Goal: Information Seeking & Learning: Learn about a topic

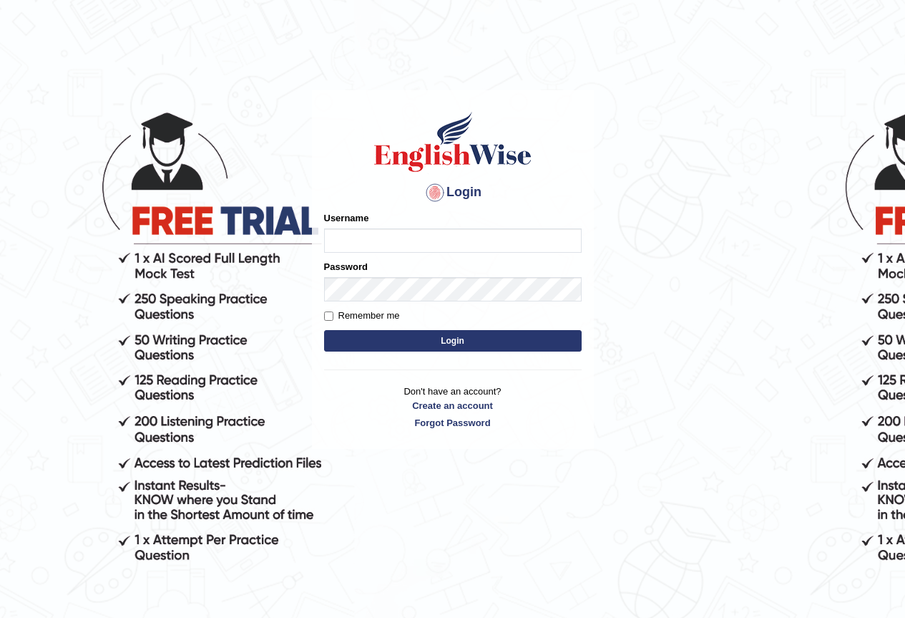
click at [367, 245] on input "Username" at bounding box center [453, 240] width 258 height 24
type input "AlexS"
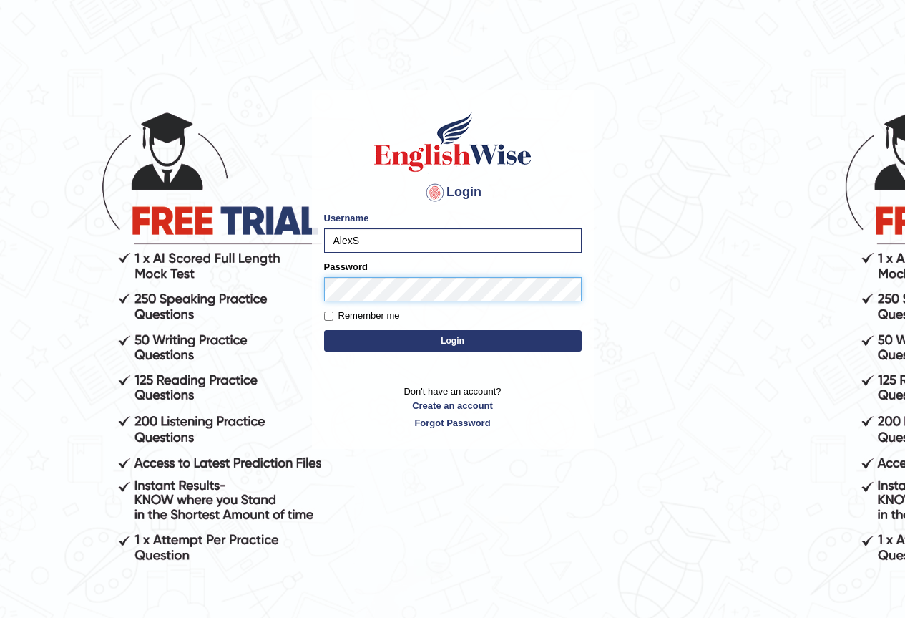
click at [324, 330] on button "Login" at bounding box center [453, 340] width 258 height 21
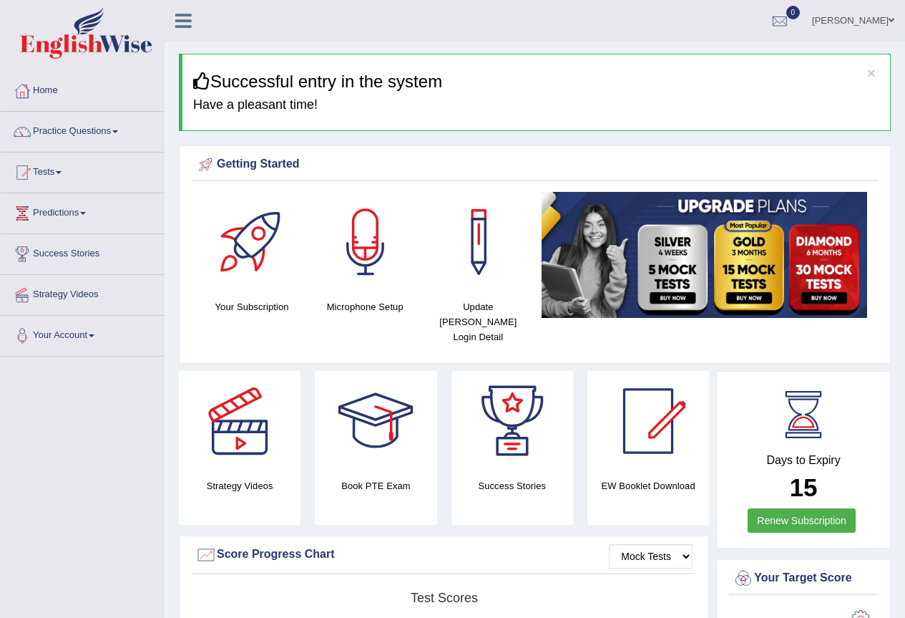
click at [70, 128] on link "Practice Questions" at bounding box center [82, 130] width 163 height 36
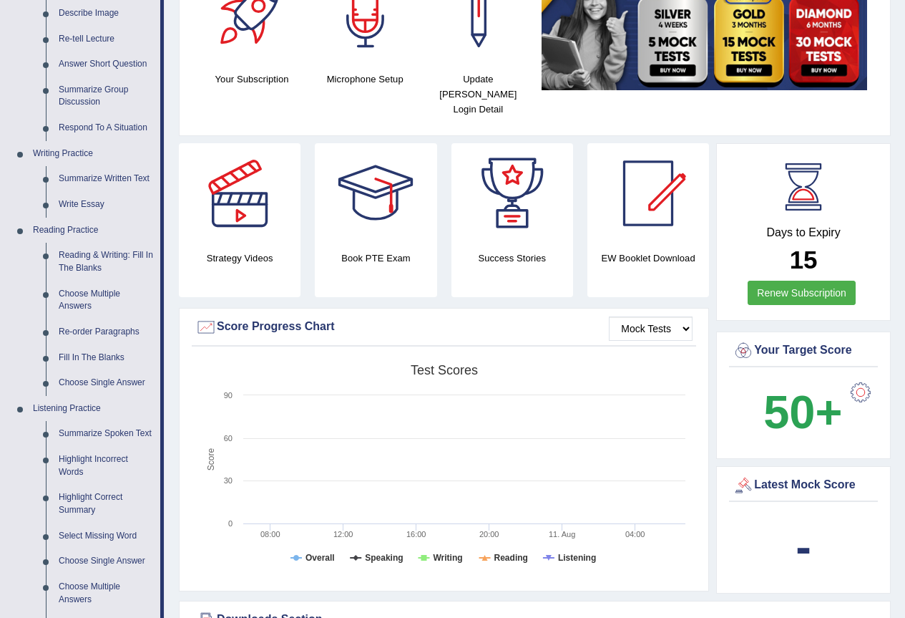
scroll to position [74, 0]
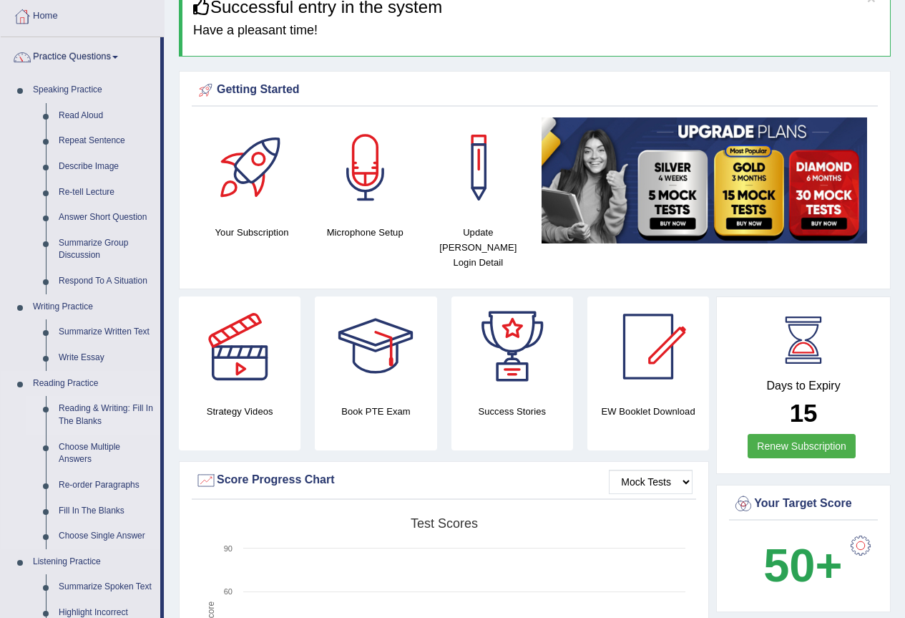
click at [84, 411] on link "Reading & Writing: Fill In The Blanks" at bounding box center [106, 415] width 108 height 38
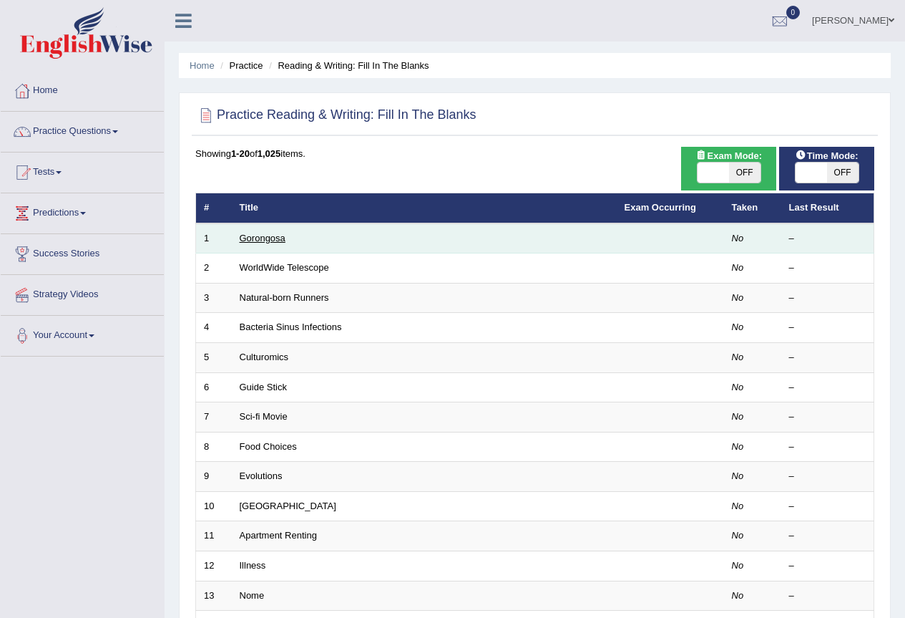
click at [271, 241] on link "Gorongosa" at bounding box center [263, 238] width 46 height 11
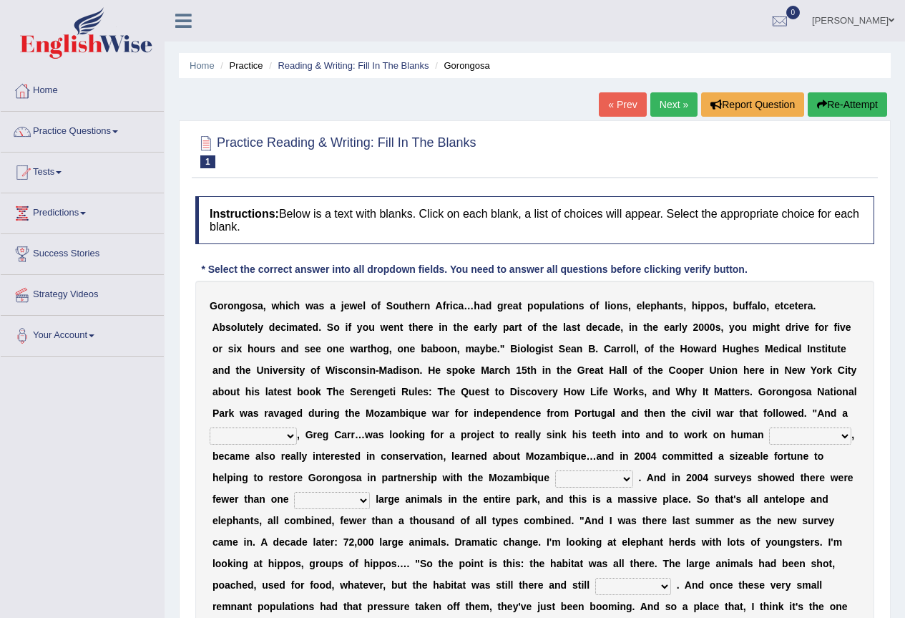
scroll to position [161, 0]
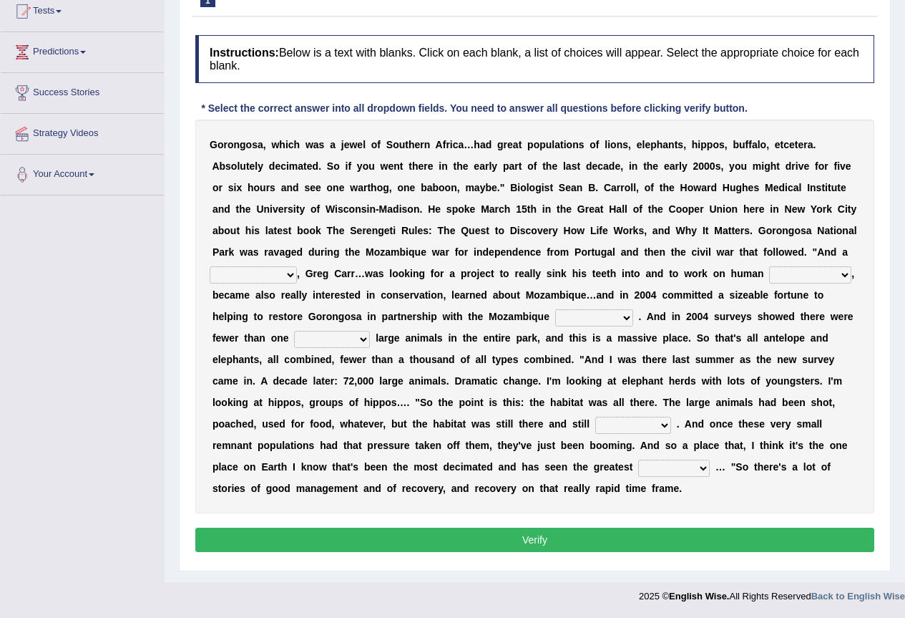
click at [291, 276] on select "passion solstice ballast philanthropist" at bounding box center [253, 274] width 87 height 17
click at [860, 278] on div "G o r o n g o s a , w h i c h w a s a j e w e l o f S o u t h e r n A f r i c a…" at bounding box center [534, 317] width 679 height 394
click at [841, 281] on select "negligence prevalence development malevolence" at bounding box center [810, 274] width 82 height 17
select select "prevalence"
click at [769, 266] on select "negligence prevalence development malevolence" at bounding box center [810, 274] width 82 height 17
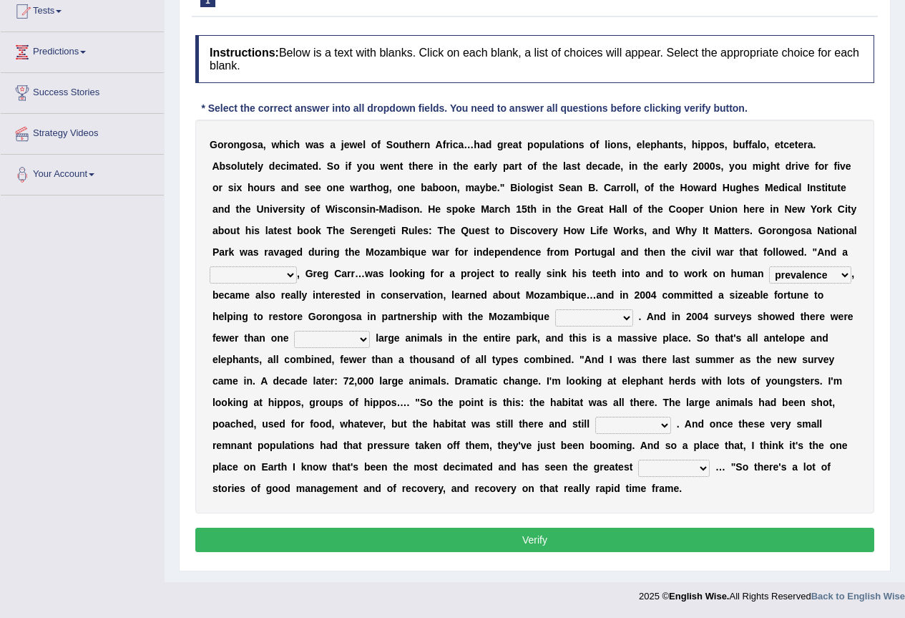
click at [289, 274] on select "passion solstice ballast philanthropist" at bounding box center [253, 274] width 87 height 17
select select "solstice"
click at [210, 266] on select "passion solstice ballast philanthropist" at bounding box center [253, 274] width 87 height 17
click at [594, 316] on select "parliament semanticist government journalist" at bounding box center [594, 317] width 78 height 17
select select "government"
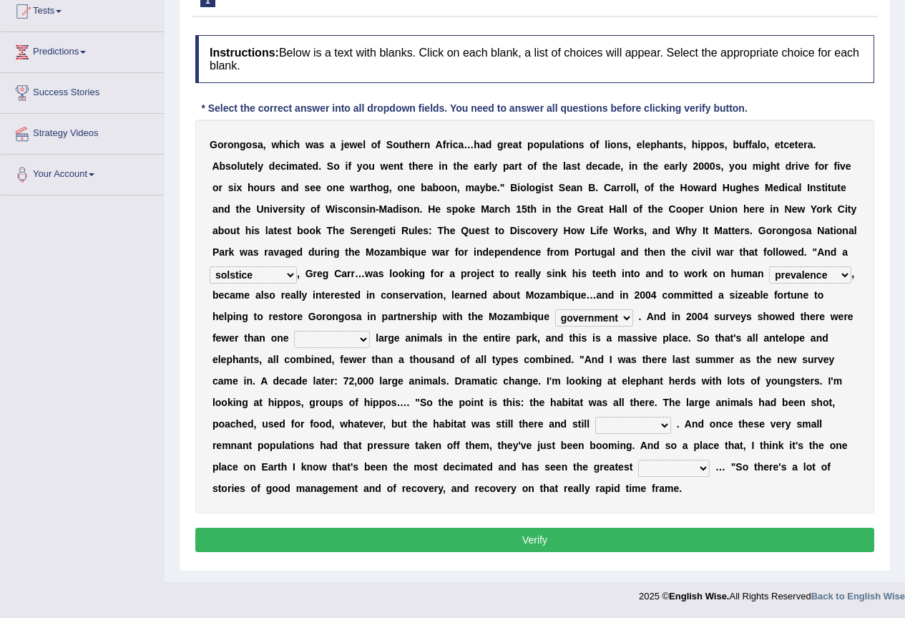
click at [555, 309] on select "parliament semanticist government journalist" at bounding box center [594, 317] width 78 height 17
click at [363, 342] on select "deflowered embowered roundest thousand" at bounding box center [332, 339] width 76 height 17
select select "thousand"
click at [294, 331] on select "deflowered embowered roundest thousand" at bounding box center [332, 339] width 76 height 17
click at [654, 427] on select "assertive incidental compulsive productive" at bounding box center [633, 425] width 76 height 17
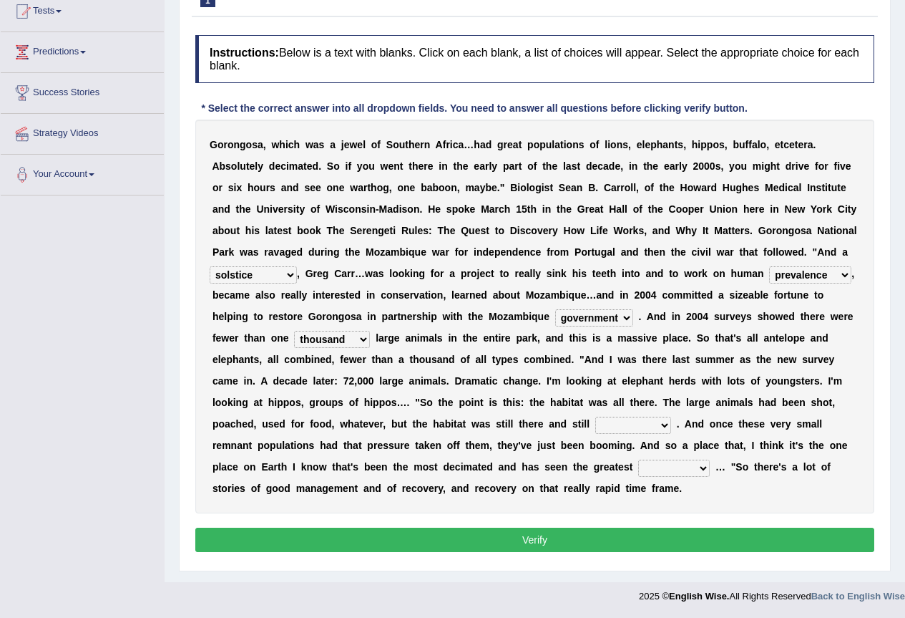
select select "productive"
click at [595, 417] on select "assertive incidental compulsive productive" at bounding box center [633, 425] width 76 height 17
click at [684, 470] on select "recovery efficacy golly stumpy" at bounding box center [674, 468] width 72 height 17
select select "recovery"
click at [638, 460] on select "recovery efficacy golly stumpy" at bounding box center [674, 468] width 72 height 17
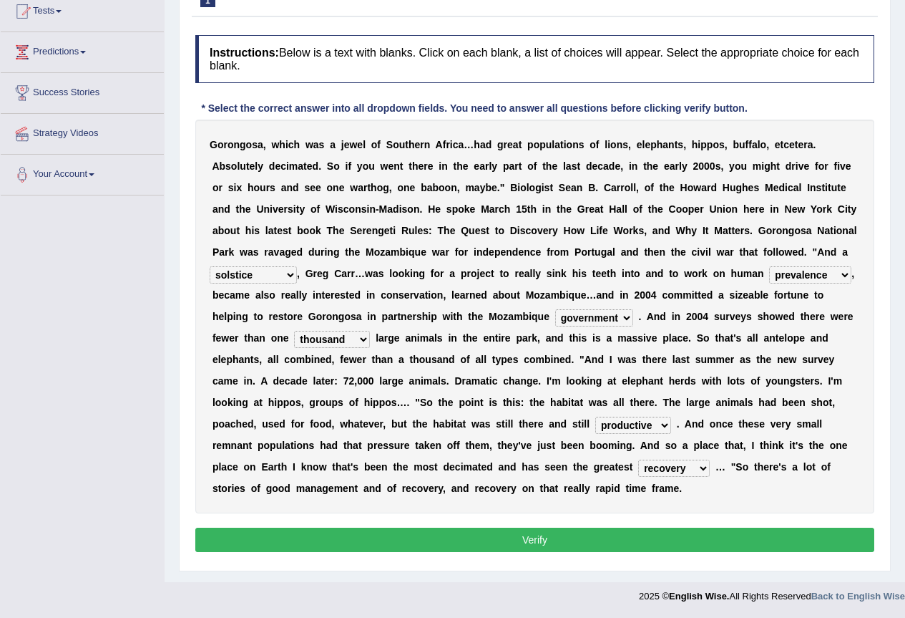
click at [610, 538] on button "Verify" at bounding box center [534, 539] width 679 height 24
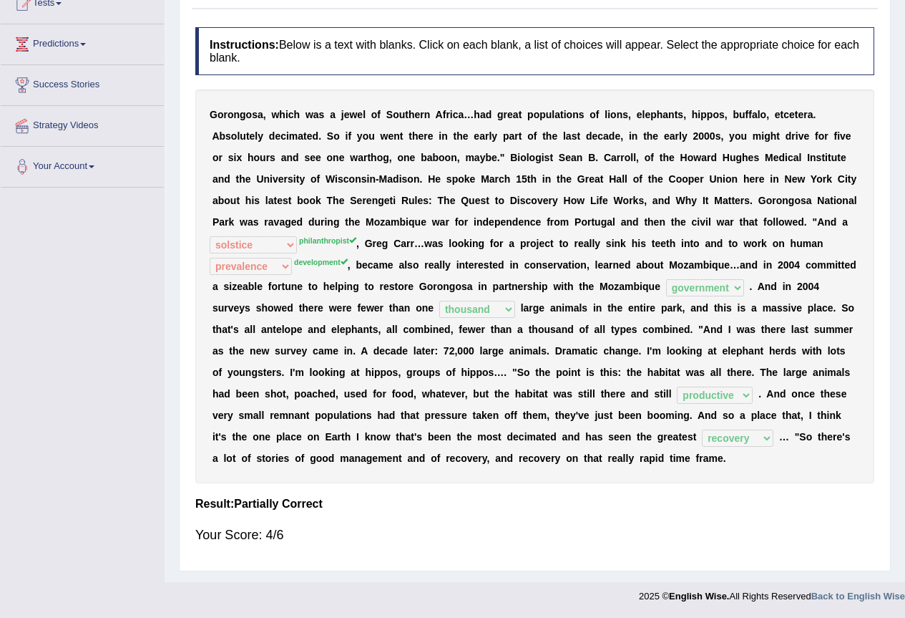
scroll to position [0, 0]
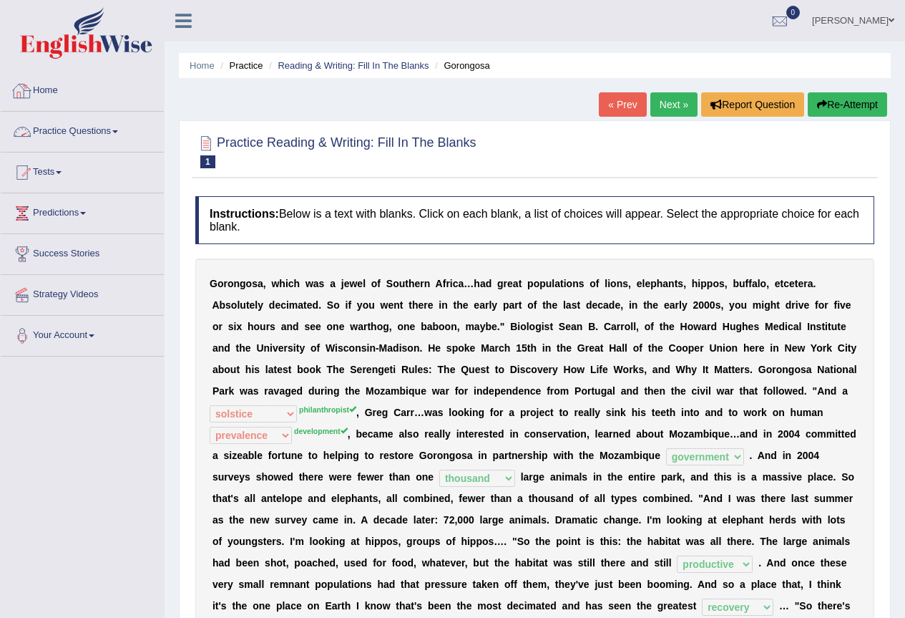
click at [92, 142] on link "Practice Questions" at bounding box center [82, 130] width 163 height 36
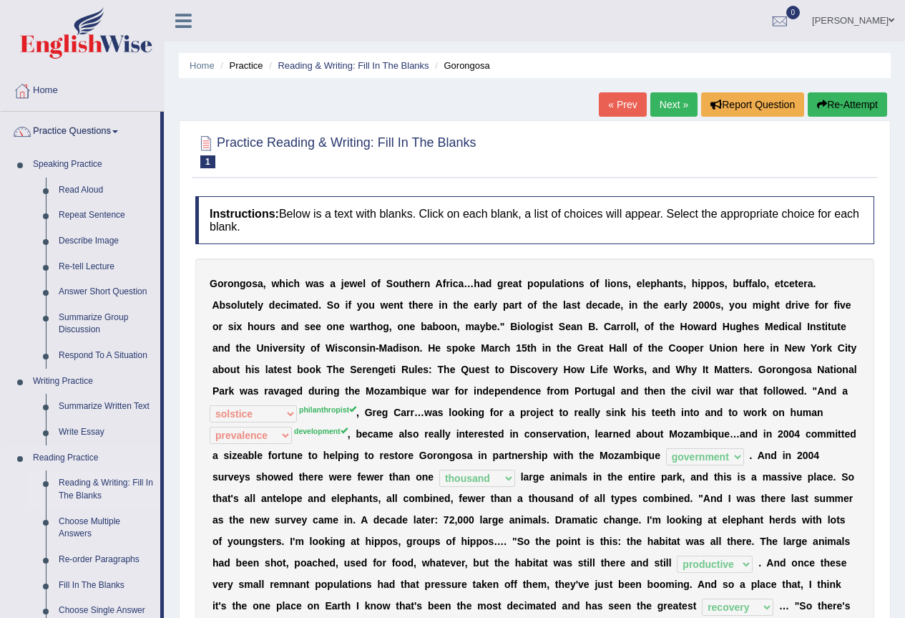
click at [109, 487] on link "Reading & Writing: Fill In The Blanks" at bounding box center [106, 489] width 108 height 38
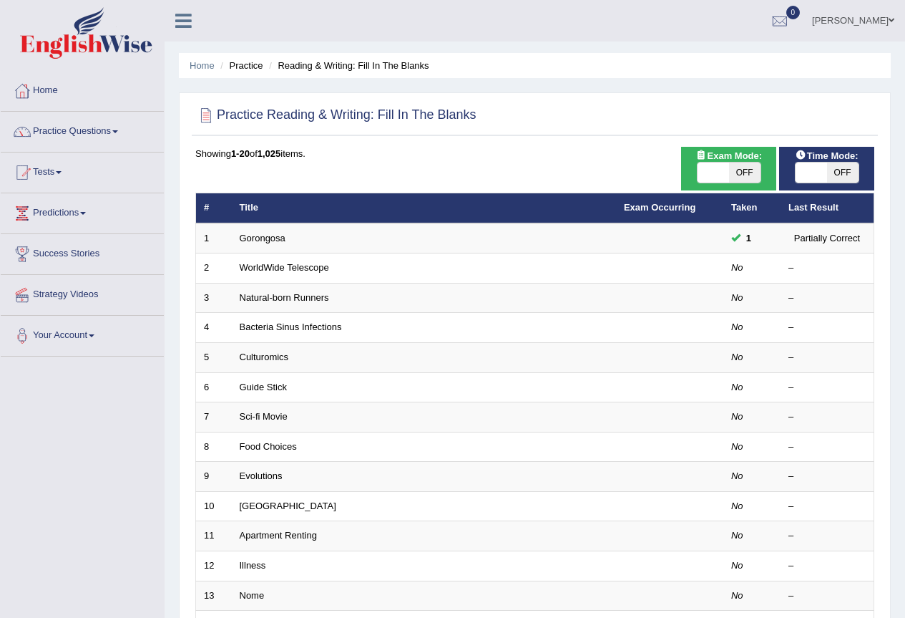
click at [845, 175] on span "OFF" at bounding box center [842, 172] width 31 height 20
checkbox input "true"
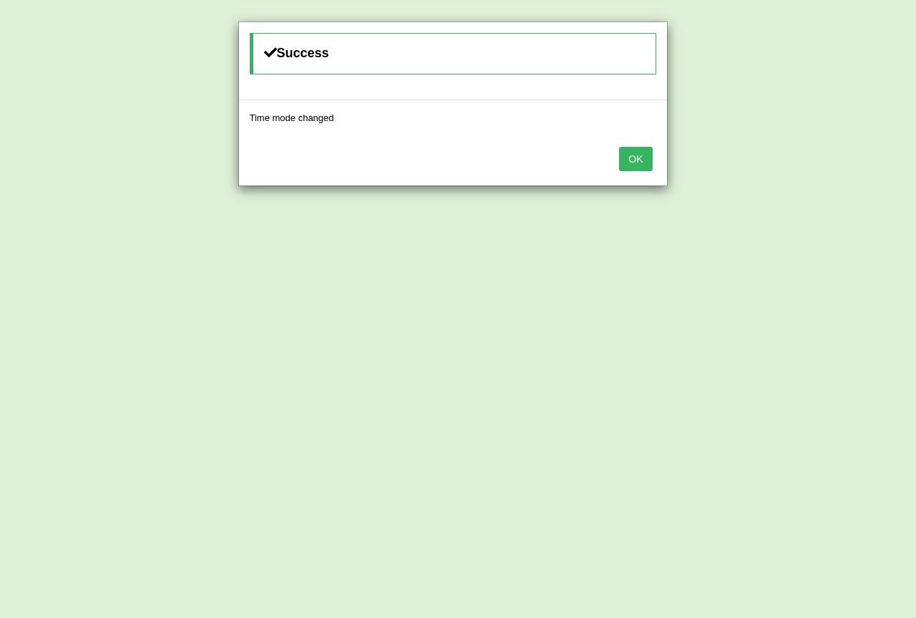
click at [626, 155] on button "OK" at bounding box center [635, 159] width 33 height 24
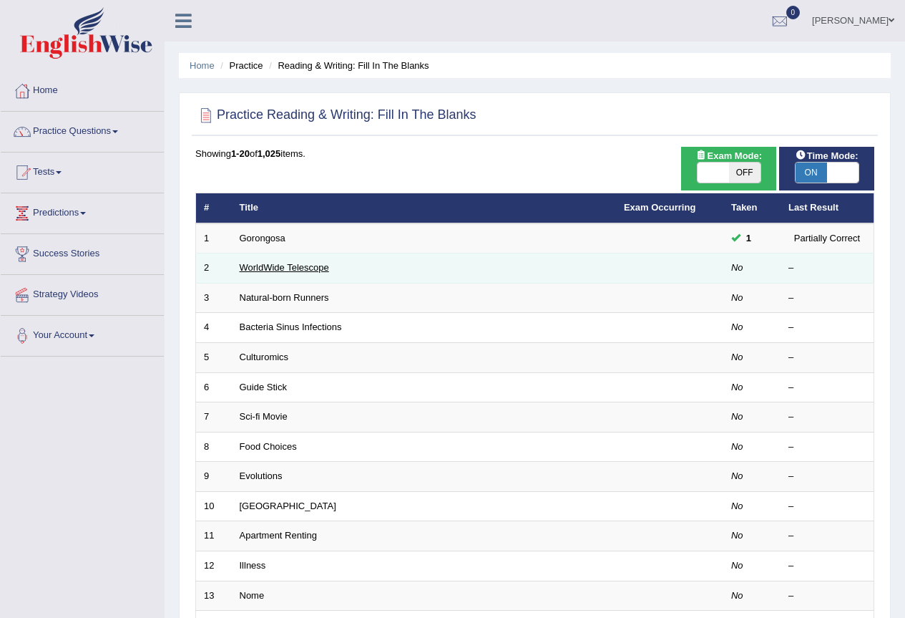
click at [286, 271] on link "WorldWide Telescope" at bounding box center [284, 267] width 89 height 11
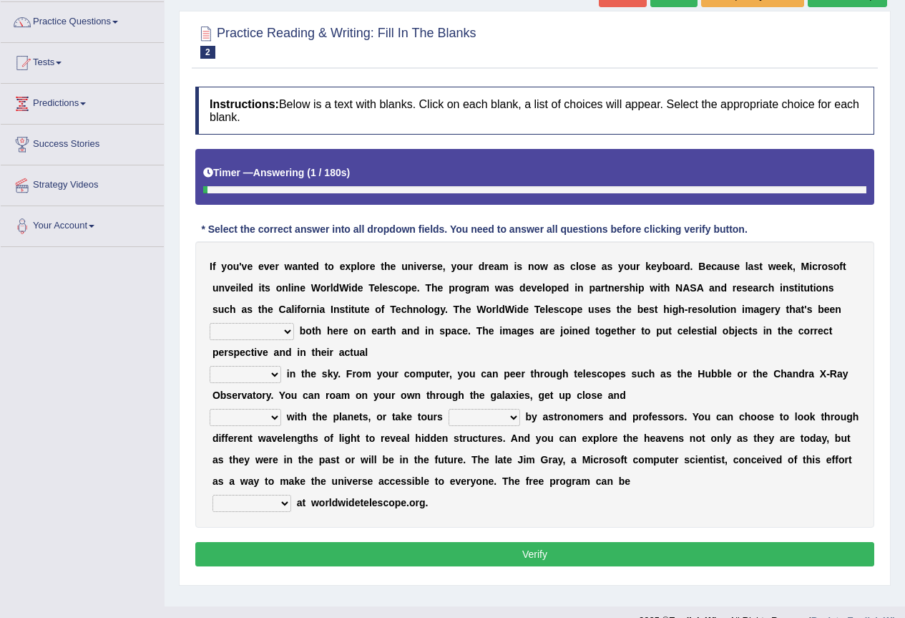
scroll to position [134, 0]
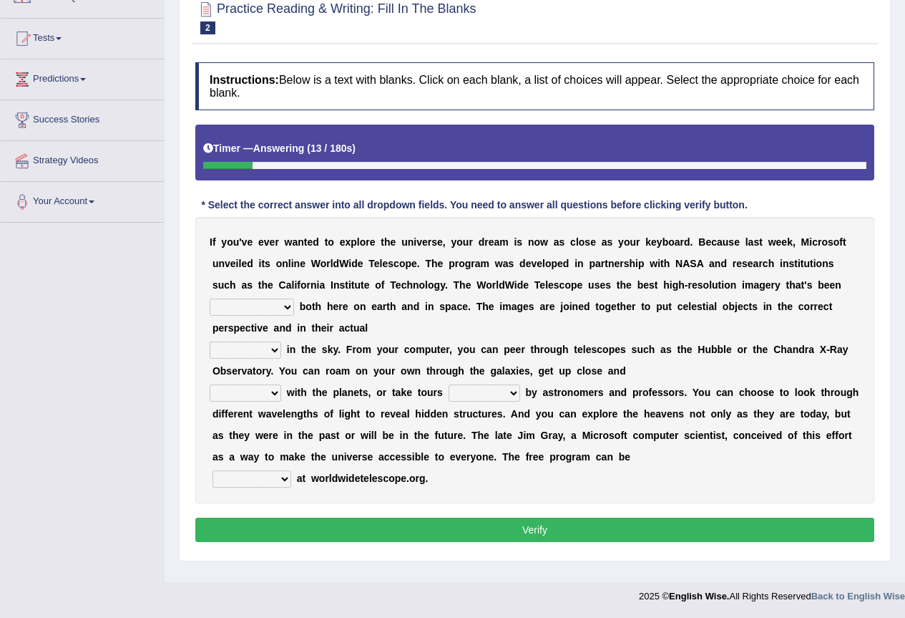
click at [289, 311] on select "degraded ascended remonstrated generated" at bounding box center [252, 306] width 84 height 17
select select "generated"
click at [210, 298] on select "degraded ascended remonstrated generated" at bounding box center [252, 306] width 84 height 17
click at [275, 350] on select "aspects parts conditions positions" at bounding box center [246, 349] width 72 height 17
select select "conditions"
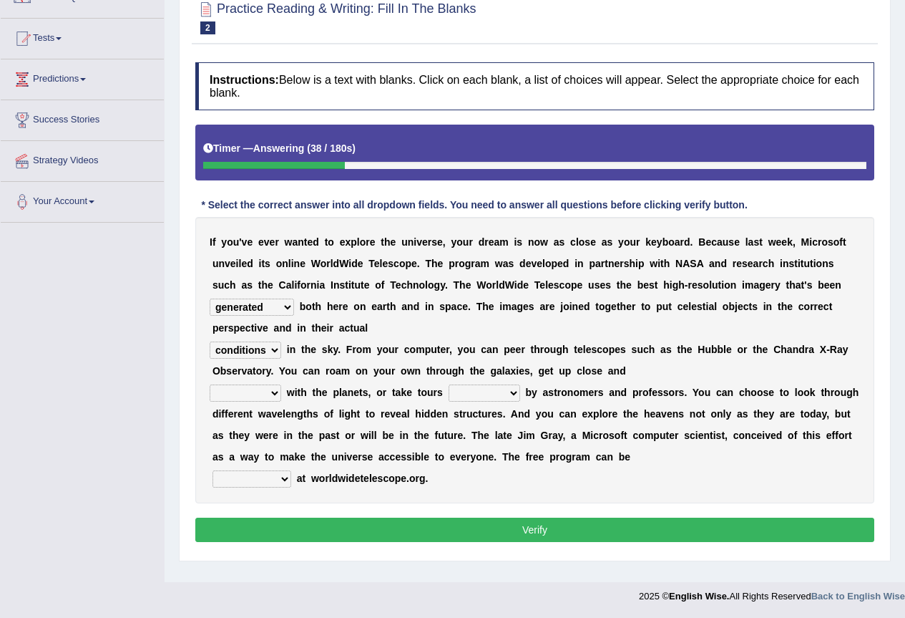
click at [210, 341] on select "aspects parts conditions positions" at bounding box center [246, 349] width 72 height 17
click at [273, 394] on select "personal individual apart polite" at bounding box center [246, 392] width 72 height 17
select select "individual"
click at [210, 384] on select "personal individual apart polite" at bounding box center [246, 392] width 72 height 17
click at [512, 398] on select "guide guided guiding to guide" at bounding box center [485, 392] width 72 height 17
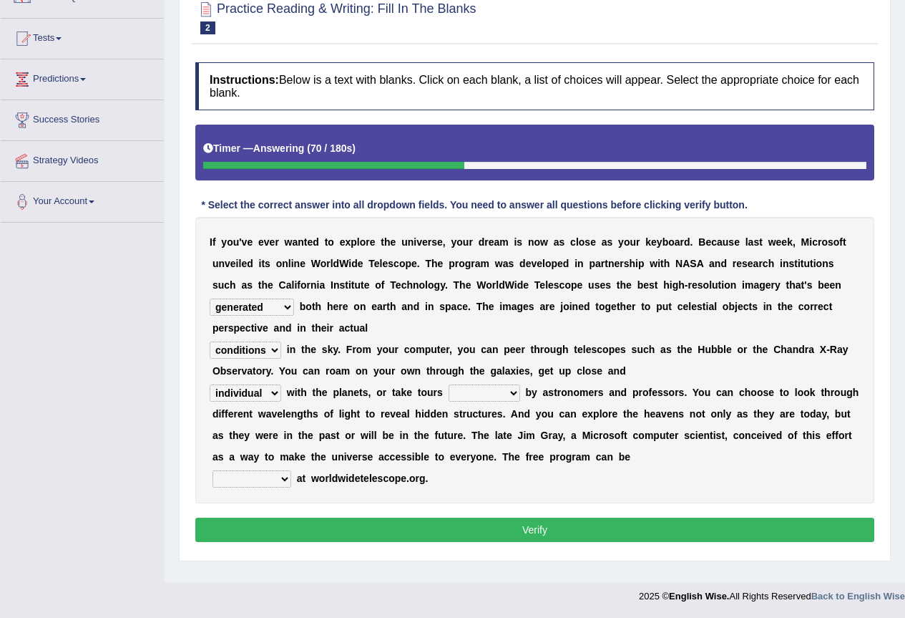
select select "guide"
click at [449, 384] on select "guide guided guiding to guide" at bounding box center [485, 392] width 72 height 17
click at [286, 480] on select "upheld downloaded loaded posted" at bounding box center [252, 478] width 79 height 17
select select "loaded"
click at [213, 470] on select "upheld downloaded loaded posted" at bounding box center [252, 478] width 79 height 17
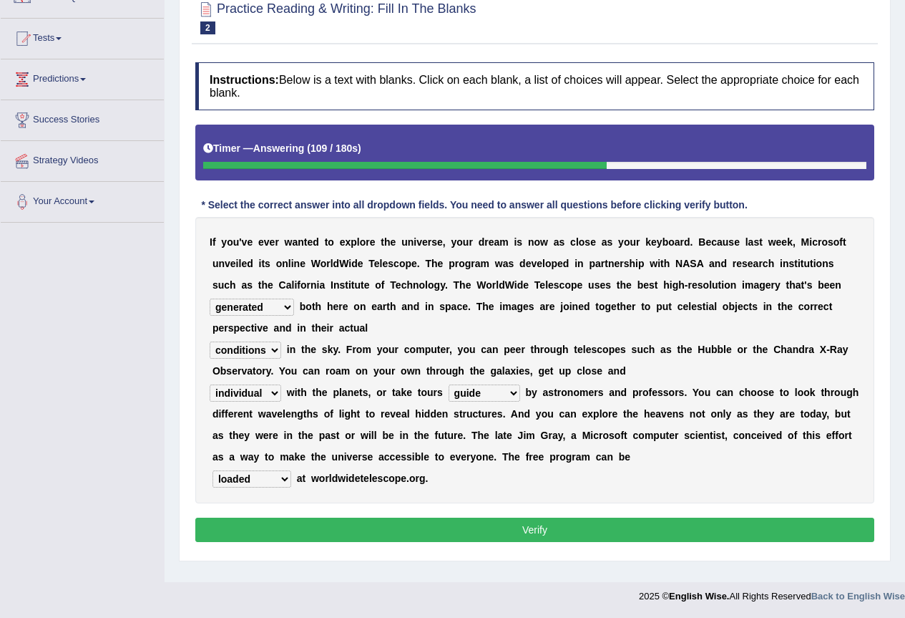
click at [342, 525] on button "Verify" at bounding box center [534, 529] width 679 height 24
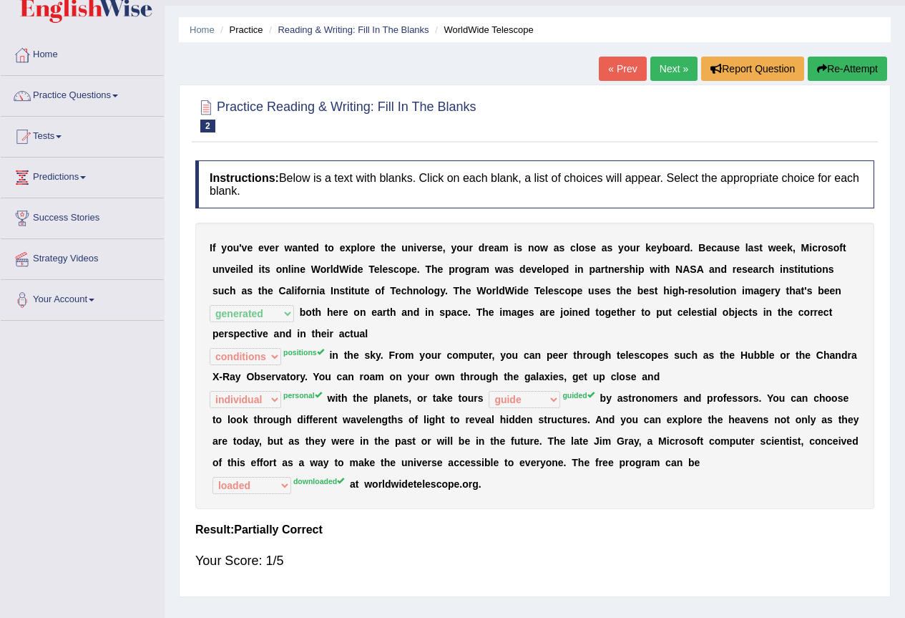
scroll to position [0, 0]
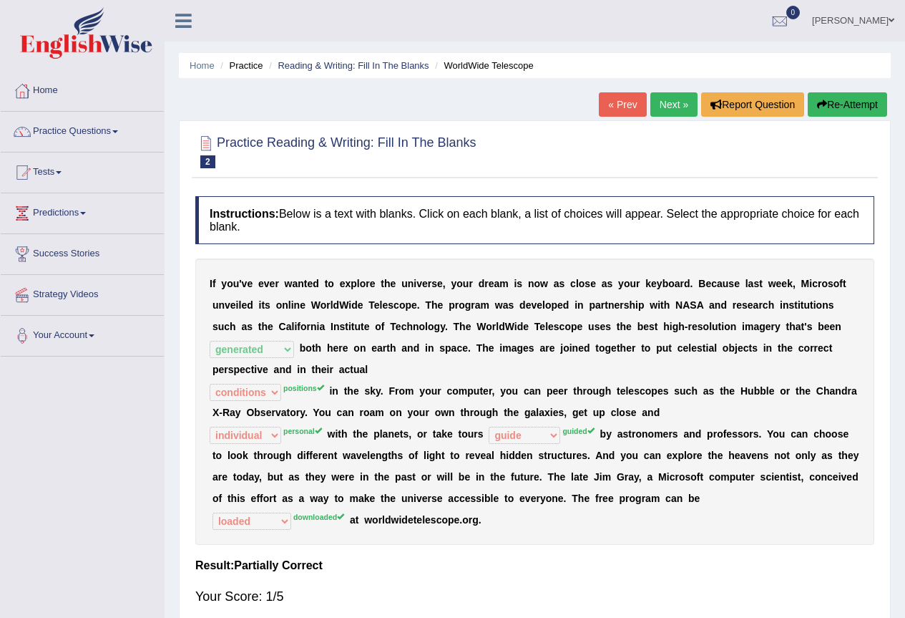
click at [667, 109] on link "Next »" at bounding box center [674, 104] width 47 height 24
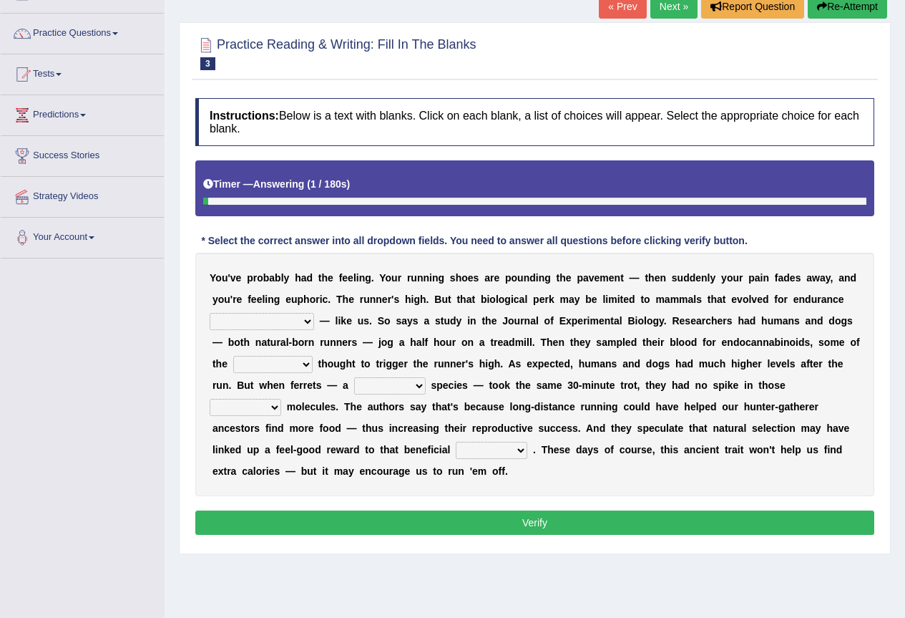
scroll to position [134, 0]
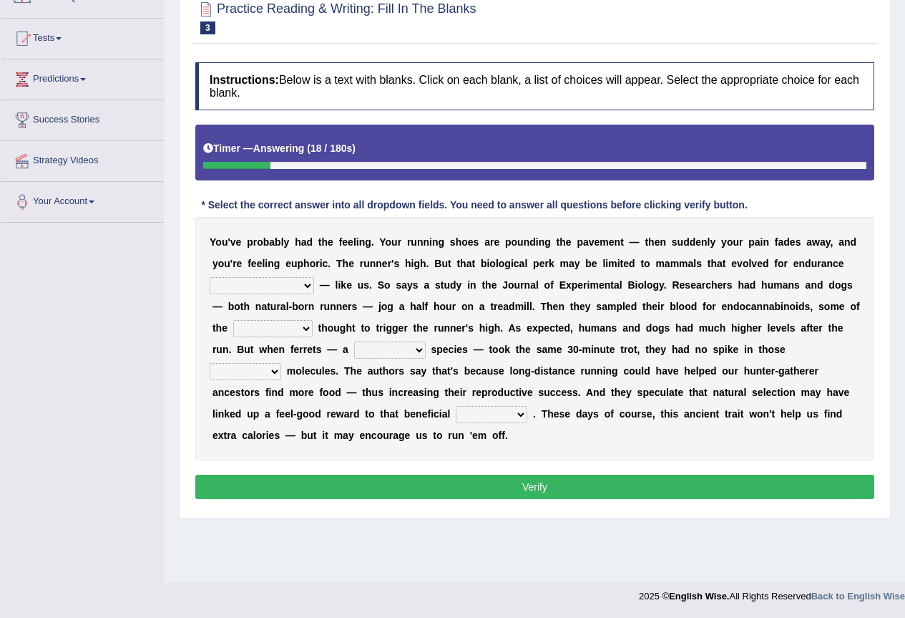
click at [280, 283] on select "[PERSON_NAME] personalize classifies exercise" at bounding box center [262, 285] width 104 height 17
select select "exercise"
click at [210, 277] on select "dykes personalize classifies exercise" at bounding box center [262, 285] width 104 height 17
click at [305, 329] on select "almshouse turnarounds compounds foxhounds" at bounding box center [272, 328] width 79 height 17
select select "compounds"
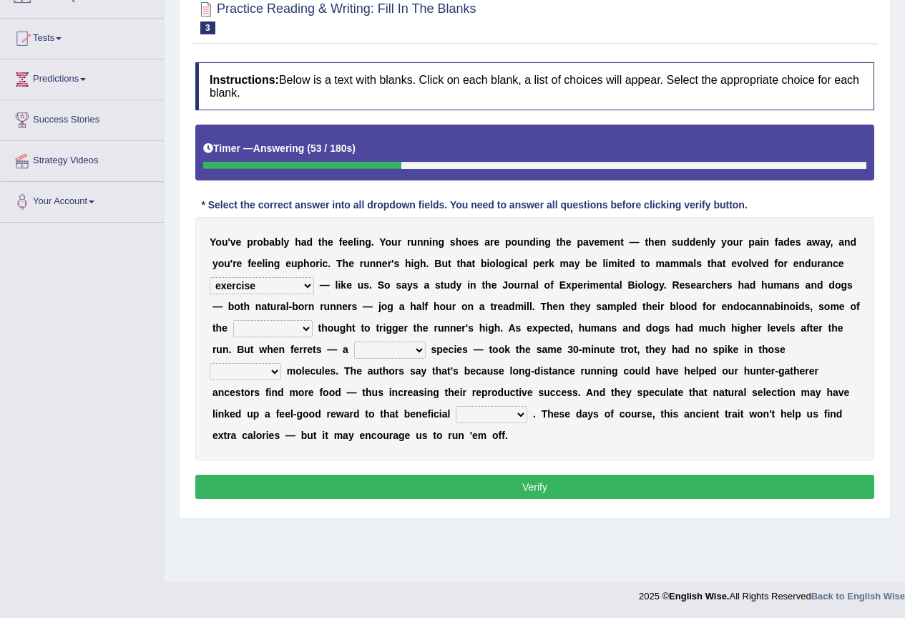
click at [233, 320] on select "almshouse turnarounds compounds foxhounds" at bounding box center [272, 328] width 79 height 17
click at [419, 354] on select "excellency merely faerie sedentary" at bounding box center [390, 349] width 72 height 17
select select "sedentary"
click at [354, 341] on select "excellency merely faerie sedentary" at bounding box center [390, 349] width 72 height 17
click at [275, 371] on select "groaned feel-good inchoate loaned" at bounding box center [246, 371] width 72 height 17
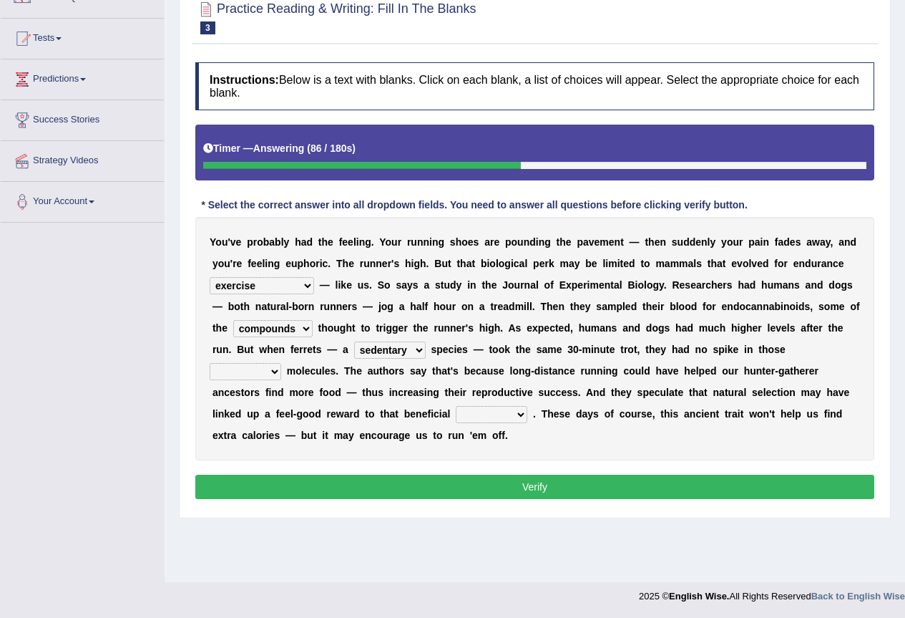
select select "groaned"
click at [210, 363] on select "groaned feel-good inchoate loaned" at bounding box center [246, 371] width 72 height 17
click at [517, 417] on select "wager exchanger behavior regulator" at bounding box center [492, 414] width 72 height 17
select select "behavior"
click at [456, 406] on select "wager exchanger behavior regulator" at bounding box center [492, 414] width 72 height 17
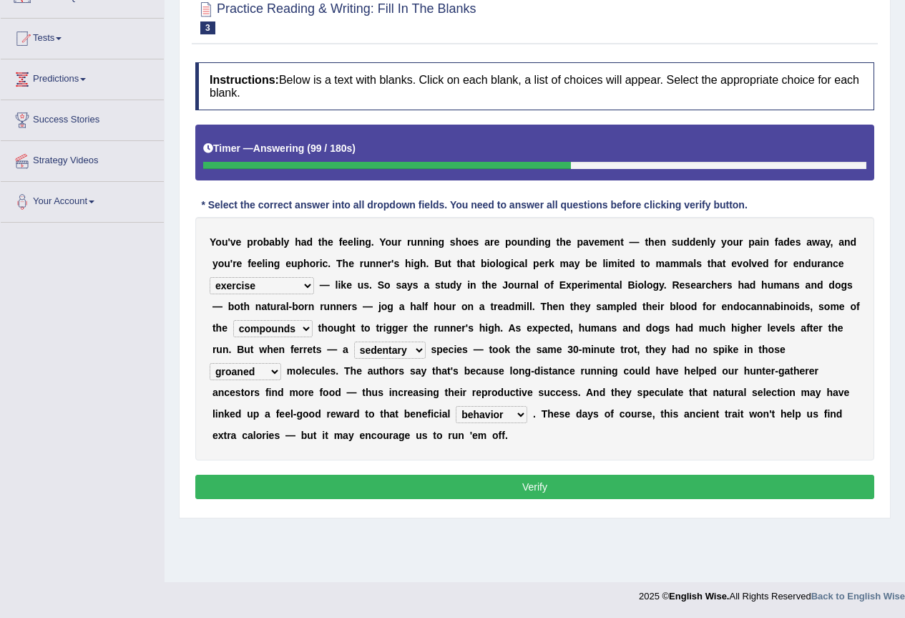
click at [517, 413] on select "wager exchanger behavior regulator" at bounding box center [492, 414] width 72 height 17
click at [516, 413] on select "wager exchanger behavior regulator" at bounding box center [492, 414] width 72 height 17
click at [606, 452] on div "Y o u ' v e p r o b a b l y h a d t h e f e e l i n g . Y o u r r u n n i n g s…" at bounding box center [534, 338] width 679 height 243
click at [585, 481] on button "Verify" at bounding box center [534, 487] width 679 height 24
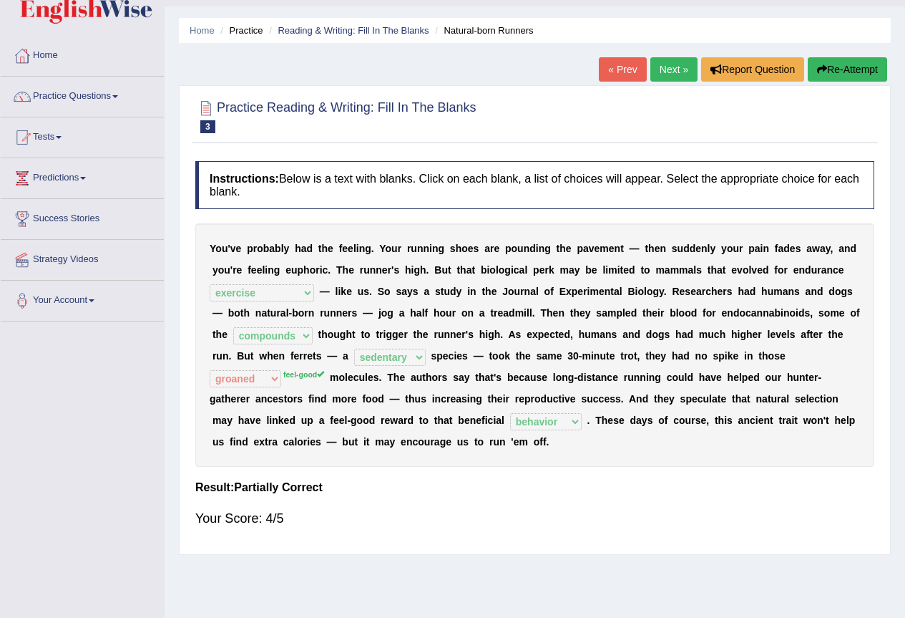
scroll to position [0, 0]
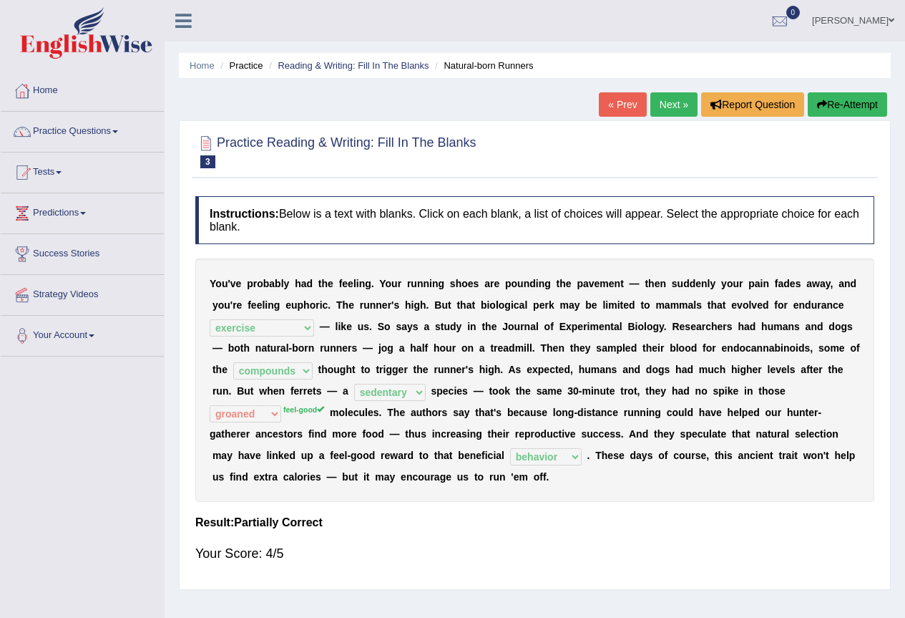
click at [667, 106] on link "Next »" at bounding box center [674, 104] width 47 height 24
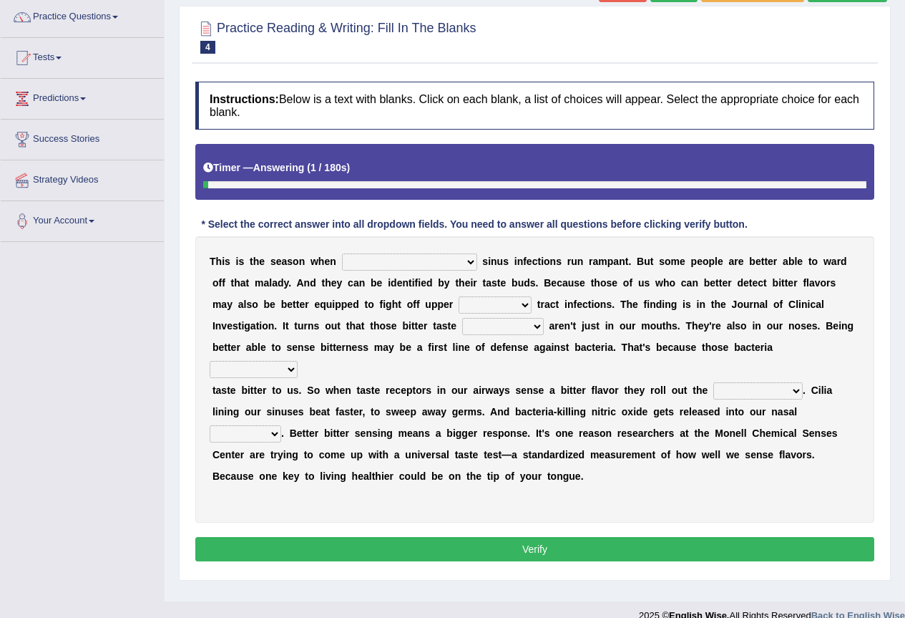
scroll to position [134, 0]
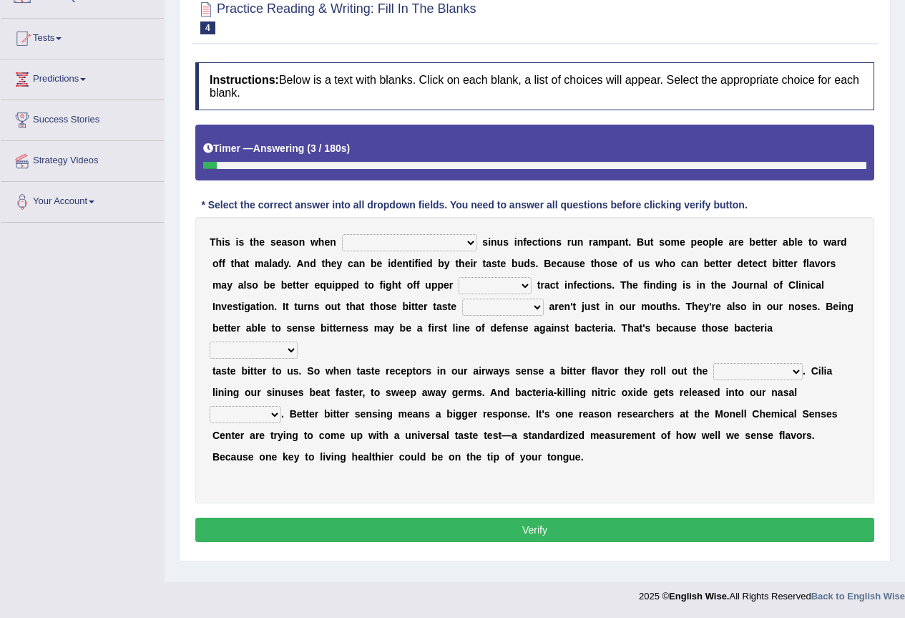
click at [404, 245] on select "conventicle [DEMOGRAPHIC_DATA] bacterial prissier" at bounding box center [409, 242] width 135 height 17
select select "bacterial"
click at [342, 234] on select "conventicle [DEMOGRAPHIC_DATA] bacterial prissier" at bounding box center [409, 242] width 135 height 17
click at [412, 234] on select "conventicle [DEMOGRAPHIC_DATA] bacterial prissier" at bounding box center [409, 242] width 135 height 17
click at [409, 235] on select "conventicle [DEMOGRAPHIC_DATA] bacterial prissier" at bounding box center [409, 242] width 135 height 17
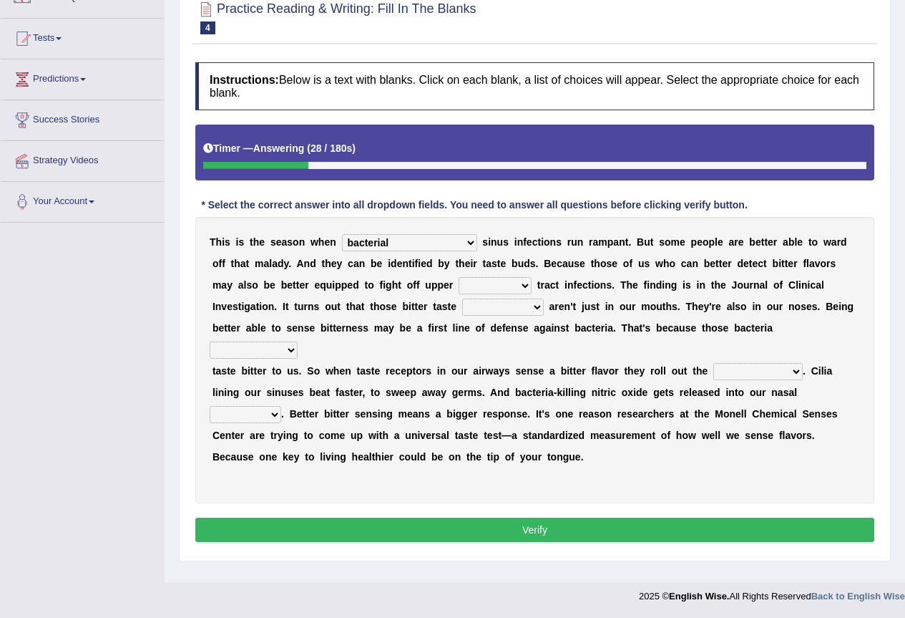
click at [461, 288] on select "faulty respiratory togae gawky" at bounding box center [495, 285] width 73 height 17
select select "respiratory"
click at [459, 277] on select "faulty respiratory togae gawky" at bounding box center [495, 285] width 73 height 17
click at [298, 341] on select "purposelessly actually diagonally providently" at bounding box center [254, 349] width 88 height 17
select select "actually"
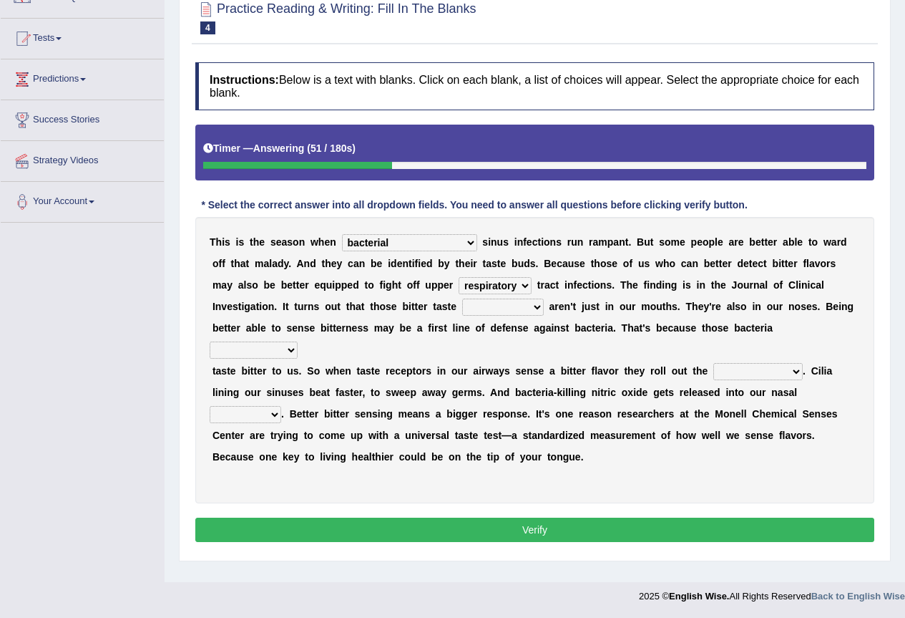
click at [298, 341] on select "purposelessly actually diagonally providently" at bounding box center [254, 349] width 88 height 17
click at [752, 363] on select "defenses contradictions chestnuts pelvis" at bounding box center [758, 371] width 89 height 17
select select "defenses"
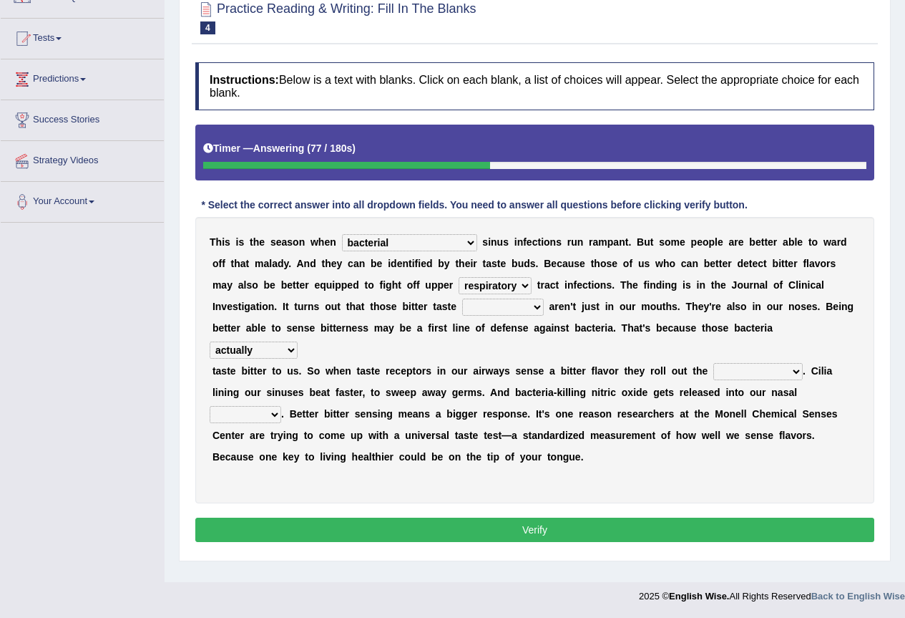
click at [714, 363] on select "defenses contradictions chestnuts pelvis" at bounding box center [758, 371] width 89 height 17
click at [273, 406] on select "causalities localities infirmities cavities" at bounding box center [246, 414] width 72 height 17
select select "cavities"
click at [210, 406] on select "causalities localities infirmities cavities" at bounding box center [246, 414] width 72 height 17
click at [537, 517] on button "Verify" at bounding box center [534, 529] width 679 height 24
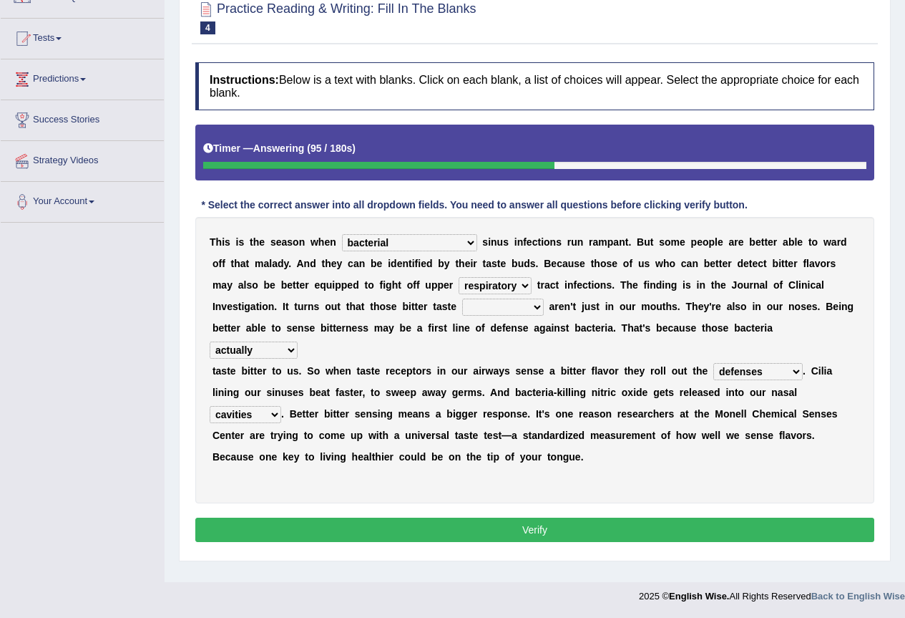
click at [462, 305] on select "depressions dinners submissions receptors" at bounding box center [503, 306] width 82 height 17
select select "receptors"
click at [462, 298] on select "depressions dinners submissions receptors" at bounding box center [503, 306] width 82 height 17
click at [517, 517] on button "Verify" at bounding box center [534, 529] width 679 height 24
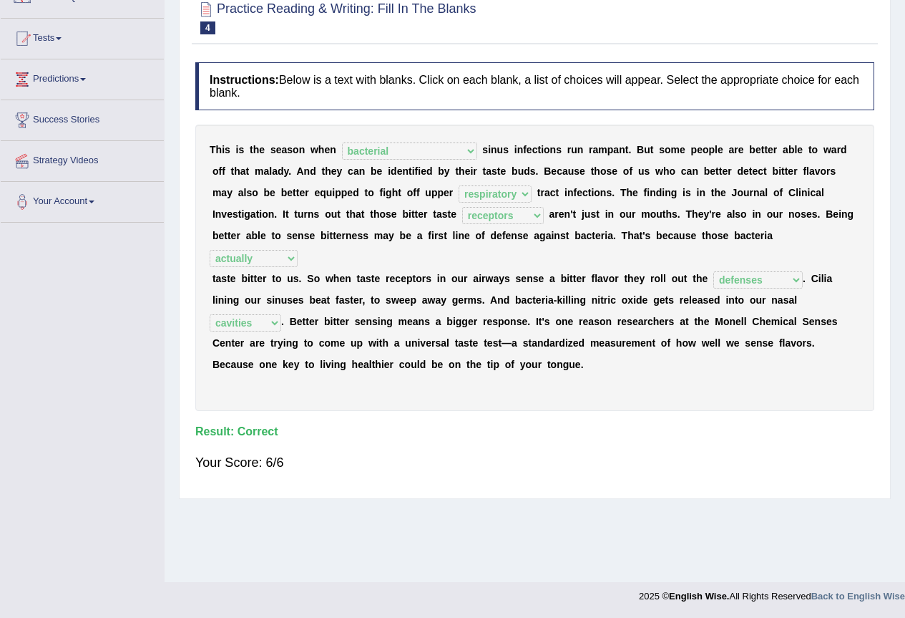
scroll to position [0, 0]
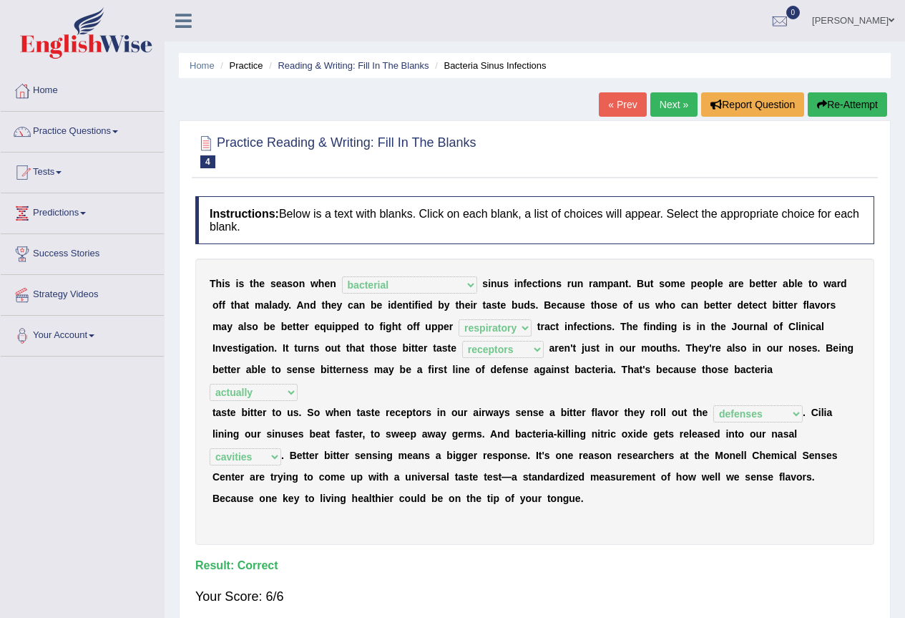
click at [665, 104] on link "Next »" at bounding box center [674, 104] width 47 height 24
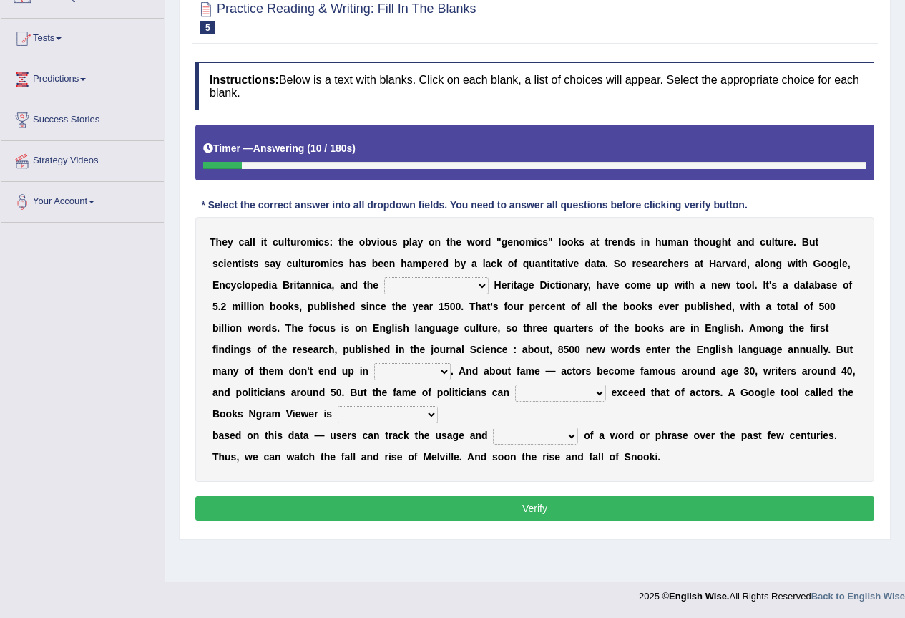
click at [471, 286] on select "Mettlesome Silicon [MEDICAL_DATA] American" at bounding box center [436, 285] width 104 height 17
select select "American"
click at [384, 277] on select "Mettlesome Silicon [MEDICAL_DATA] American" at bounding box center [436, 285] width 104 height 17
click at [436, 371] on select "veterinaries fairies dictionaries smithies" at bounding box center [412, 371] width 77 height 17
select select "dictionaries"
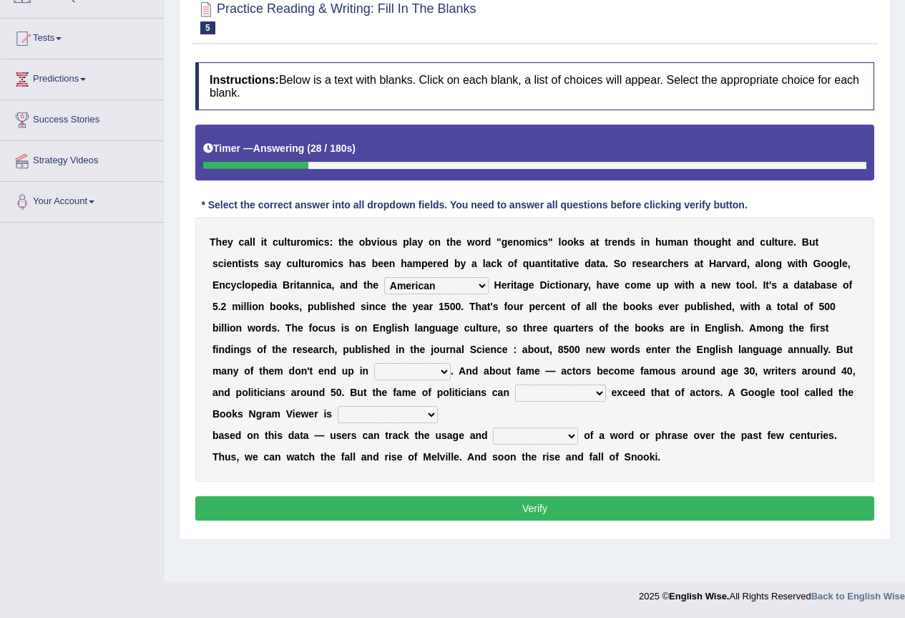
click at [374, 363] on select "veterinaries fairies dictionaries smithies" at bounding box center [412, 371] width 77 height 17
click at [589, 393] on select "intelligibly eventually venturesomely preferably" at bounding box center [560, 392] width 91 height 17
select select "eventually"
click at [515, 384] on select "intelligibly eventually venturesomely preferably" at bounding box center [560, 392] width 91 height 17
click at [424, 417] on select "nonoccupational nonbreakable trainable available" at bounding box center [388, 414] width 100 height 17
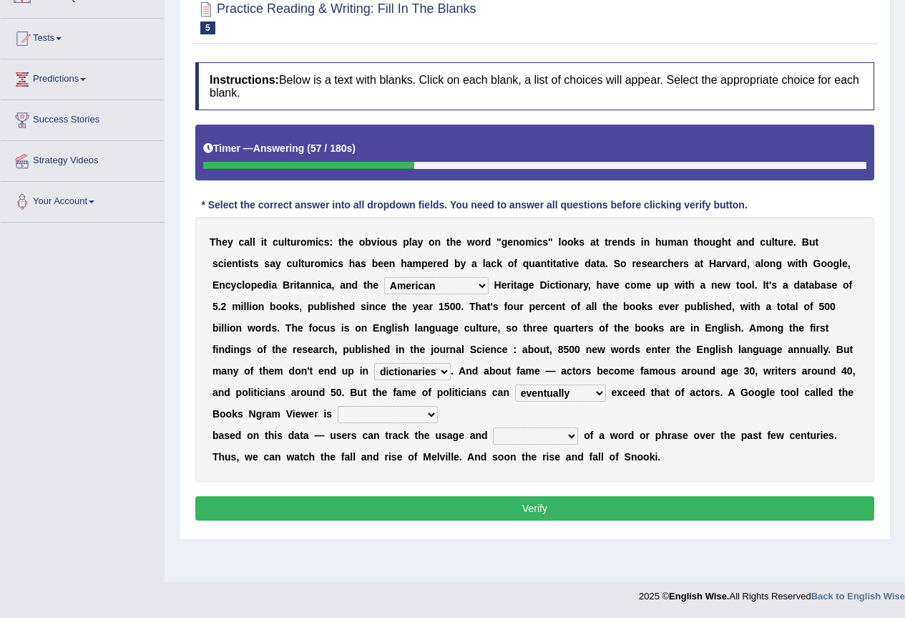
select select "available"
click at [338, 406] on select "nonoccupational nonbreakable trainable available" at bounding box center [388, 414] width 100 height 17
click at [549, 437] on select "frequency derisory drearily inappreciably" at bounding box center [535, 435] width 85 height 17
select select "frequency"
click at [493, 427] on select "frequency derisory drearily inappreciably" at bounding box center [535, 435] width 85 height 17
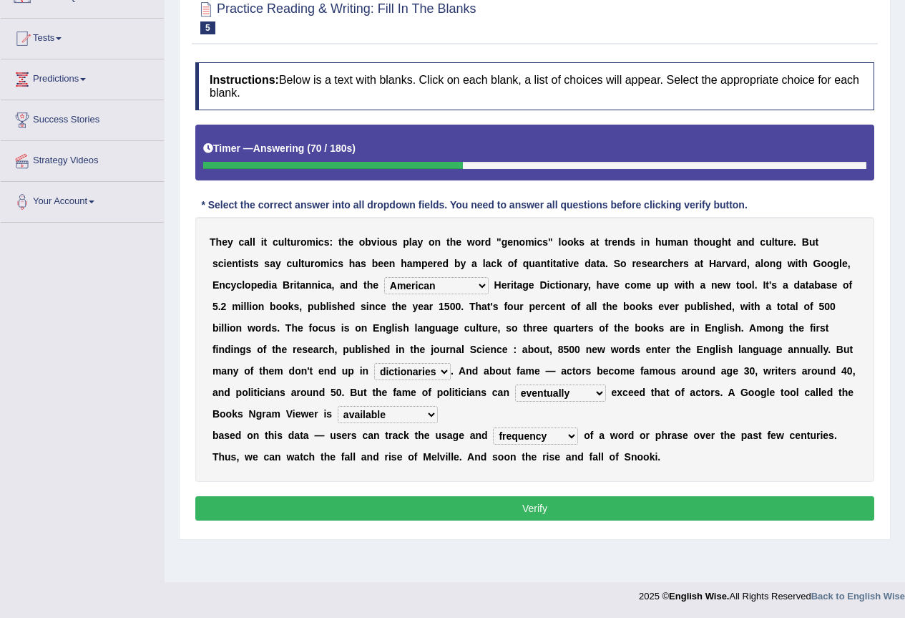
click at [449, 509] on button "Verify" at bounding box center [534, 508] width 679 height 24
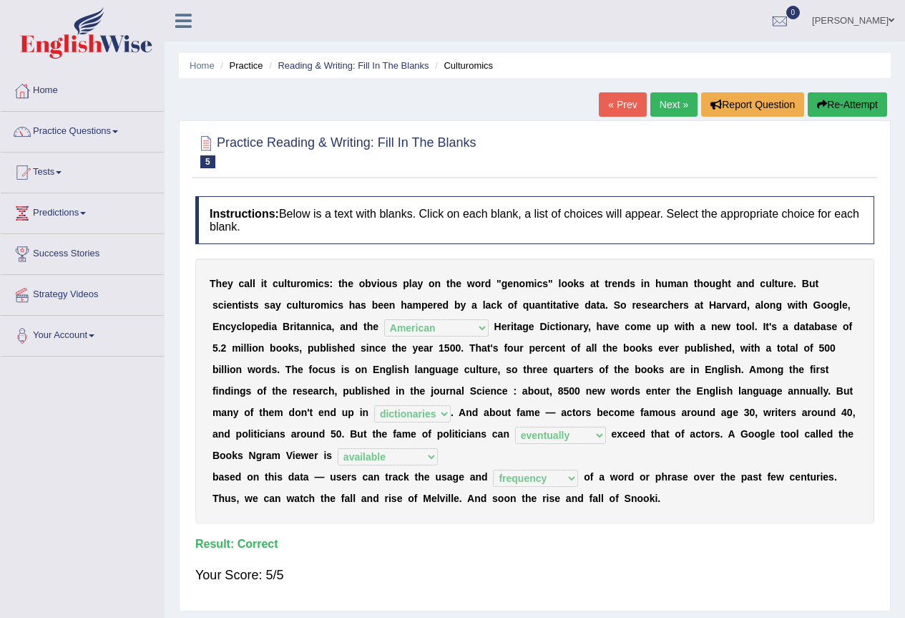
click at [653, 102] on link "Next »" at bounding box center [674, 104] width 47 height 24
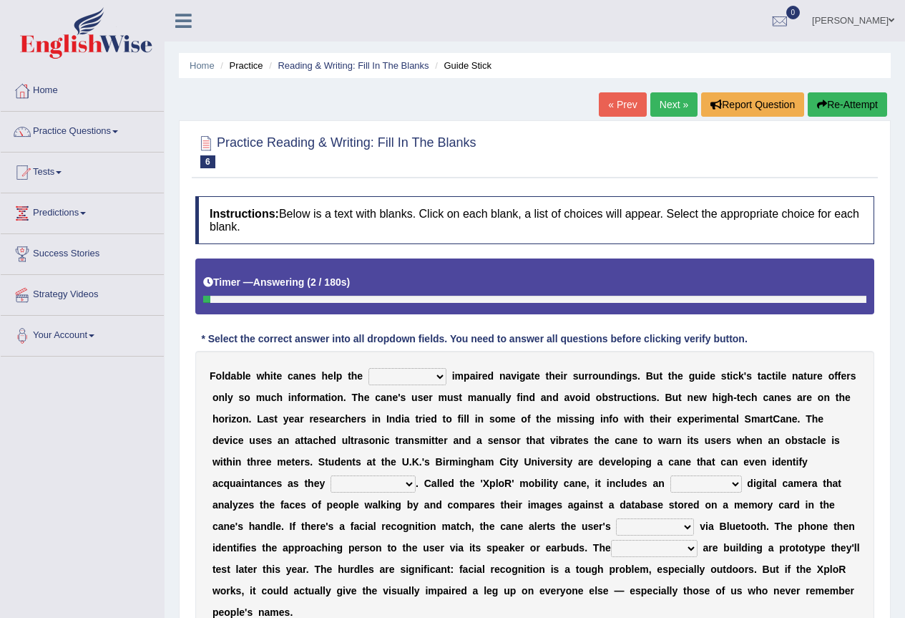
scroll to position [134, 0]
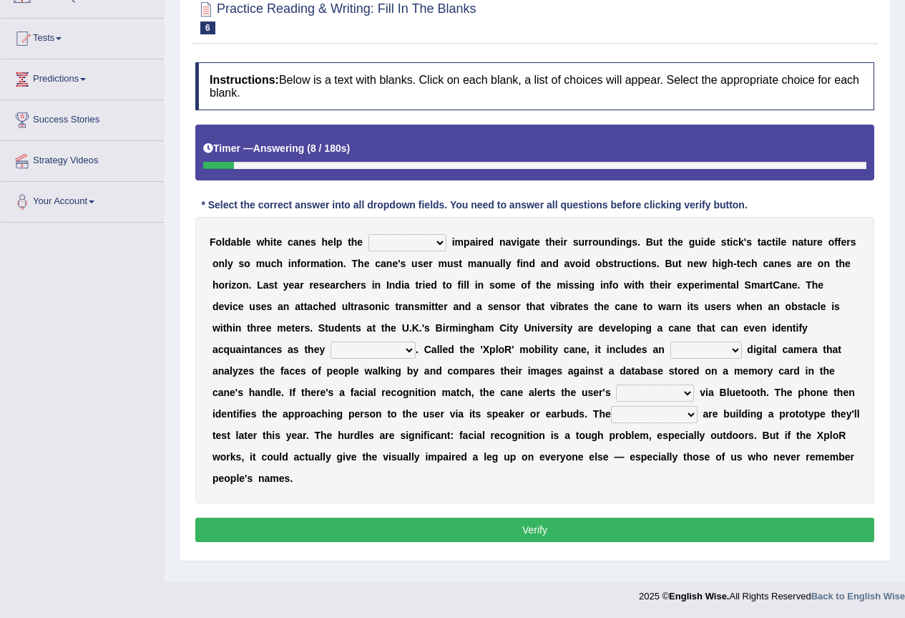
click at [435, 241] on select "felicity insensitivity visually malleability" at bounding box center [408, 242] width 78 height 17
select select "visually"
click at [369, 234] on select "felicity insensitivity visually malleability" at bounding box center [408, 242] width 78 height 17
click at [416, 357] on div "F o l d a b l e w h i t e c a n e s h e l p t h e felicity insensitivity visual…" at bounding box center [534, 360] width 679 height 286
click at [410, 355] on select "likelihood throat northernmost approach" at bounding box center [373, 349] width 85 height 17
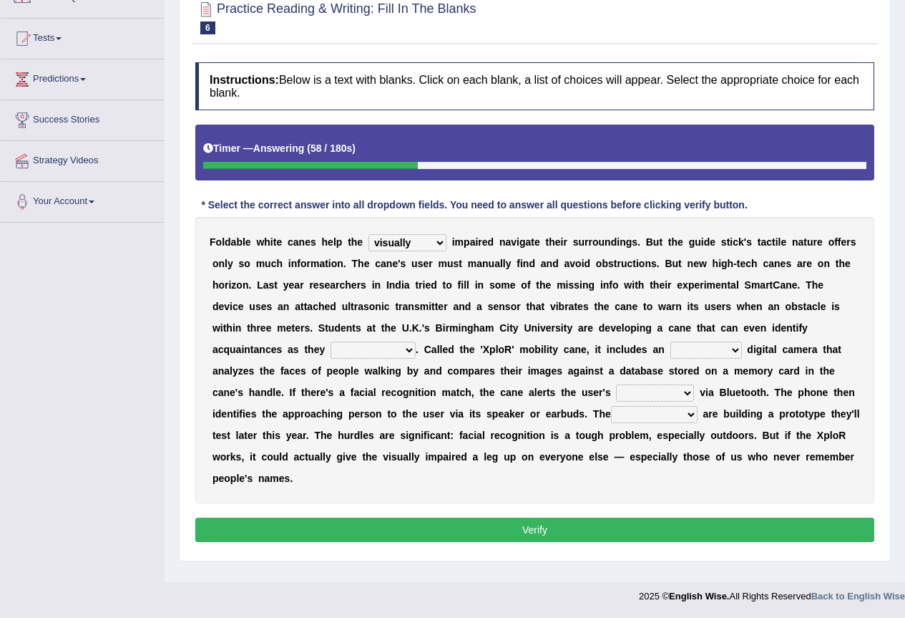
select select "approach"
click at [331, 341] on select "likelihood throat northernmost approach" at bounding box center [373, 349] width 85 height 17
click at [738, 350] on select "untested embedded deadest skinhead" at bounding box center [707, 349] width 72 height 17
select select "embedded"
click at [671, 341] on select "untested embedded deadest skinhead" at bounding box center [707, 349] width 72 height 17
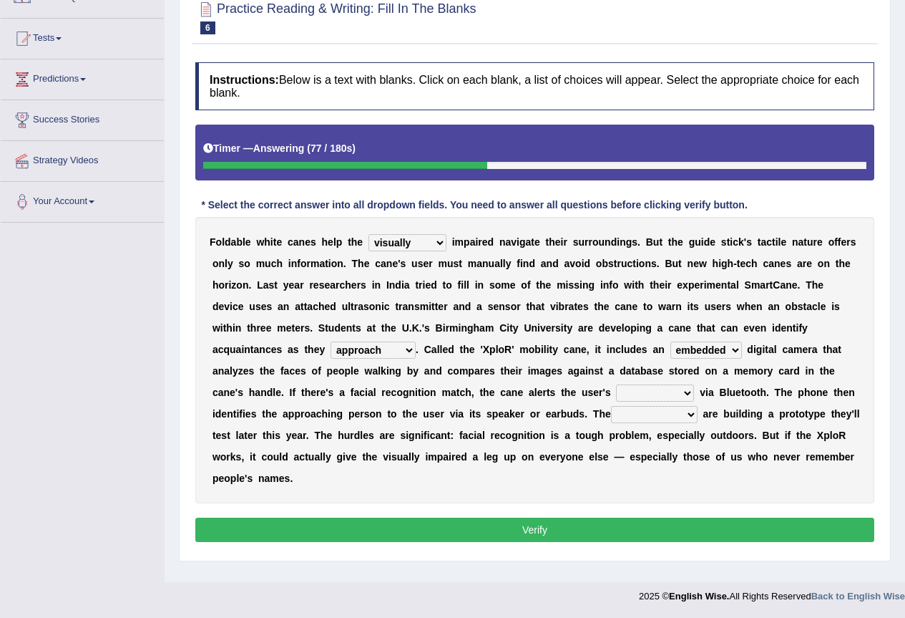
click at [673, 396] on select "waterborne alone smartphone postpone" at bounding box center [655, 392] width 78 height 17
select select "smartphone"
click at [616, 384] on select "waterborne alone smartphone postpone" at bounding box center [655, 392] width 78 height 17
click at [687, 417] on select "jurisprudence bootless students jukebox" at bounding box center [654, 414] width 87 height 17
select select "students"
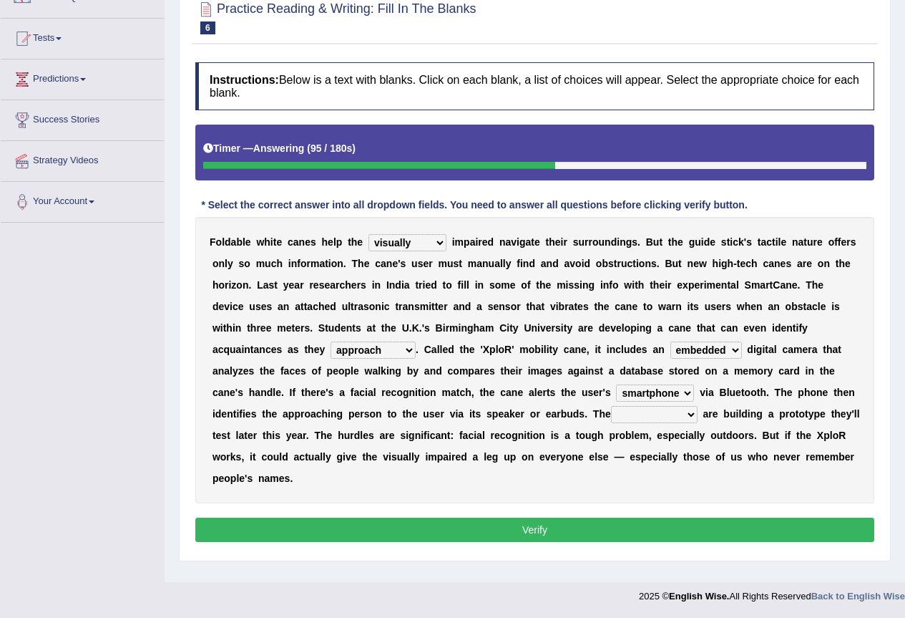
click at [611, 406] on select "jurisprudence bootless students jukebox" at bounding box center [654, 414] width 87 height 17
click at [500, 533] on button "Verify" at bounding box center [534, 529] width 679 height 24
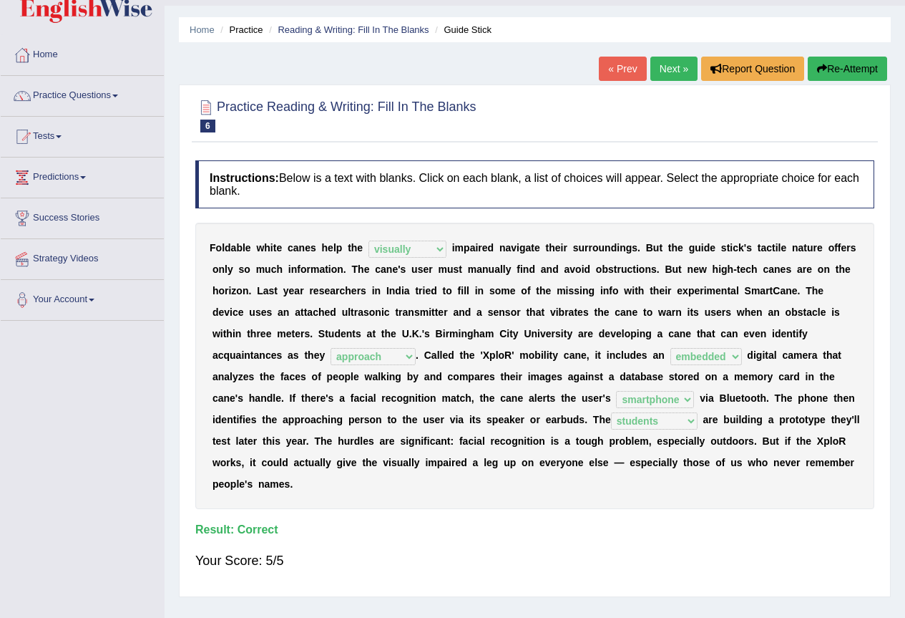
scroll to position [0, 0]
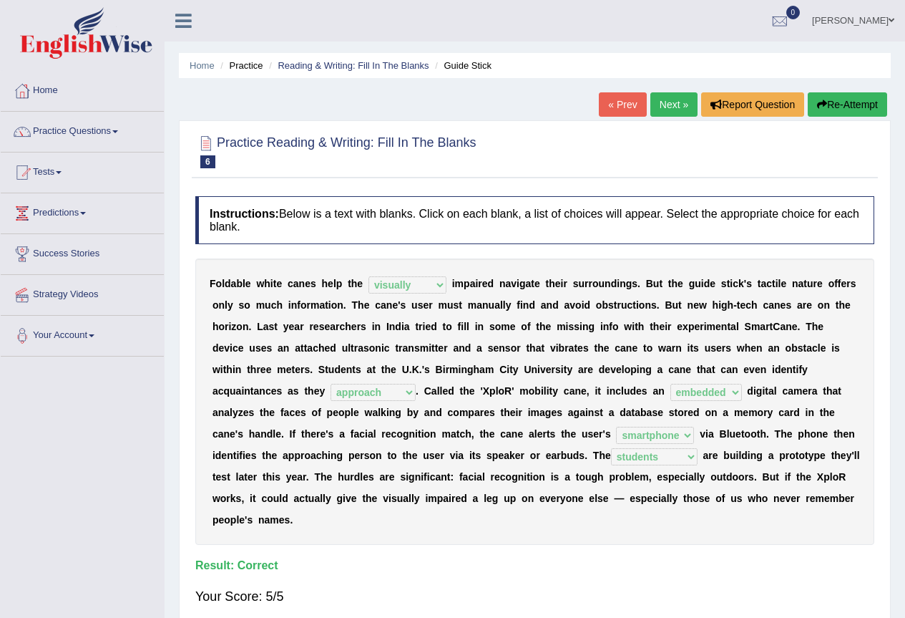
click at [668, 93] on link "Next »" at bounding box center [674, 104] width 47 height 24
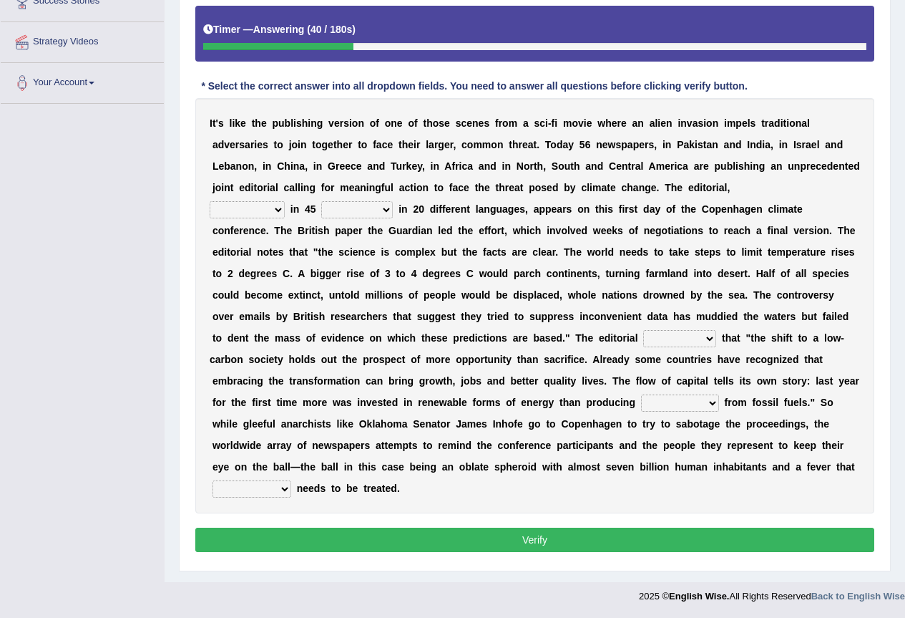
click at [277, 212] on select "published publicized burnished transmitted" at bounding box center [247, 209] width 75 height 17
select select "published"
click at [210, 201] on select "published publicized burnished transmitted" at bounding box center [247, 209] width 75 height 17
click at [357, 213] on select "clans countries continents terraces" at bounding box center [357, 209] width 72 height 17
select select "countries"
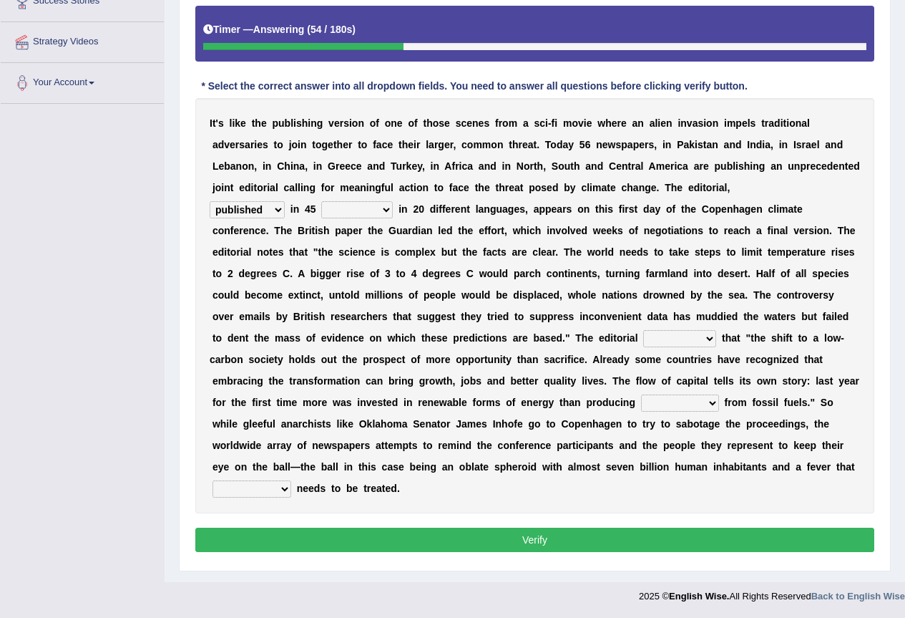
click at [321, 201] on select "clans countries continents terraces" at bounding box center [357, 209] width 72 height 17
click at [714, 342] on select "modified protested recognized declined" at bounding box center [679, 338] width 73 height 17
select select "modified"
click at [643, 330] on select "modified protested recognized declined" at bounding box center [679, 338] width 73 height 17
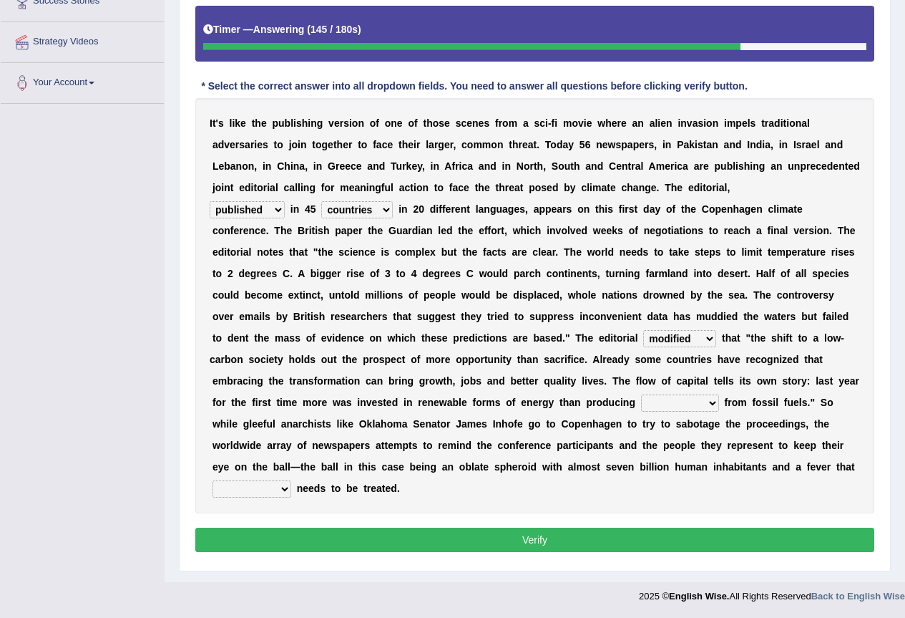
click at [696, 404] on select "electricity indivisibility negativity significance" at bounding box center [680, 402] width 78 height 17
select select "electricity"
click at [641, 394] on select "electricity indivisibility negativity significance" at bounding box center [680, 402] width 78 height 17
click at [283, 488] on select "solicitously desperately ephemerally peripherally" at bounding box center [252, 488] width 79 height 17
select select "desperately"
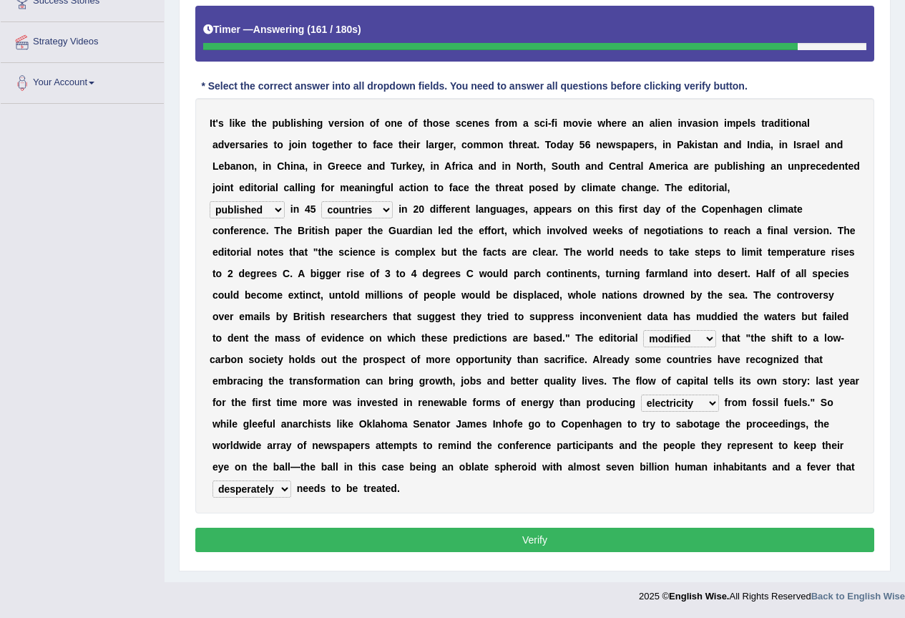
click at [213, 480] on select "solicitously desperately ephemerally peripherally" at bounding box center [252, 488] width 79 height 17
click at [368, 529] on button "Verify" at bounding box center [534, 539] width 679 height 24
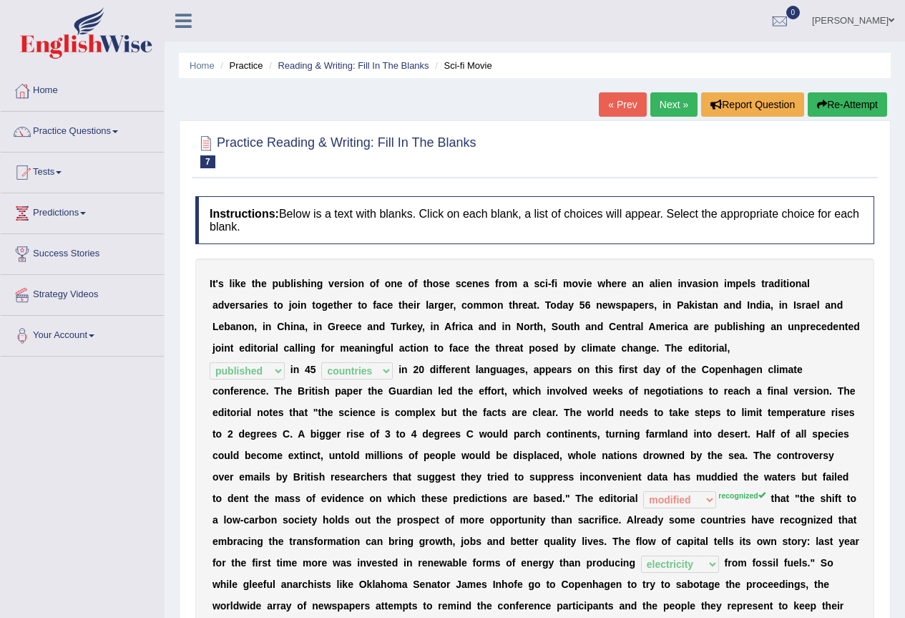
click at [666, 102] on link "Next »" at bounding box center [674, 104] width 47 height 24
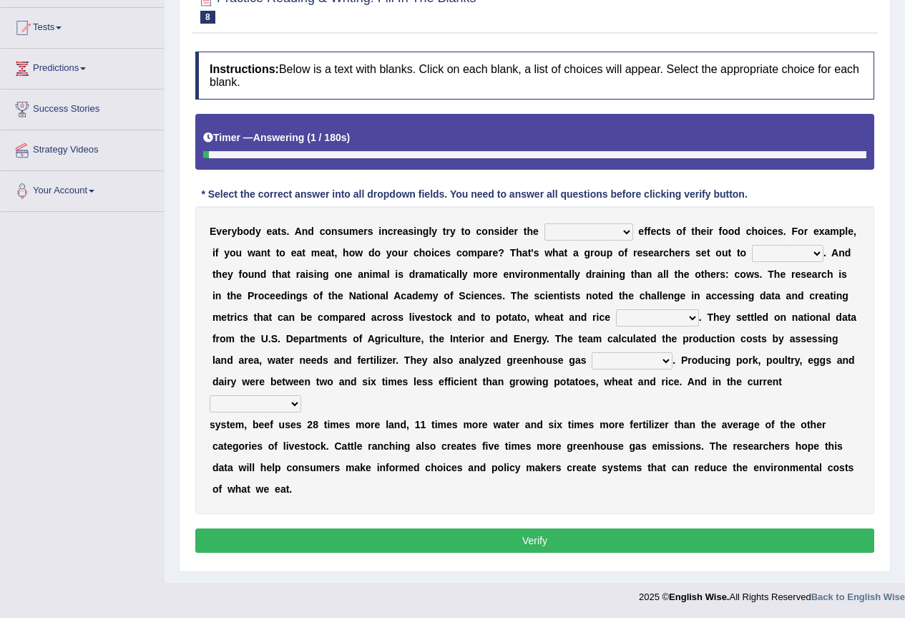
scroll to position [145, 0]
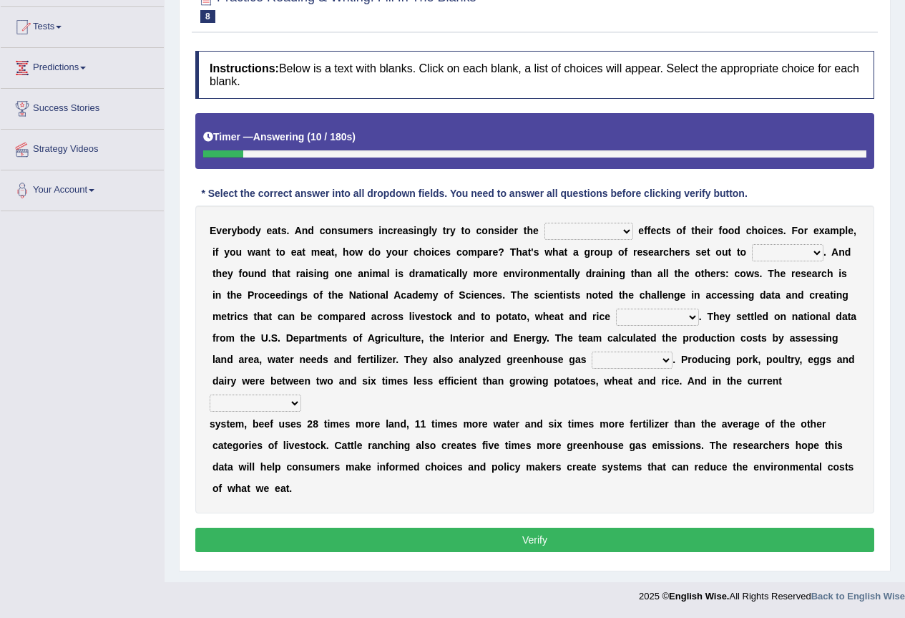
click at [613, 230] on select "spiritual economic environmental material" at bounding box center [589, 231] width 89 height 17
select select "economic"
click at [545, 223] on select "spiritual economic environmental material" at bounding box center [589, 231] width 89 height 17
click at [797, 253] on select "exemplify squander discover purchase" at bounding box center [788, 252] width 72 height 17
select select "discover"
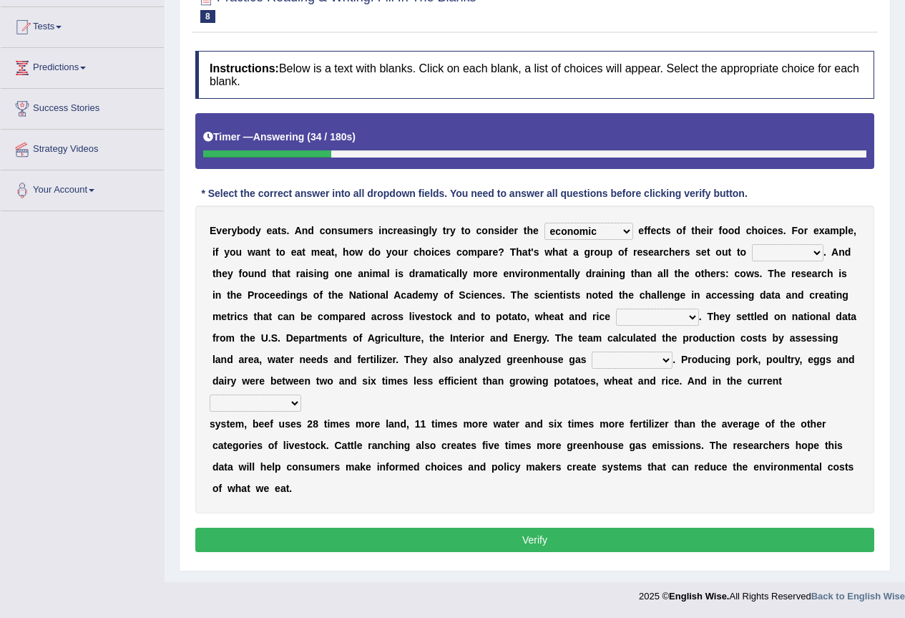
click at [752, 244] on select "exemplify squander discover purchase" at bounding box center [788, 252] width 72 height 17
click at [626, 232] on select "spiritual economic environmental material" at bounding box center [589, 231] width 89 height 17
select select "environmental"
click at [545, 223] on select "spiritual economic environmental material" at bounding box center [589, 231] width 89 height 17
click at [677, 321] on select "production corruption consumption inventory" at bounding box center [657, 316] width 83 height 17
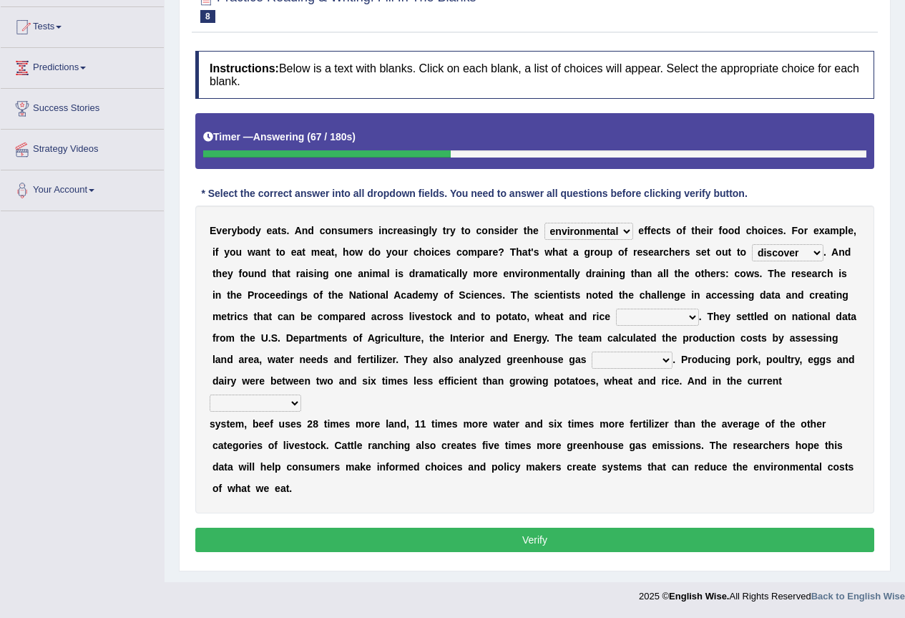
select select "production"
click at [616, 308] on select "production corruption consumption inventory" at bounding box center [657, 316] width 83 height 17
click at [633, 362] on select "conjectures manufacture emissions purification" at bounding box center [632, 359] width 81 height 17
select select "manufacture"
click at [592, 351] on select "conjectures manufacture emissions purification" at bounding box center [632, 359] width 81 height 17
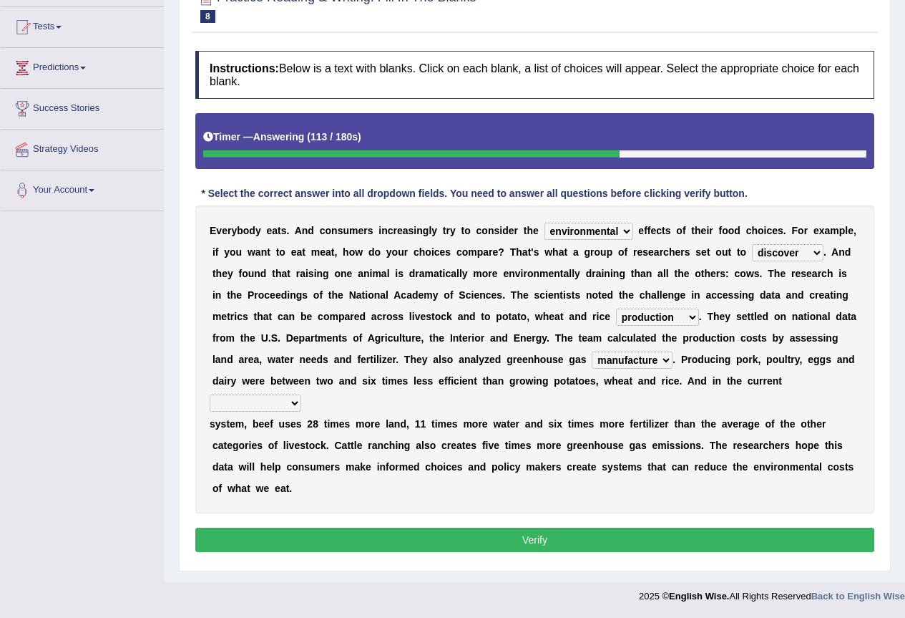
click at [293, 402] on select "agricultural impalpable ungrammatical terminal" at bounding box center [256, 402] width 92 height 17
select select "agricultural"
click at [210, 394] on select "agricultural impalpable ungrammatical terminal" at bounding box center [256, 402] width 92 height 17
click at [478, 544] on button "Verify" at bounding box center [534, 539] width 679 height 24
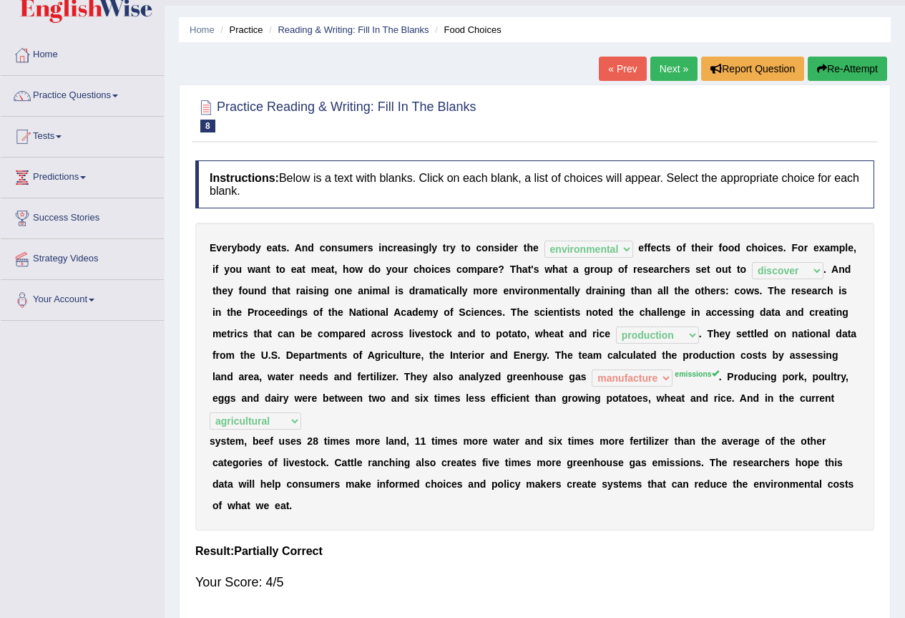
scroll to position [0, 0]
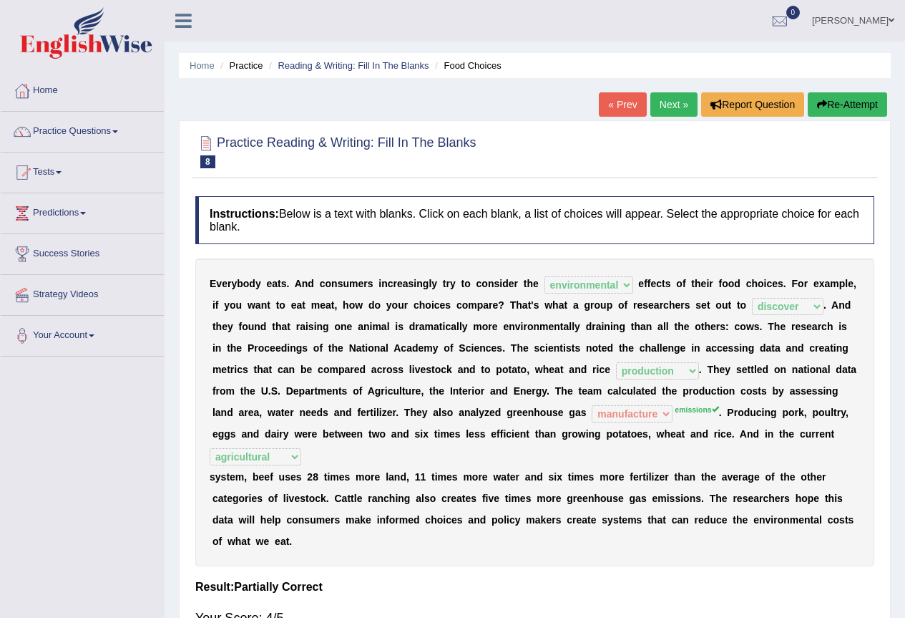
click at [671, 102] on link "Next »" at bounding box center [674, 104] width 47 height 24
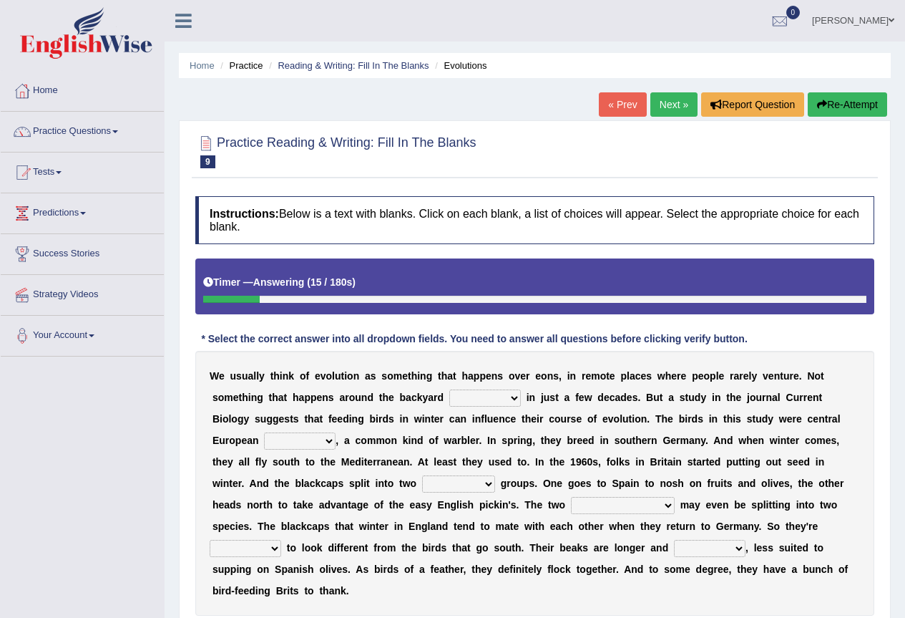
click at [515, 402] on select "beaver believer birdfeeder phonier" at bounding box center [485, 397] width 72 height 17
select select "beaver"
click at [449, 389] on select "beaver believer birdfeeder phonier" at bounding box center [485, 397] width 72 height 17
click at [320, 437] on select "blackcaps pox flaps chats" at bounding box center [300, 440] width 72 height 17
select select "blackcaps"
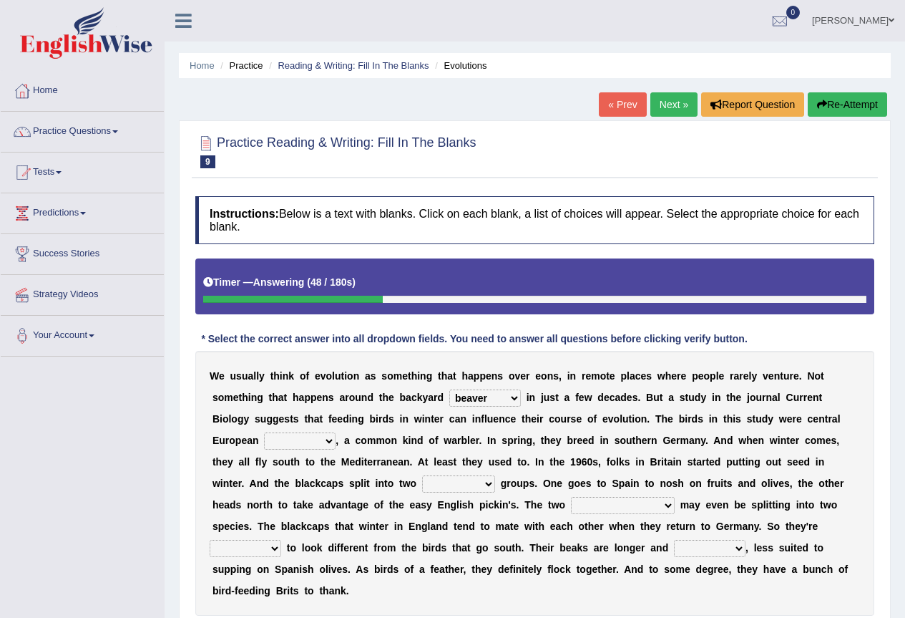
click at [264, 432] on select "blackcaps pox flaps chats" at bounding box center [300, 440] width 72 height 17
click at [452, 487] on select "distinct bit disconnect split" at bounding box center [458, 483] width 73 height 17
select select "distinct"
click at [422, 475] on select "distinct bit disconnect split" at bounding box center [458, 483] width 73 height 17
click at [492, 483] on select "distinct bit disconnect split" at bounding box center [458, 483] width 73 height 17
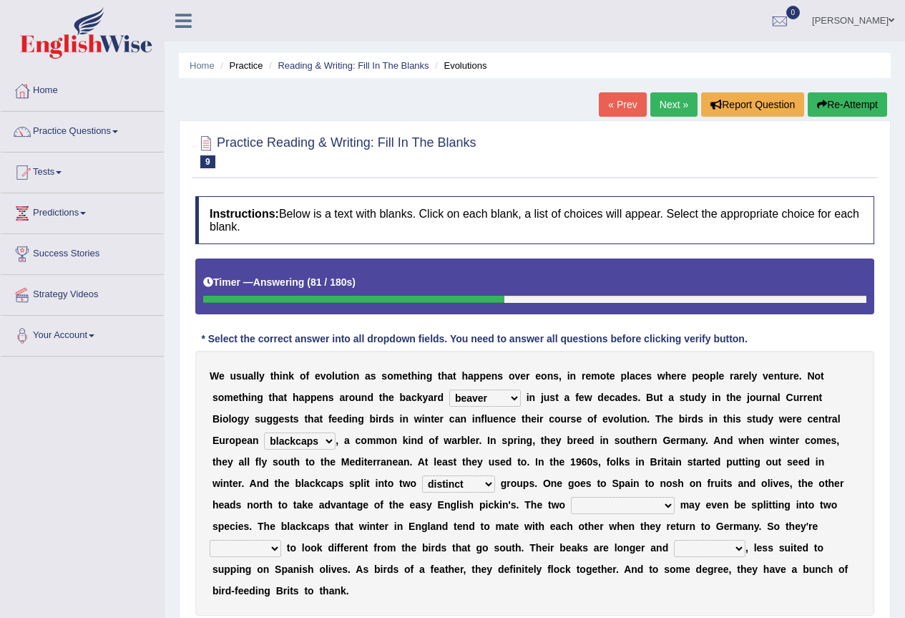
click at [492, 483] on select "distinct bit disconnect split" at bounding box center [458, 483] width 73 height 17
click at [621, 504] on select "elevators populations breakers contraindications" at bounding box center [623, 505] width 104 height 17
select select "breakers"
click at [571, 497] on select "elevators populations breakers contraindications" at bounding box center [623, 505] width 104 height 17
click at [506, 394] on select "beaver believer birdfeeder phonier" at bounding box center [485, 397] width 72 height 17
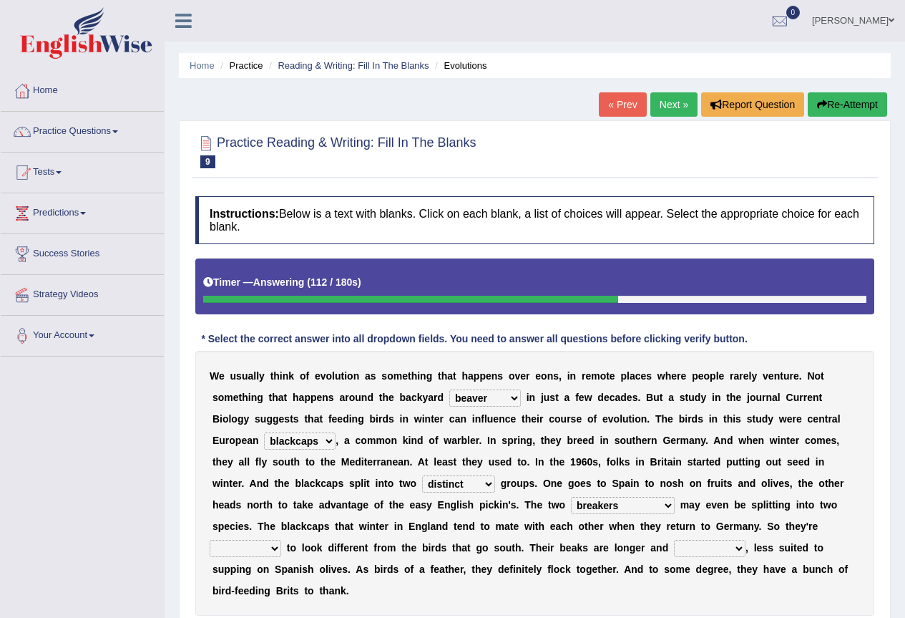
click at [506, 394] on select "beaver believer birdfeeder phonier" at bounding box center [485, 397] width 72 height 17
click at [279, 550] on select "starting blotting wanting padding" at bounding box center [246, 548] width 72 height 17
select select "starting"
click at [210, 540] on select "starting blotting wanting padding" at bounding box center [246, 548] width 72 height 17
click at [749, 552] on b at bounding box center [752, 547] width 6 height 11
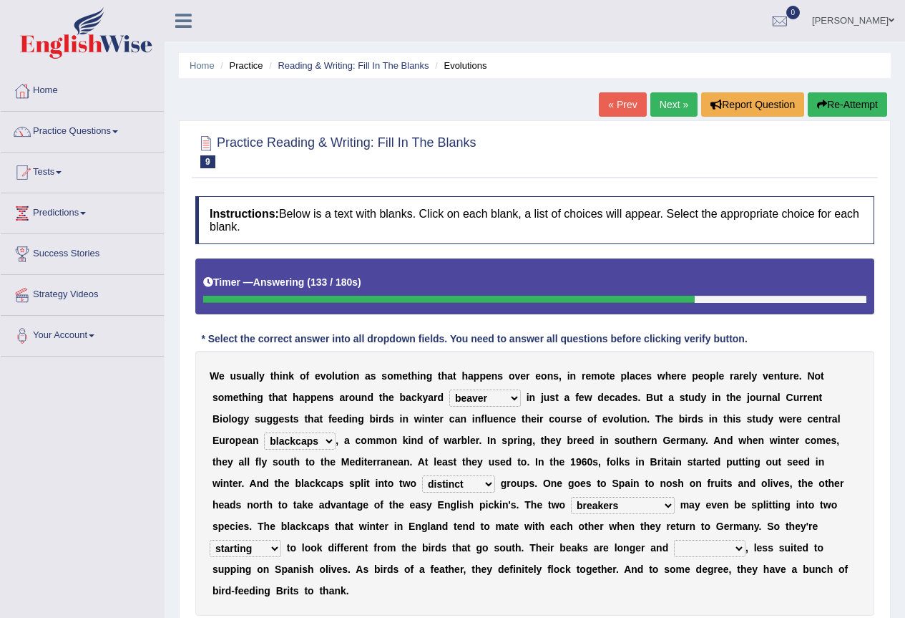
click at [732, 550] on select "freshwater spillover scheduler narrower" at bounding box center [710, 548] width 72 height 17
select select "freshwater"
click at [674, 540] on select "freshwater spillover scheduler narrower" at bounding box center [710, 548] width 72 height 17
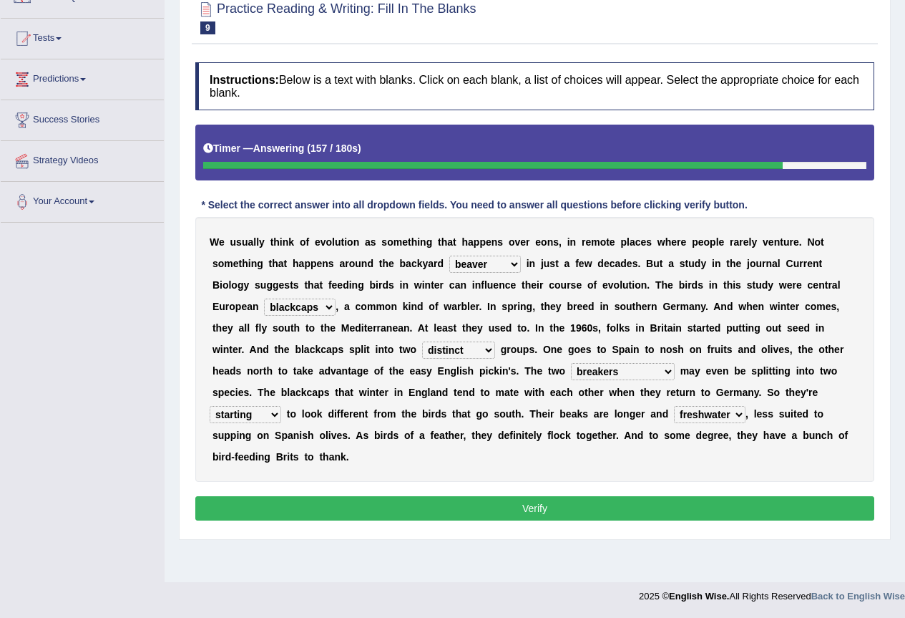
click at [485, 507] on button "Verify" at bounding box center [534, 508] width 679 height 24
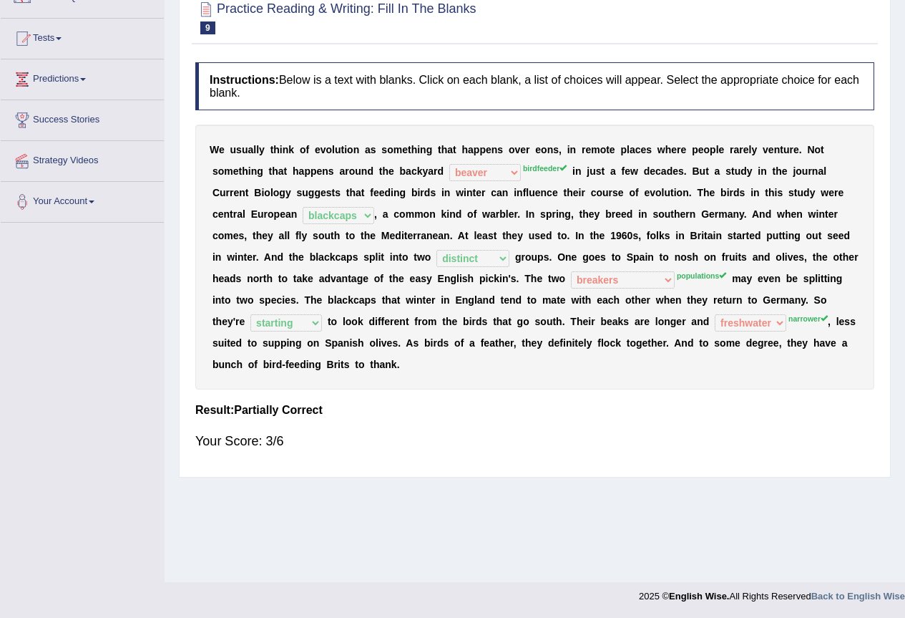
drag, startPoint x: 573, startPoint y: 319, endPoint x: 668, endPoint y: 319, distance: 95.2
click at [668, 319] on div "W e u s u a l l y t h i n k o f e v o l u t i o n a s s o m e t h i n g t h a t…" at bounding box center [534, 257] width 679 height 265
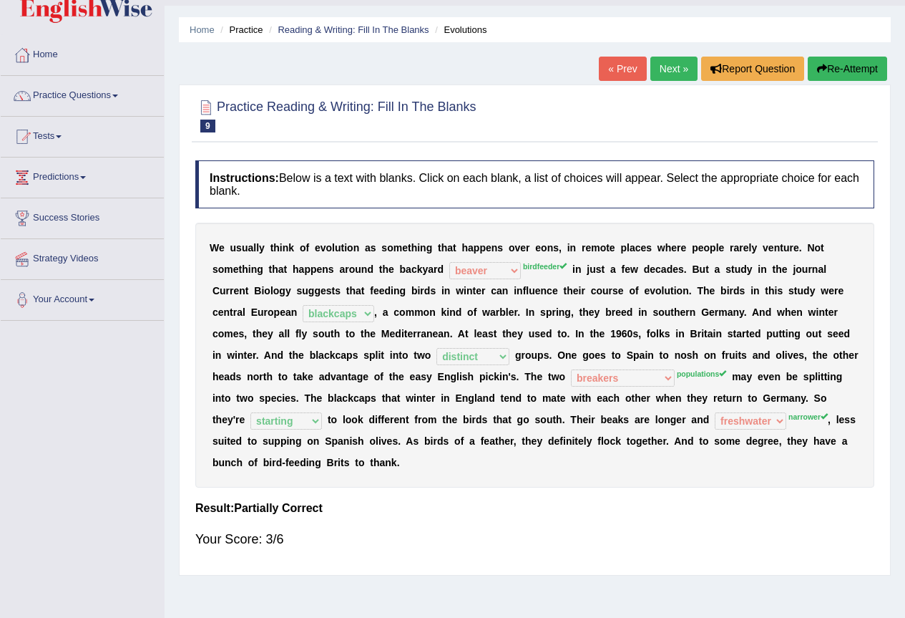
scroll to position [0, 0]
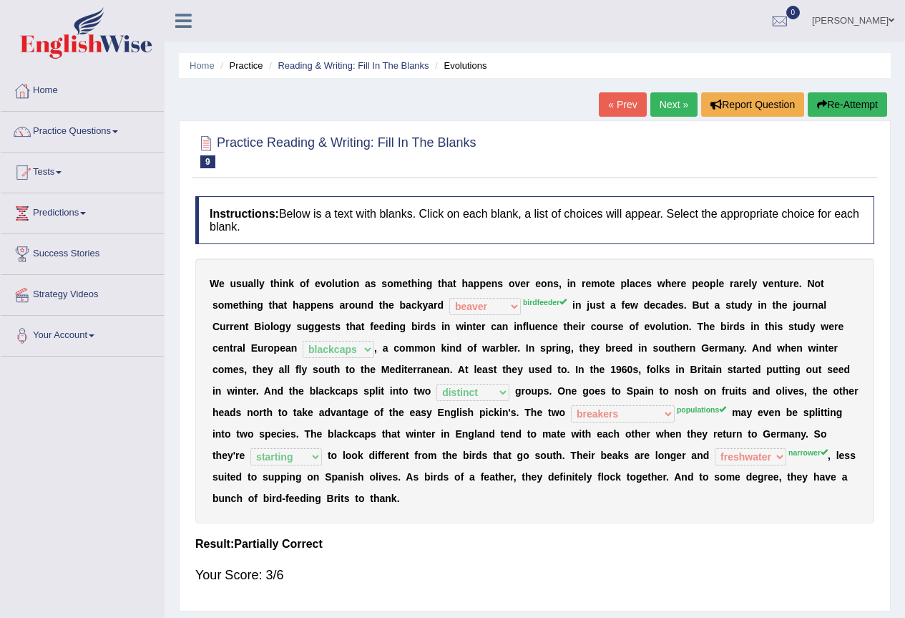
click at [675, 110] on link "Next »" at bounding box center [674, 104] width 47 height 24
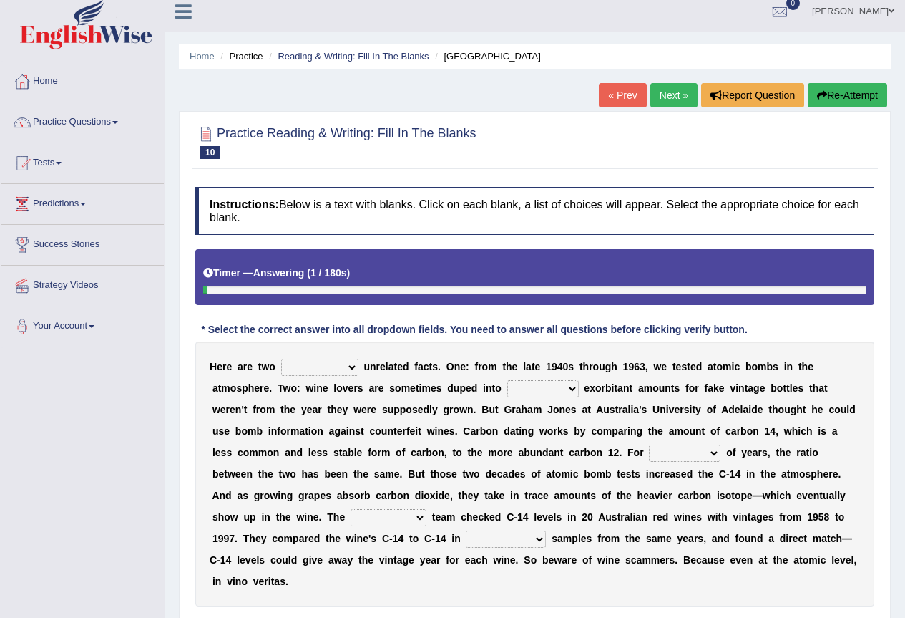
scroll to position [134, 0]
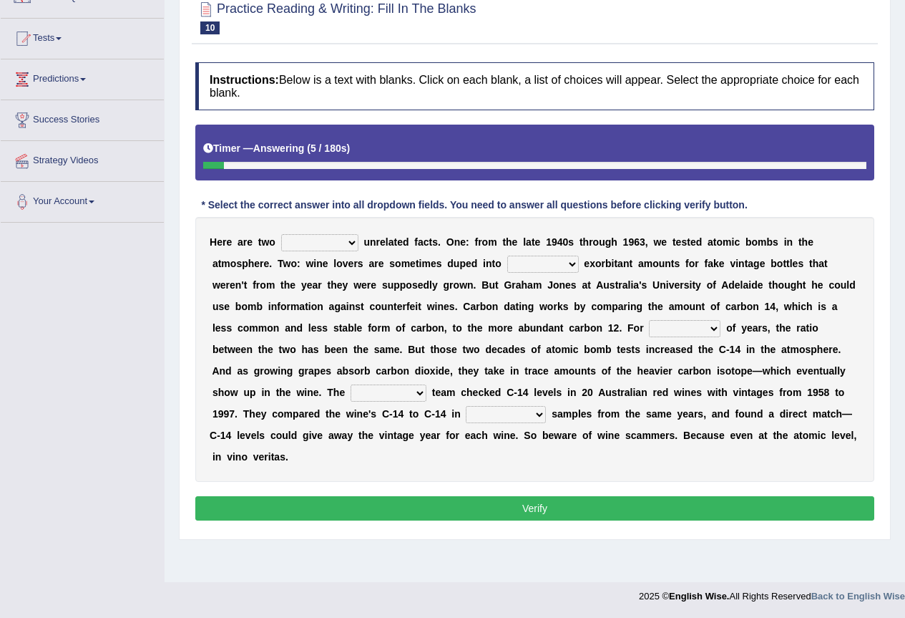
click at [325, 247] on select "seemingly feelingly endearingly entreatingly" at bounding box center [319, 242] width 77 height 17
select select "feelingly"
click at [281, 234] on select "seemingly feelingly endearingly entreatingly" at bounding box center [319, 242] width 77 height 17
click at [535, 264] on select "dipping trekking spending swinging" at bounding box center [543, 264] width 72 height 17
select select "spending"
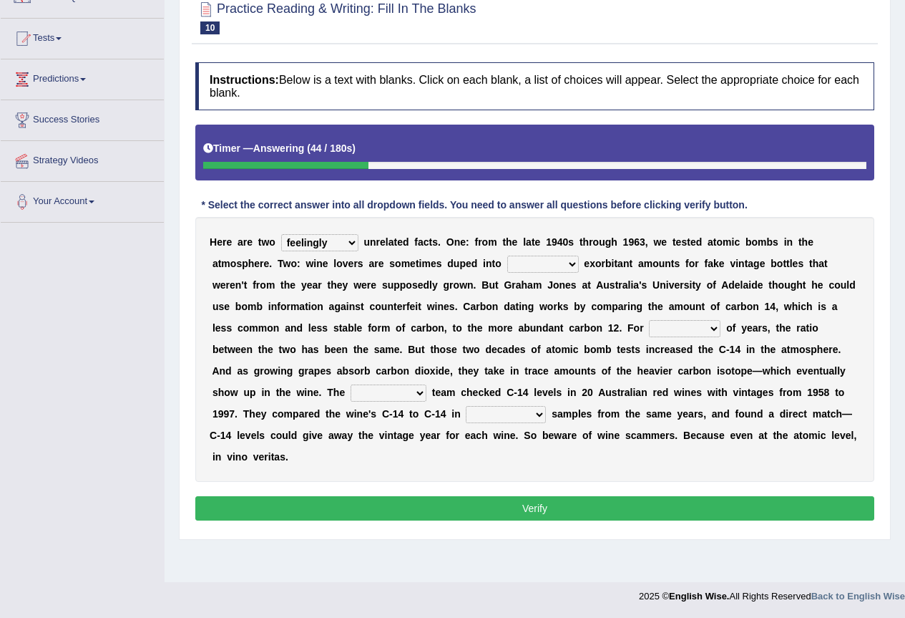
click at [507, 256] on select "dipping trekking spending swinging" at bounding box center [543, 264] width 72 height 17
click at [704, 332] on select "couples much thousands numerous" at bounding box center [685, 328] width 72 height 17
select select "couples"
click at [649, 320] on select "couples much thousands numerous" at bounding box center [685, 328] width 72 height 17
click at [711, 330] on select "couples much thousands numerous" at bounding box center [685, 328] width 72 height 17
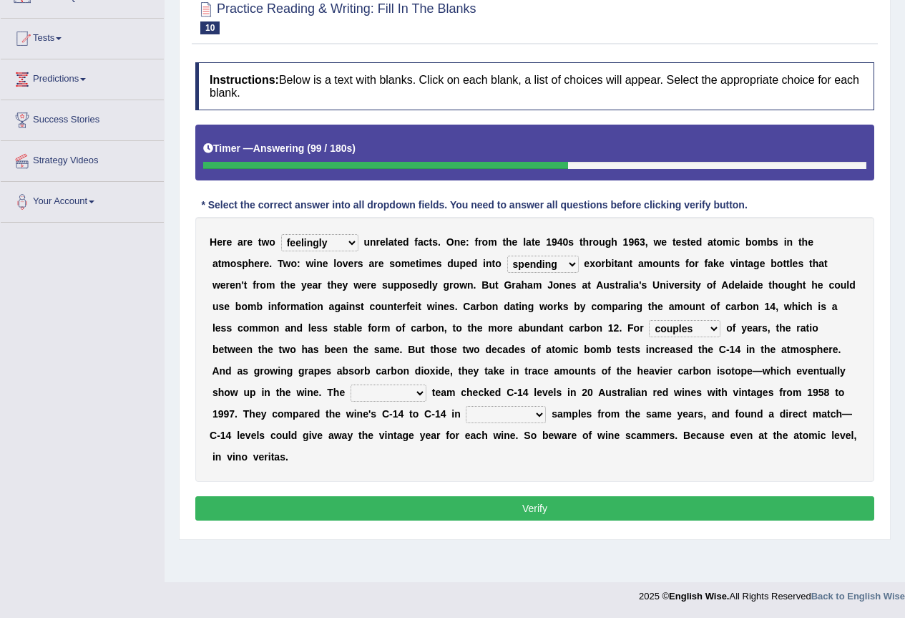
click at [711, 330] on select "couples much thousands numerous" at bounding box center [685, 328] width 72 height 17
click at [395, 391] on select "research individual preparation strange" at bounding box center [389, 392] width 76 height 17
select select "research"
click at [351, 384] on select "research individual preparation strange" at bounding box center [389, 392] width 76 height 17
click at [523, 418] on select "physical atmospheric fluid solid" at bounding box center [506, 414] width 80 height 17
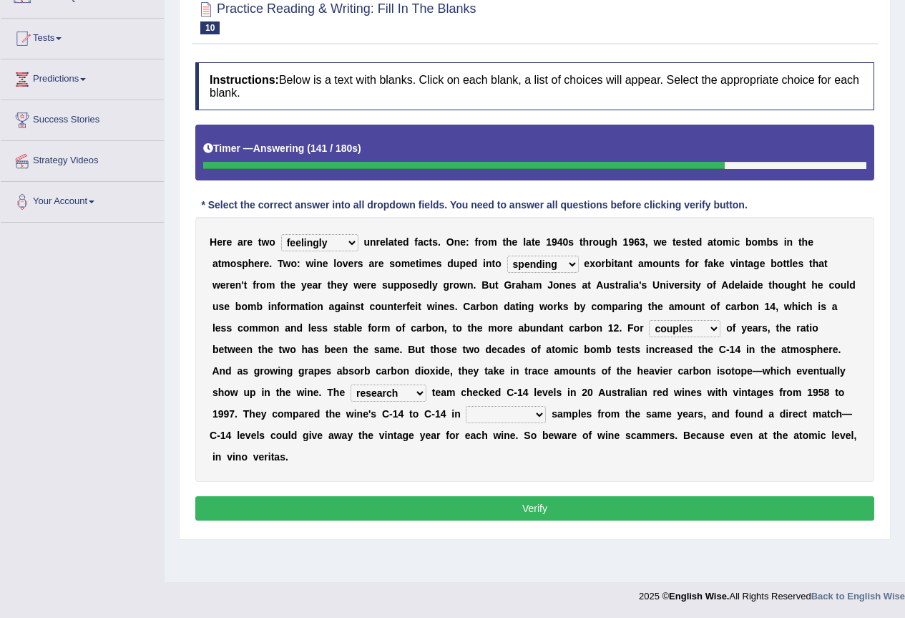
select select "atmospheric"
click at [466, 406] on select "physical atmospheric fluid solid" at bounding box center [506, 414] width 80 height 17
click at [433, 516] on button "Verify" at bounding box center [534, 508] width 679 height 24
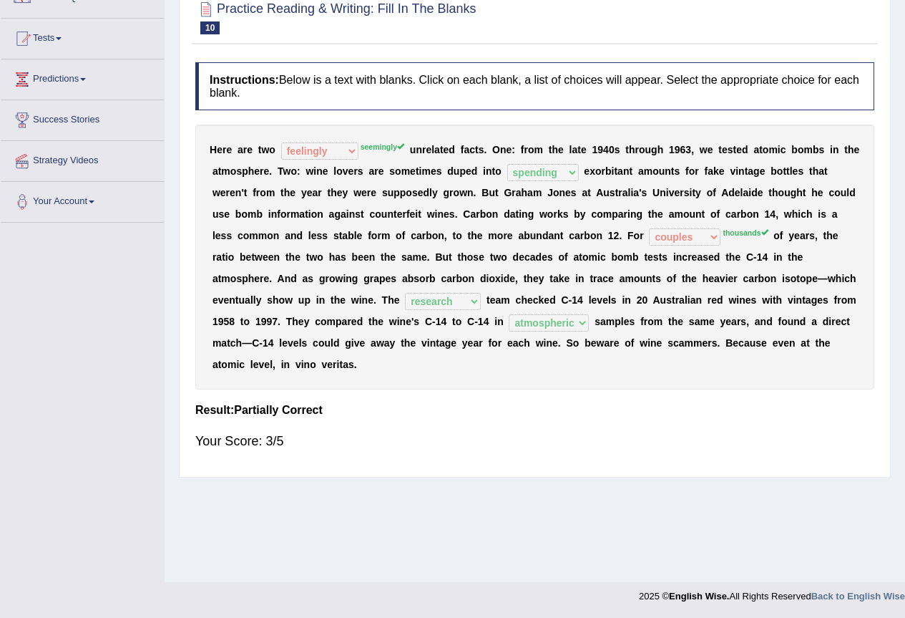
scroll to position [0, 0]
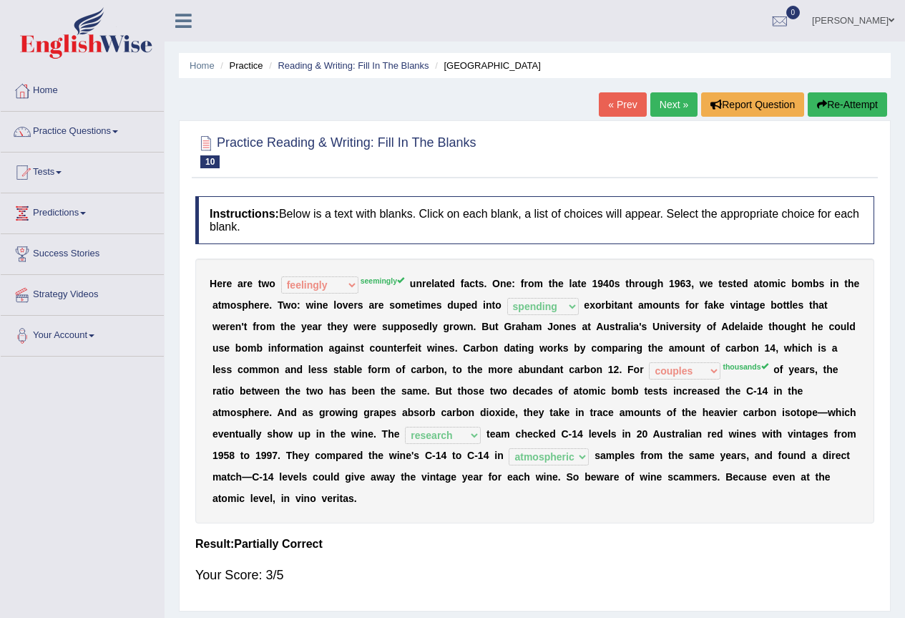
click at [663, 104] on link "Next »" at bounding box center [674, 104] width 47 height 24
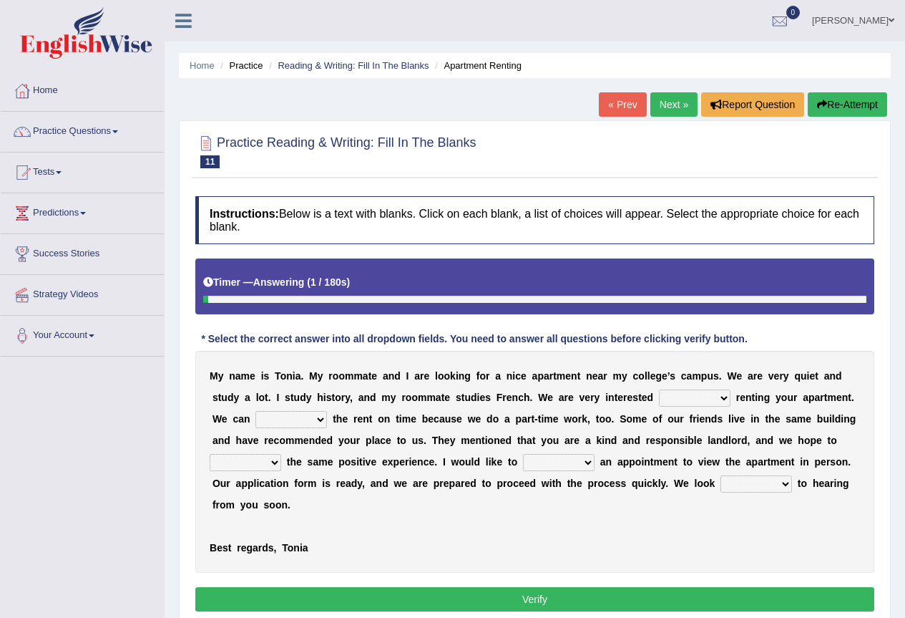
scroll to position [134, 0]
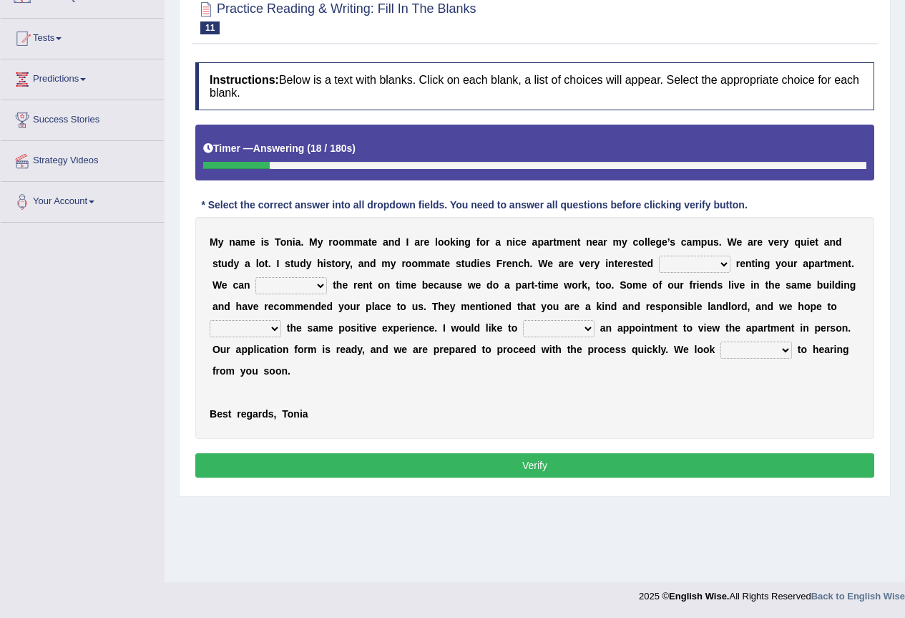
click at [711, 265] on select "for about at in" at bounding box center [695, 264] width 72 height 17
select select "in"
click at [659, 256] on select "for about at in" at bounding box center [695, 264] width 72 height 17
click at [312, 285] on select "afford get pay bring" at bounding box center [292, 285] width 72 height 17
select select "afford"
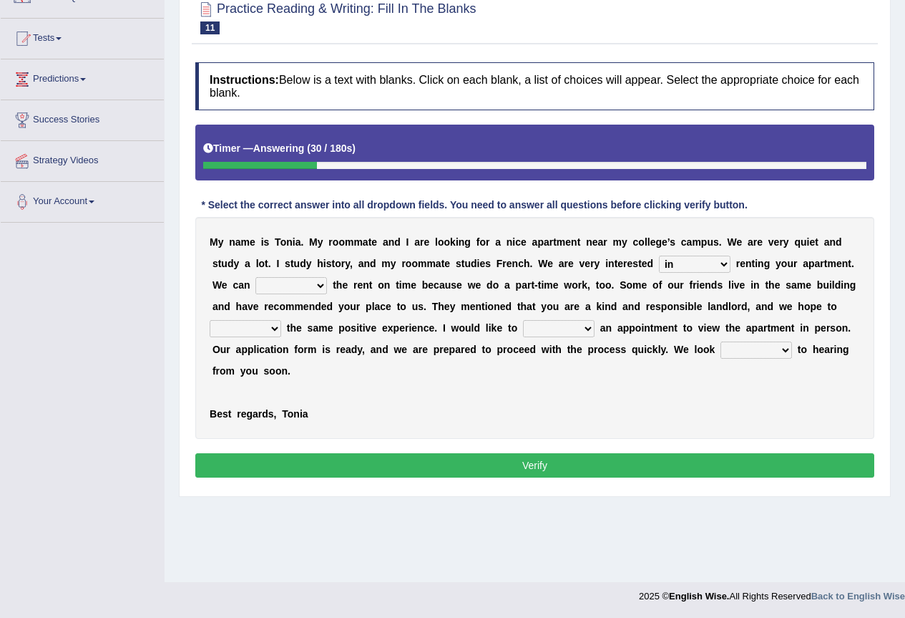
click at [256, 277] on select "afford get pay bring" at bounding box center [292, 285] width 72 height 17
click at [276, 335] on select "form meet have decide" at bounding box center [246, 328] width 72 height 17
select select "have"
click at [210, 320] on select "form meet have decide" at bounding box center [246, 328] width 72 height 17
click at [578, 333] on select "own recall revise make" at bounding box center [559, 328] width 72 height 17
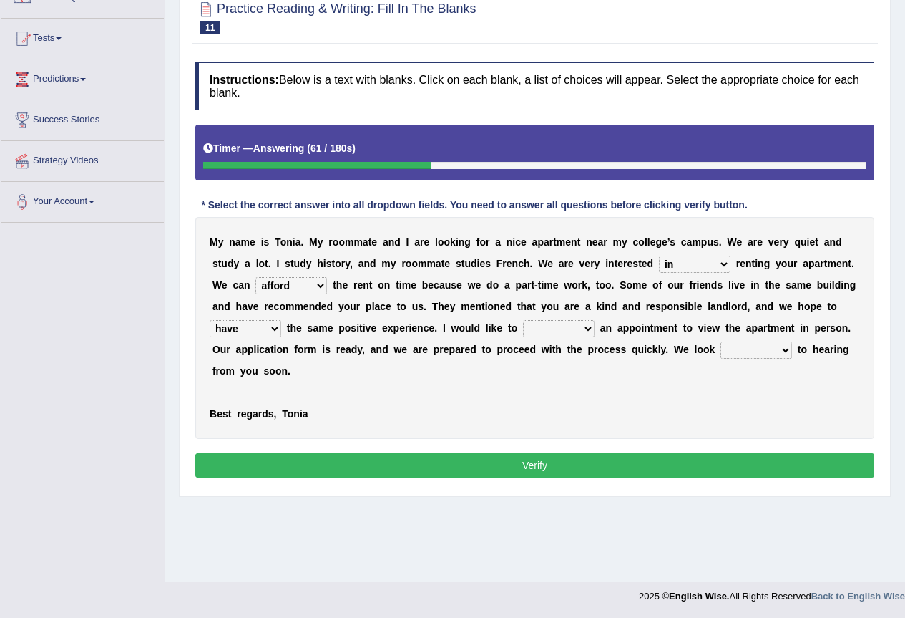
select select "make"
click at [523, 320] on select "own recall revise make" at bounding box center [559, 328] width 72 height 17
click at [744, 355] on select "around out in forward" at bounding box center [757, 349] width 72 height 17
select select "forward"
click at [721, 341] on select "around out in forward" at bounding box center [757, 349] width 72 height 17
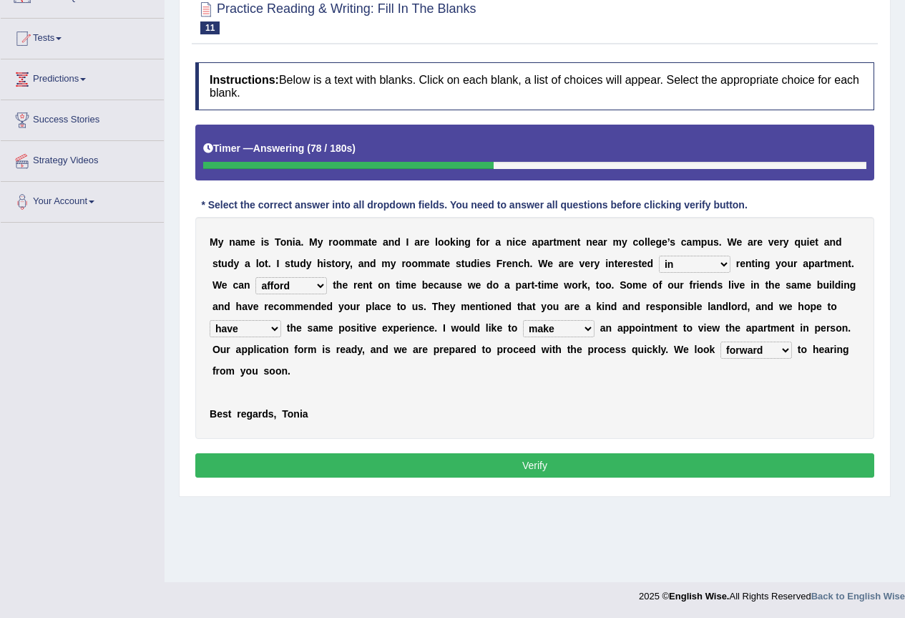
click at [673, 468] on button "Verify" at bounding box center [534, 465] width 679 height 24
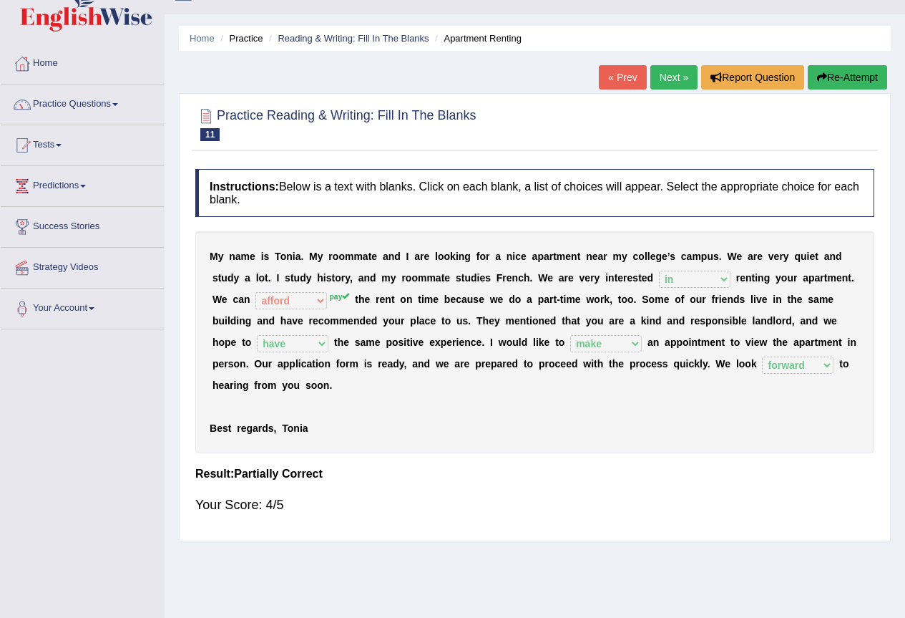
scroll to position [0, 0]
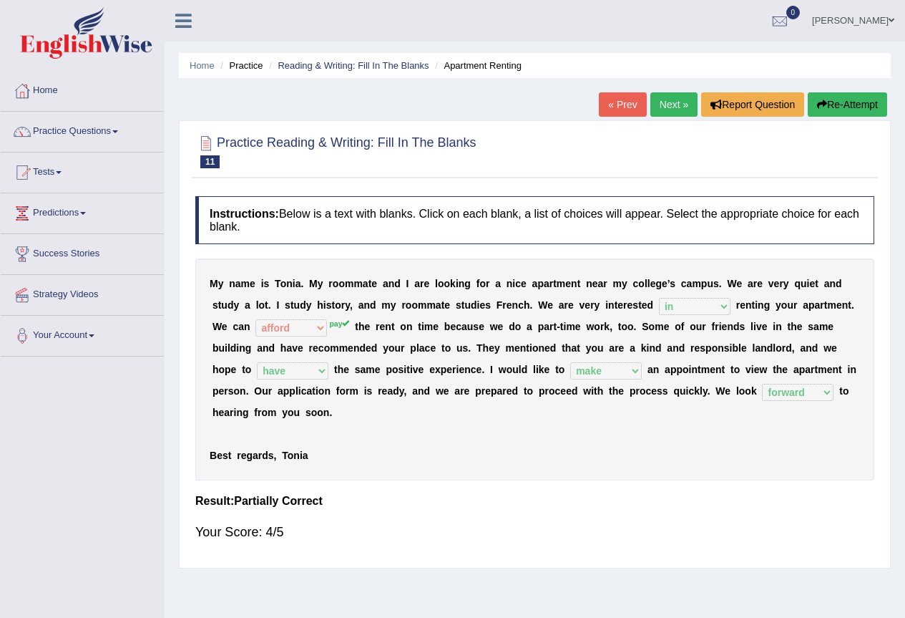
click at [658, 90] on div "Home Practice Reading & Writing: Fill In The Blanks Apartment Renting « Prev Ne…" at bounding box center [535, 358] width 741 height 716
click link "Next »"
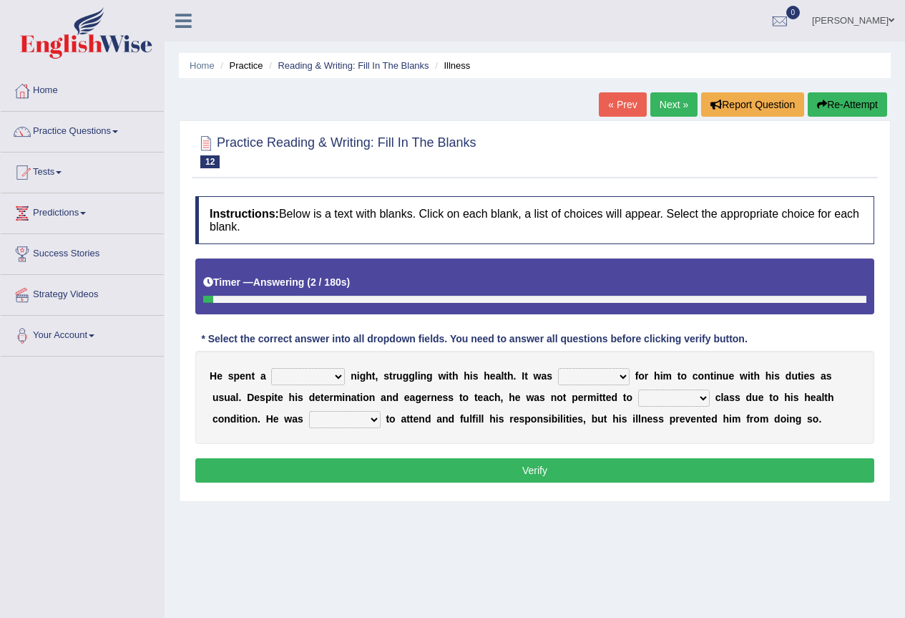
click at [341, 376] on select "cheerful restful meaningful painful" at bounding box center [308, 376] width 74 height 17
select select "restful"
click at [271, 368] on select "cheerful restful meaningful painful" at bounding box center [308, 376] width 74 height 17
click at [620, 378] on select "enjoyable simple difficult natural" at bounding box center [594, 376] width 72 height 17
select select "difficult"
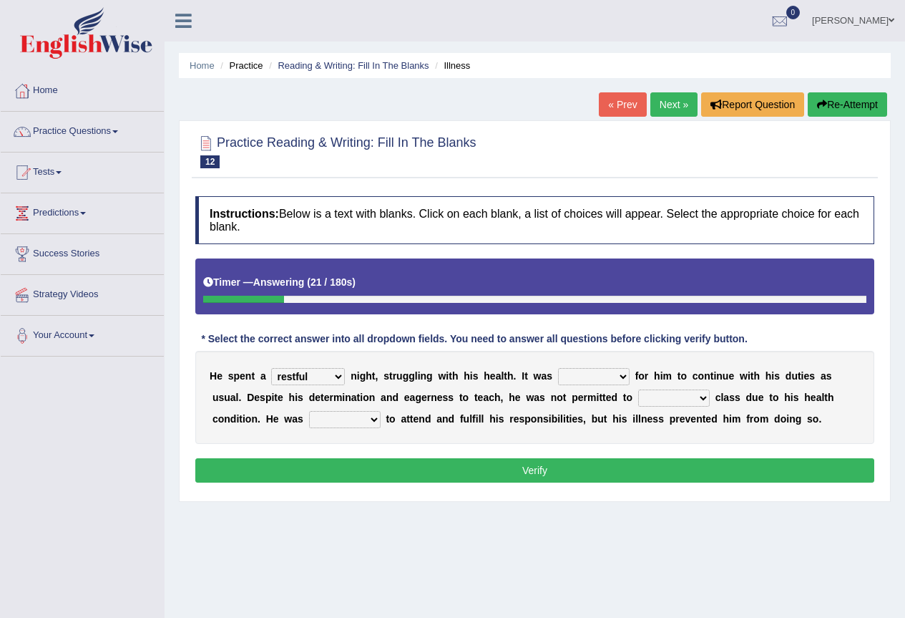
click at [558, 368] on select "enjoyable simple difficult natural" at bounding box center [594, 376] width 72 height 17
click at [696, 400] on select "teach leave cancel attend" at bounding box center [674, 397] width 72 height 17
select select "teach"
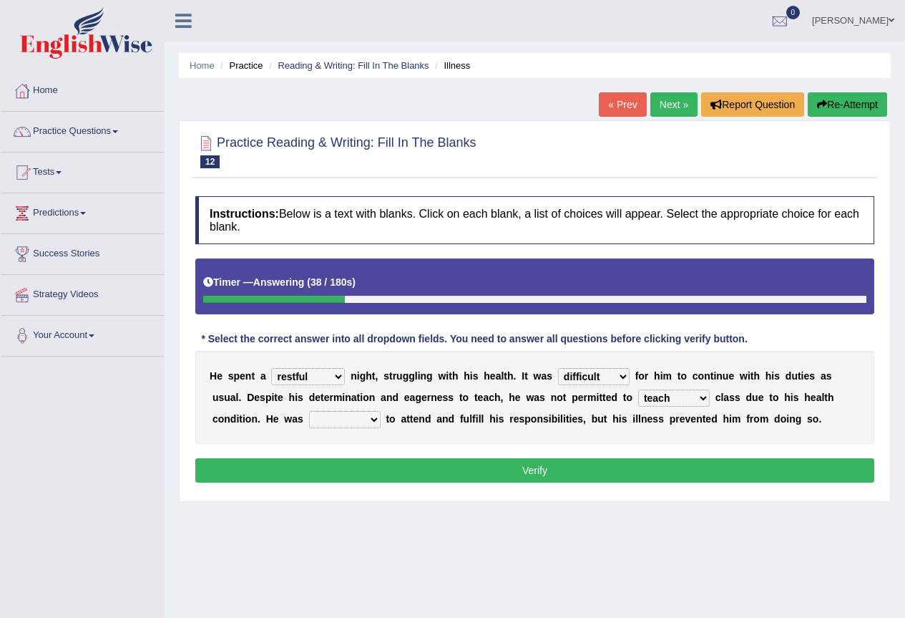
click at [638, 389] on select "teach leave cancel attend" at bounding box center [674, 397] width 72 height 17
click at [367, 423] on select "anxious forced lazy happy" at bounding box center [345, 419] width 72 height 17
select select "forced"
click at [309, 411] on select "anxious forced lazy happy" at bounding box center [345, 419] width 72 height 17
click at [644, 467] on button "Verify" at bounding box center [534, 470] width 679 height 24
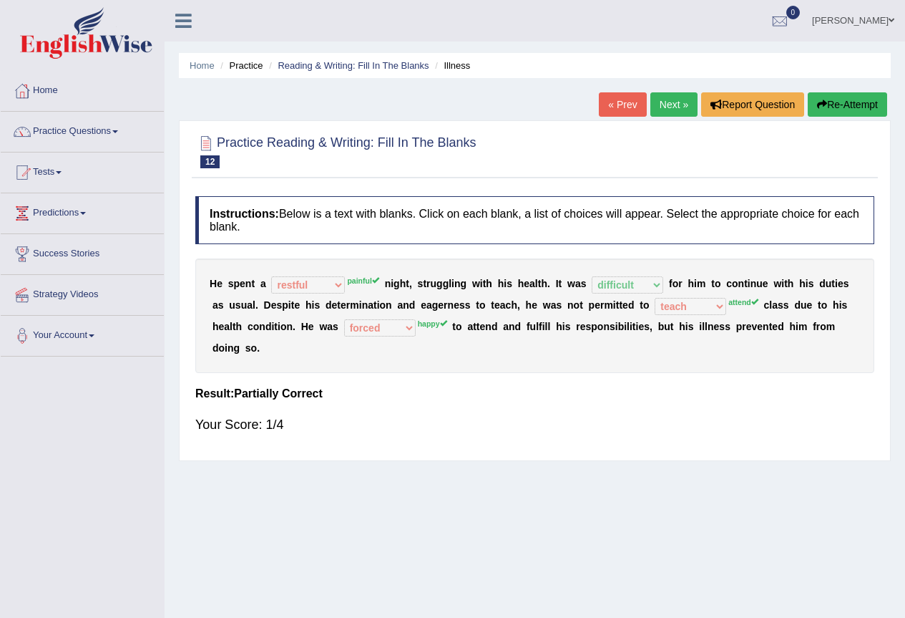
click at [861, 107] on button "Re-Attempt" at bounding box center [847, 104] width 79 height 24
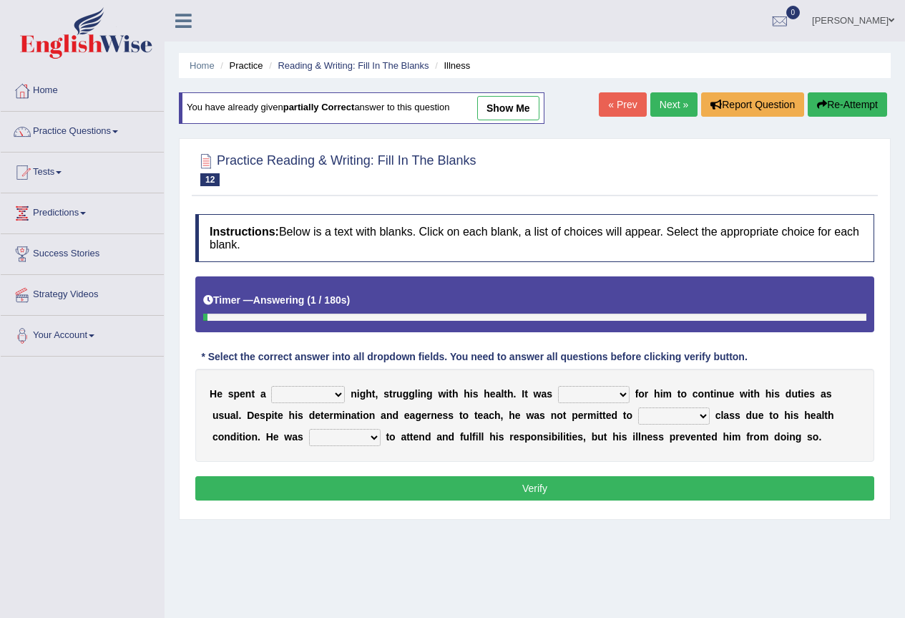
click at [332, 392] on select "cheerful restful meaningful painful" at bounding box center [308, 394] width 74 height 17
select select "painful"
click at [271, 386] on select "cheerful restful meaningful painful" at bounding box center [308, 394] width 74 height 17
click at [607, 394] on select "enjoyable simple difficult natural" at bounding box center [594, 394] width 72 height 17
select select "difficult"
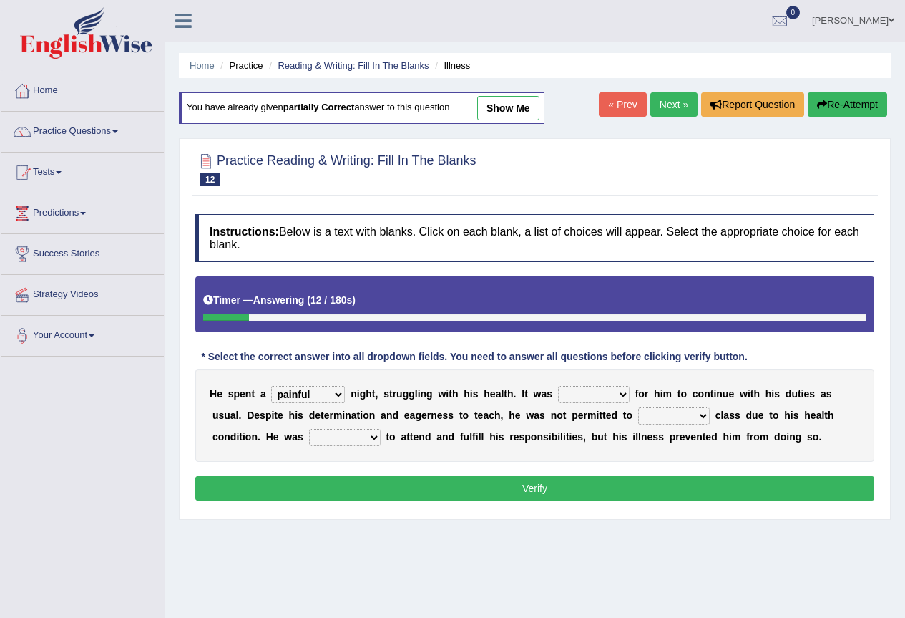
click at [558, 386] on select "enjoyable simple difficult natural" at bounding box center [594, 394] width 72 height 17
click at [707, 420] on select "teach leave cancel attend" at bounding box center [674, 415] width 72 height 17
select select "attend"
click at [638, 407] on select "teach leave cancel attend" at bounding box center [674, 415] width 72 height 17
click at [369, 431] on select "anxious forced lazy happy" at bounding box center [345, 437] width 72 height 17
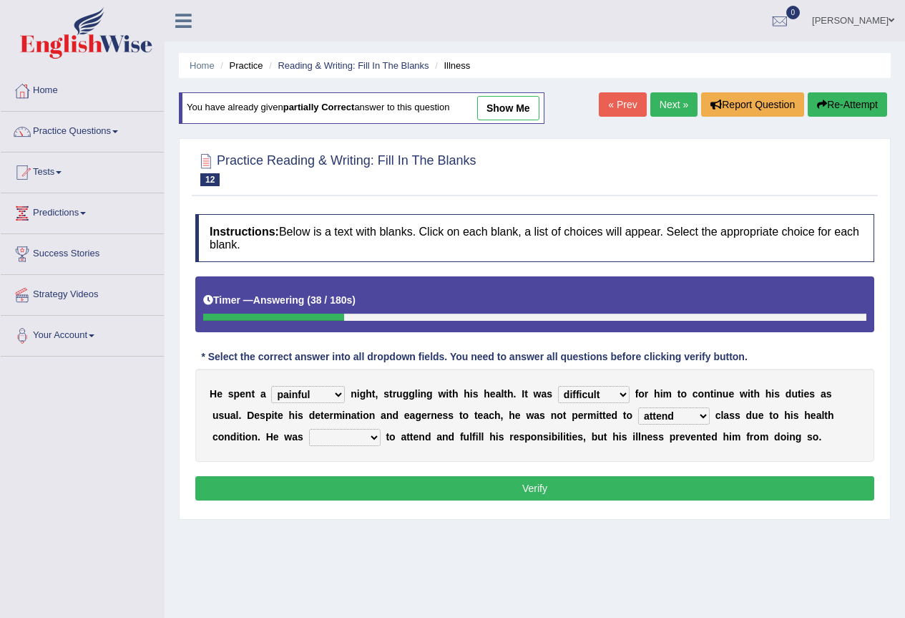
select select "happy"
click at [309, 429] on select "anxious forced lazy happy" at bounding box center [345, 437] width 72 height 17
click at [560, 500] on div "Instructions: Below is a text with blanks. Click on each blank, a list of choic…" at bounding box center [535, 359] width 686 height 305
click at [565, 492] on button "Verify" at bounding box center [534, 488] width 679 height 24
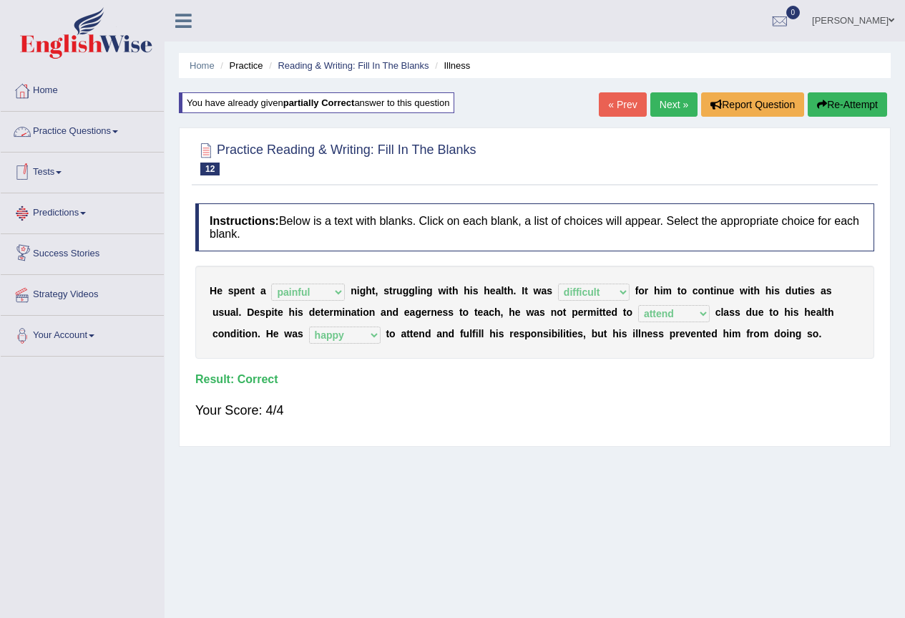
click at [89, 135] on link "Practice Questions" at bounding box center [82, 130] width 163 height 36
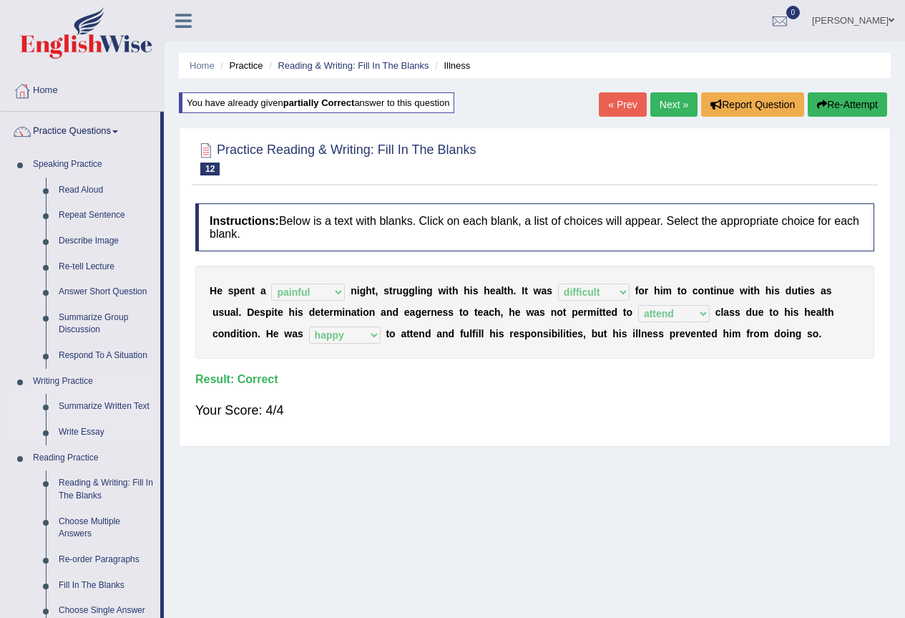
scroll to position [238, 0]
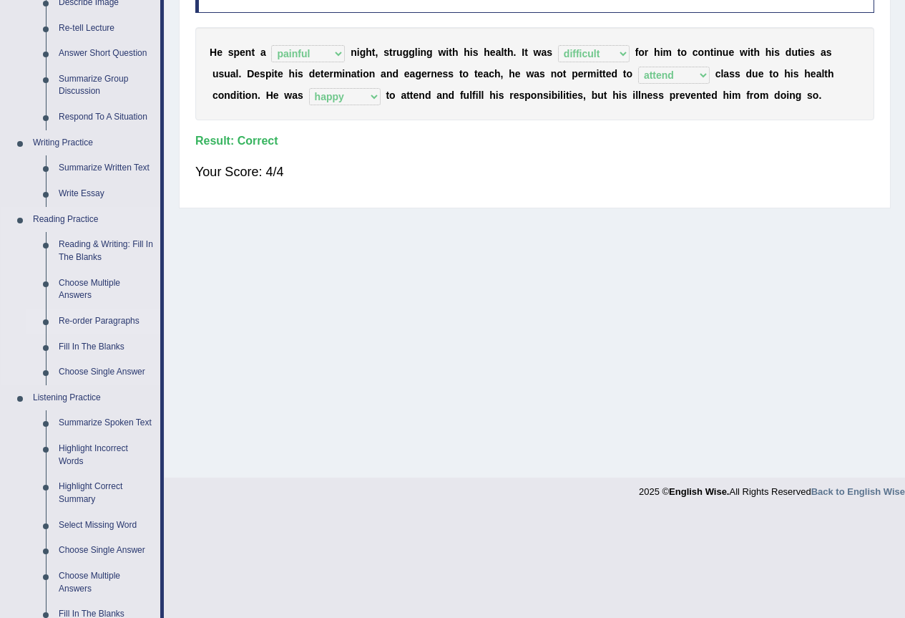
click at [103, 316] on link "Re-order Paragraphs" at bounding box center [106, 321] width 108 height 26
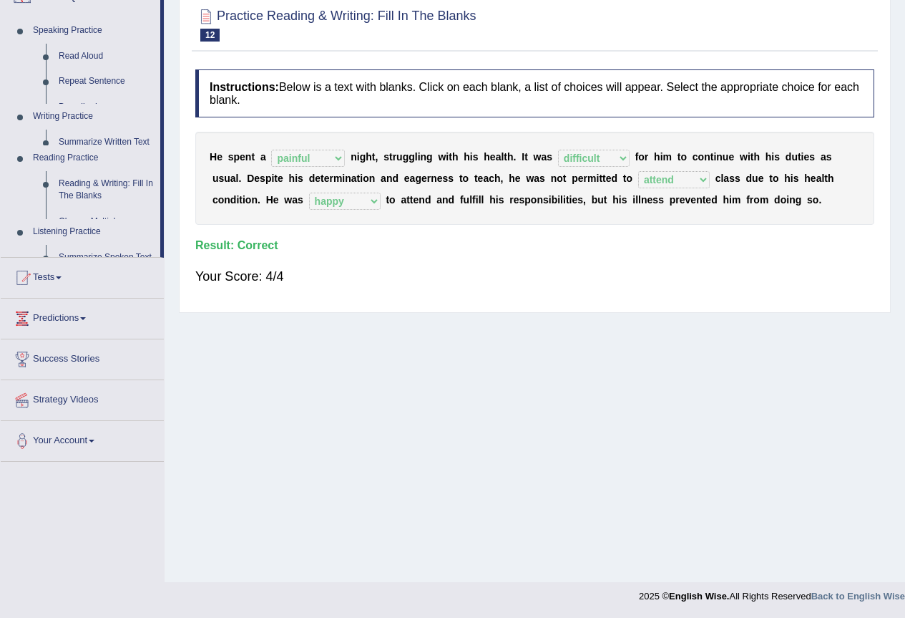
scroll to position [134, 0]
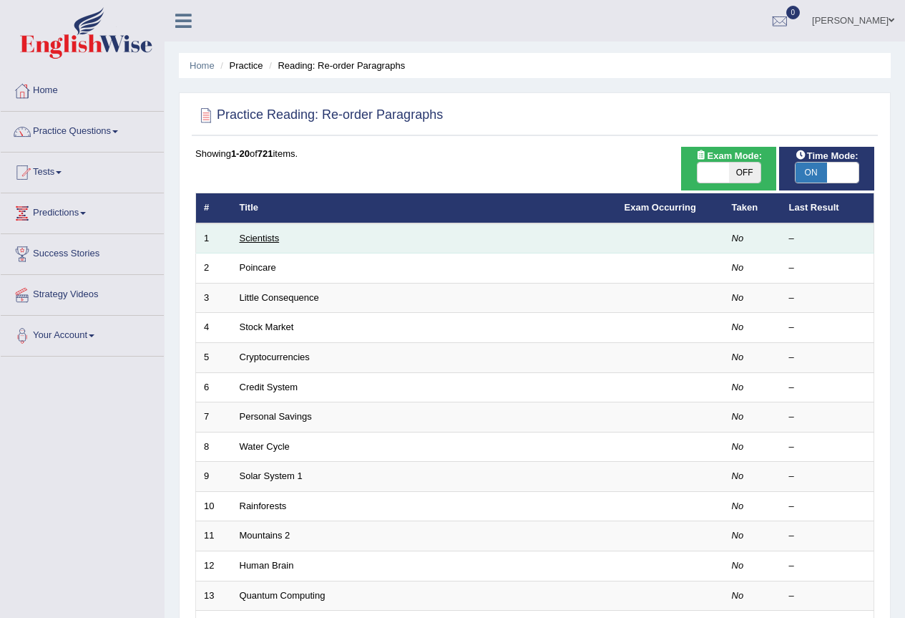
click at [258, 240] on link "Scientists" at bounding box center [260, 238] width 40 height 11
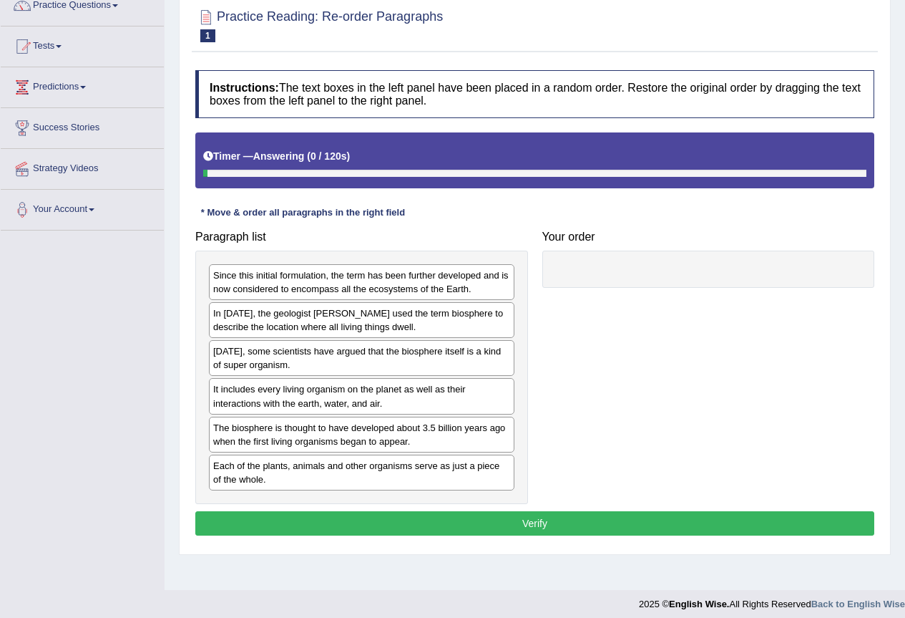
scroll to position [134, 0]
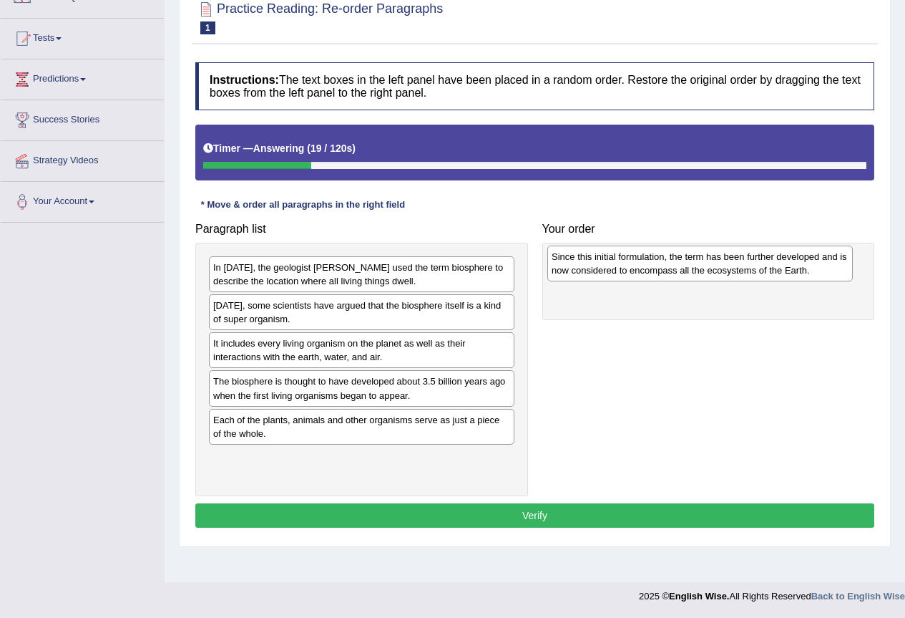
drag, startPoint x: 324, startPoint y: 278, endPoint x: 663, endPoint y: 268, distance: 339.4
click at [663, 268] on div "Since this initial formulation, the term has been further developed and is now …" at bounding box center [701, 263] width 306 height 36
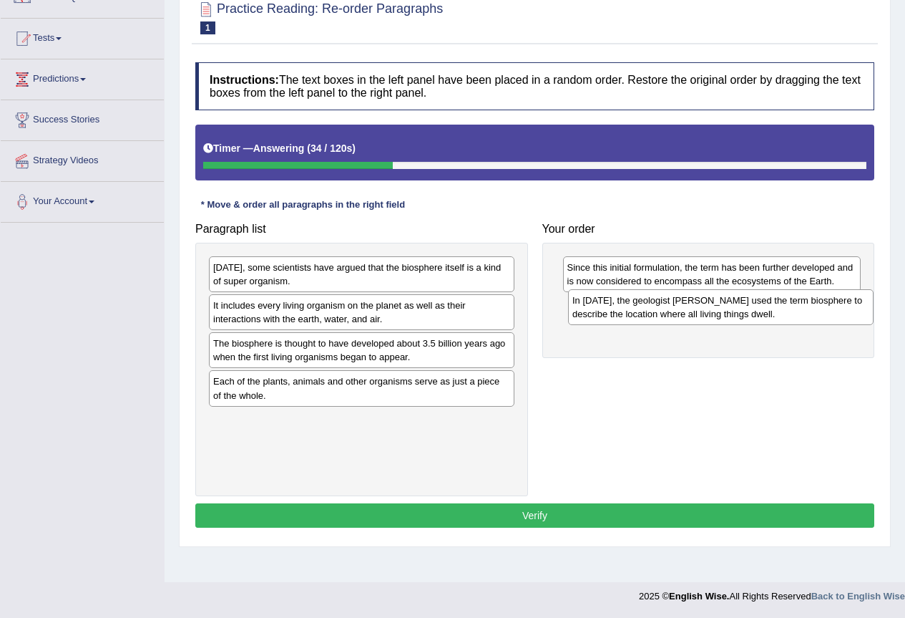
drag, startPoint x: 342, startPoint y: 279, endPoint x: 701, endPoint y: 311, distance: 360.7
click at [701, 311] on div "In [DATE], the geologist [PERSON_NAME] used the term biosphere to describe the …" at bounding box center [721, 307] width 306 height 36
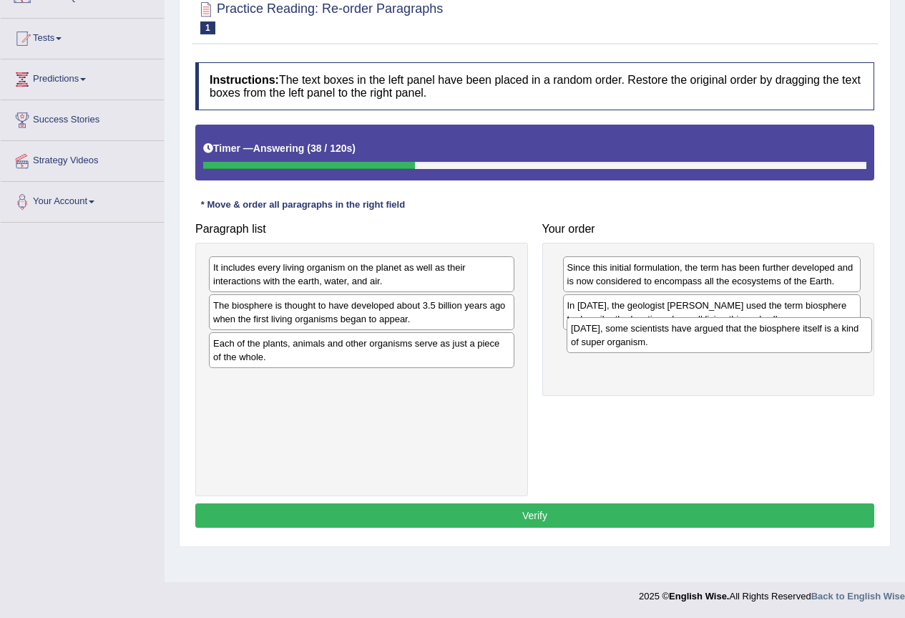
drag, startPoint x: 332, startPoint y: 280, endPoint x: 690, endPoint y: 341, distance: 363.0
click at [690, 341] on div "[DATE], some scientists have argued that the biosphere itself is a kind of supe…" at bounding box center [720, 335] width 306 height 36
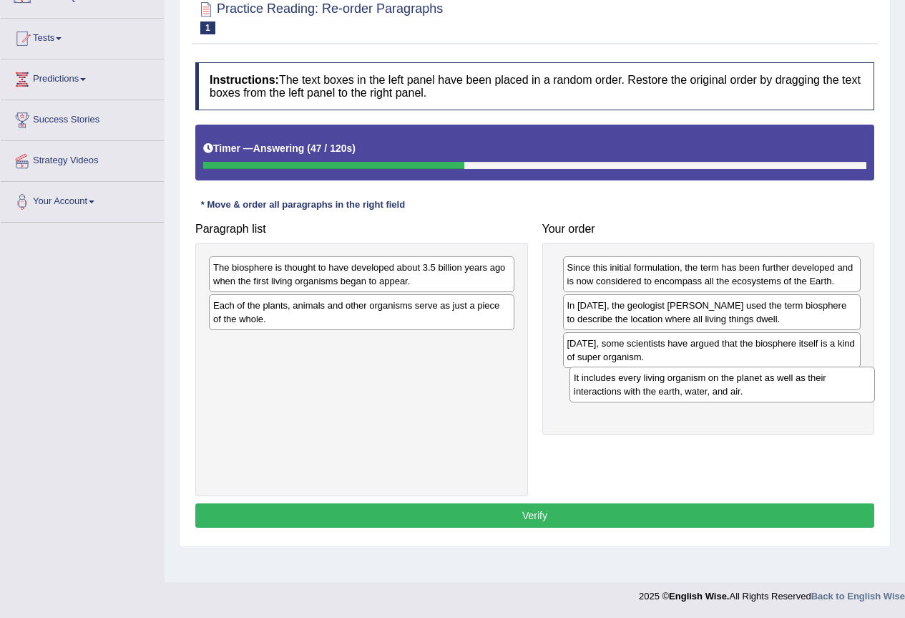
drag, startPoint x: 326, startPoint y: 277, endPoint x: 686, endPoint y: 387, distance: 376.5
click at [686, 387] on div "It includes every living organism on the planet as well as their interactions w…" at bounding box center [723, 384] width 306 height 36
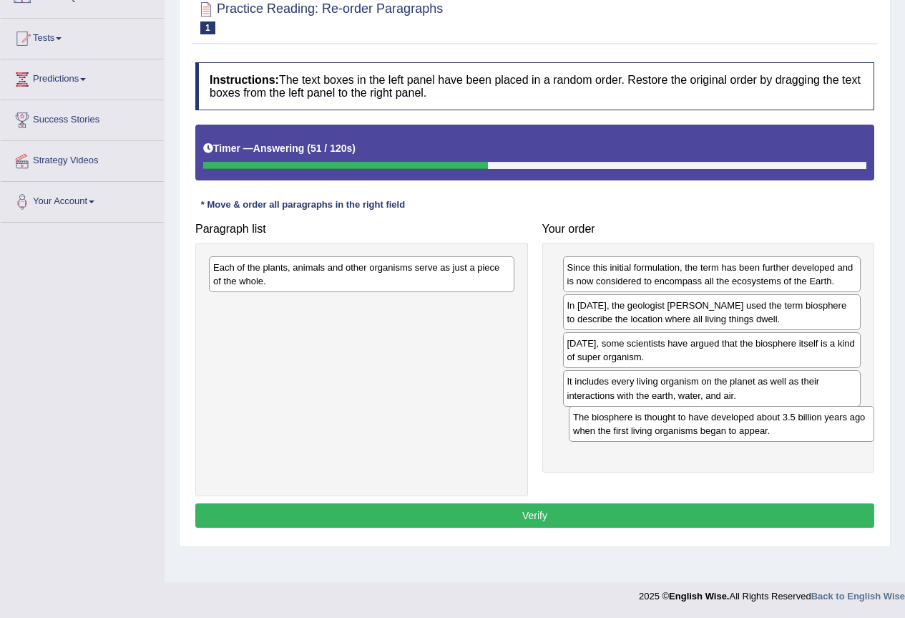
drag, startPoint x: 326, startPoint y: 281, endPoint x: 686, endPoint y: 430, distance: 389.9
click at [686, 430] on div "The biosphere is thought to have developed about 3.5 billion years ago when the…" at bounding box center [722, 424] width 306 height 36
click at [341, 276] on div "Each of the plants, animals and other organisms serve as just a piece of the wh…" at bounding box center [362, 274] width 306 height 36
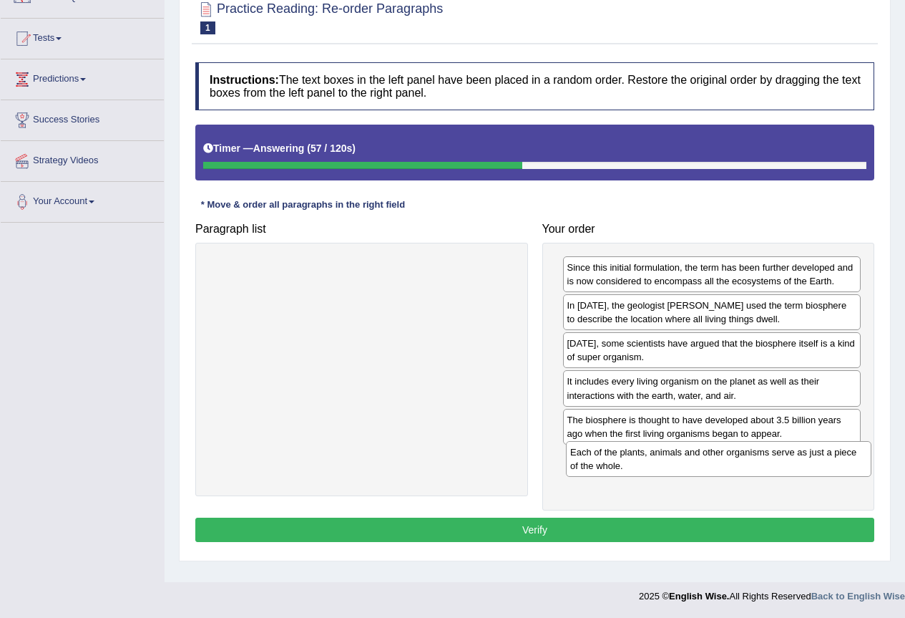
drag, startPoint x: 341, startPoint y: 276, endPoint x: 698, endPoint y: 461, distance: 402.1
click at [698, 461] on div "Each of the plants, animals and other organisms serve as just a piece of the wh…" at bounding box center [719, 459] width 306 height 36
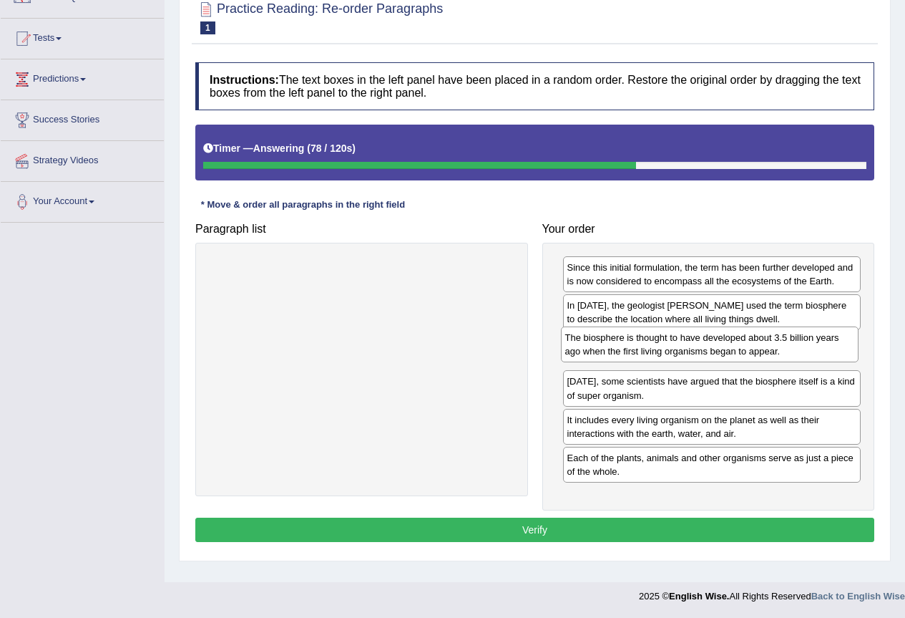
drag, startPoint x: 719, startPoint y: 434, endPoint x: 717, endPoint y: 351, distance: 82.3
click at [717, 351] on div "The biosphere is thought to have developed about 3.5 billion years ago when the…" at bounding box center [710, 344] width 298 height 36
click at [684, 522] on button "Verify" at bounding box center [534, 529] width 679 height 24
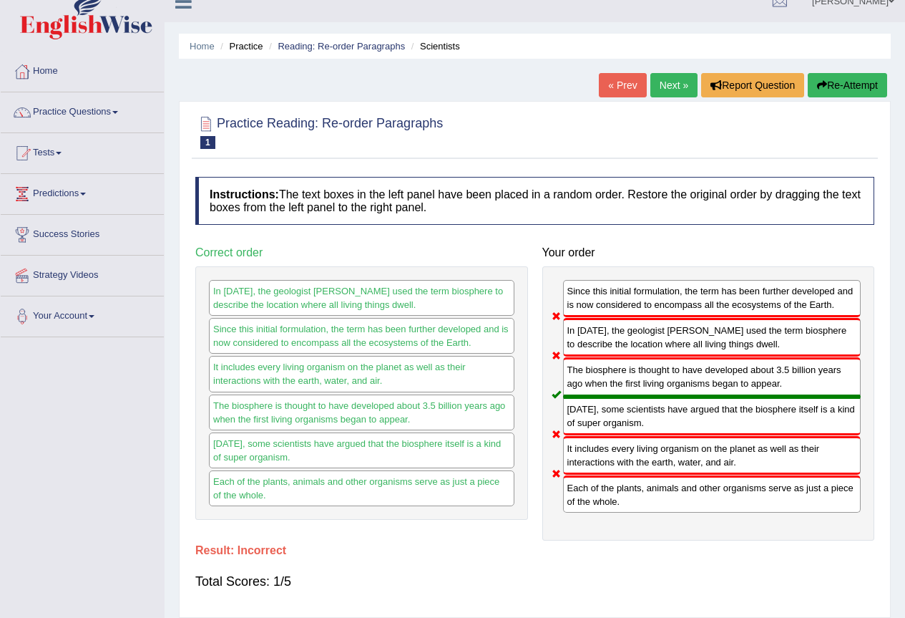
scroll to position [0, 0]
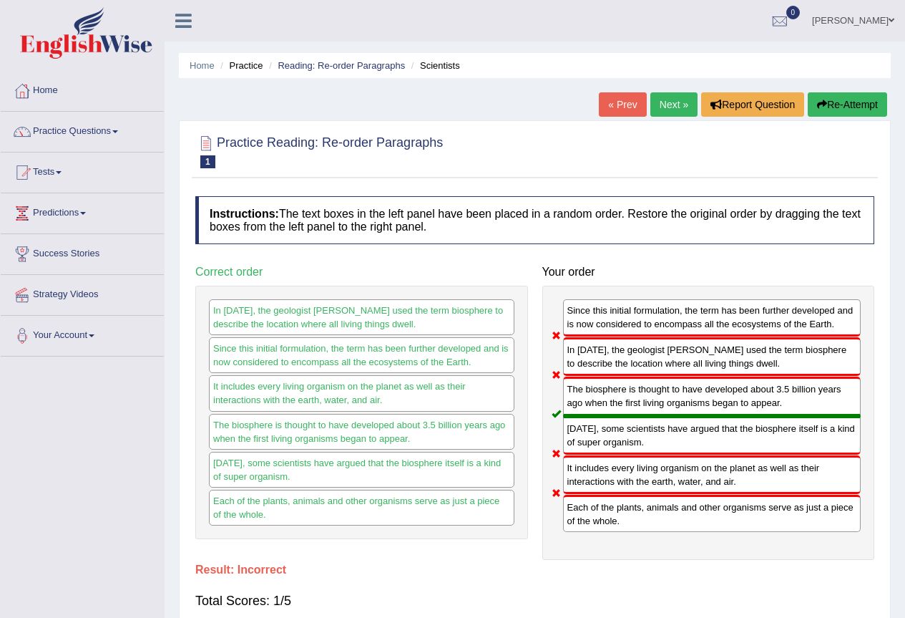
click at [663, 103] on link "Next »" at bounding box center [674, 104] width 47 height 24
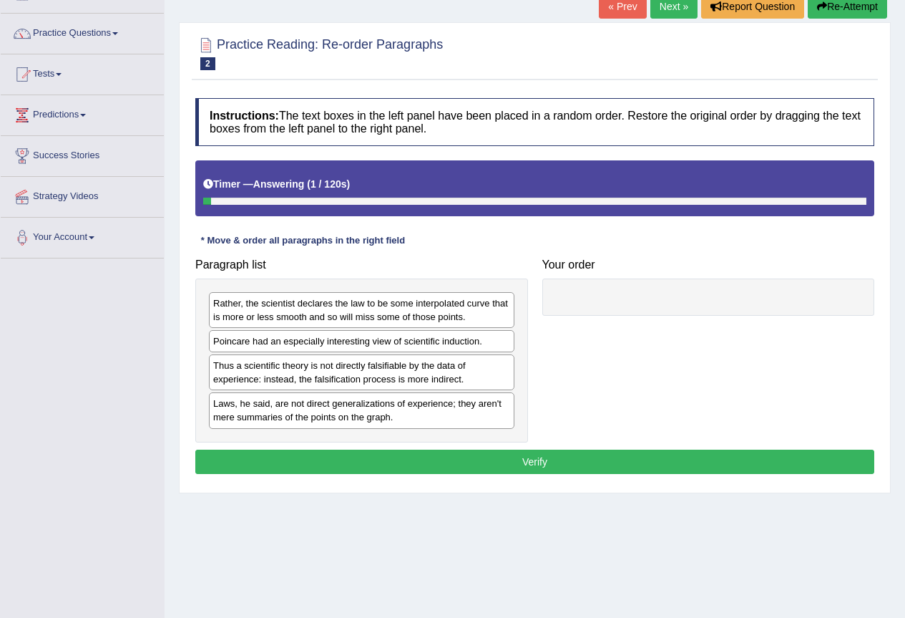
scroll to position [134, 0]
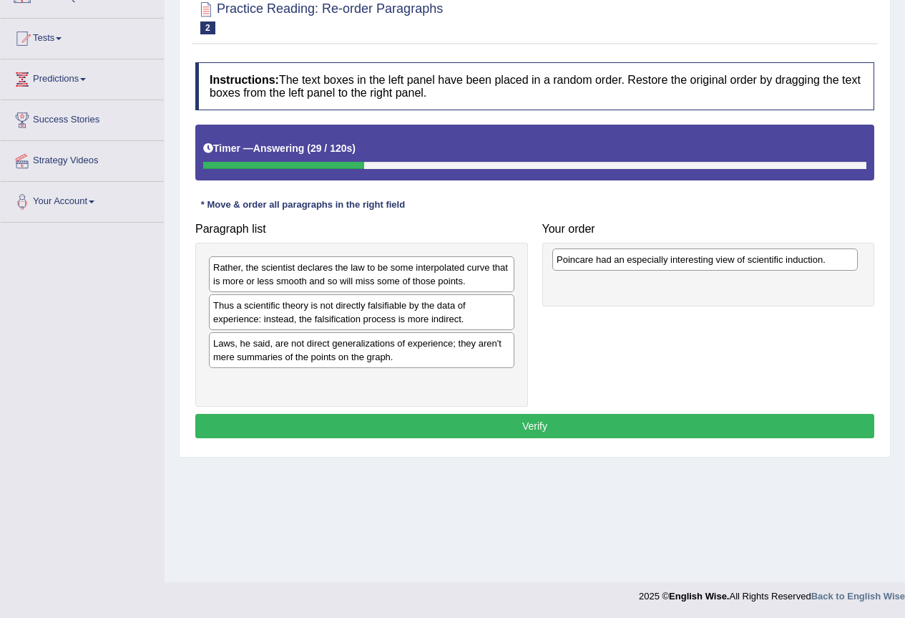
drag, startPoint x: 395, startPoint y: 306, endPoint x: 739, endPoint y: 261, distance: 346.6
click at [739, 261] on div "Poincare had an especially interesting view of scientific induction." at bounding box center [706, 259] width 306 height 22
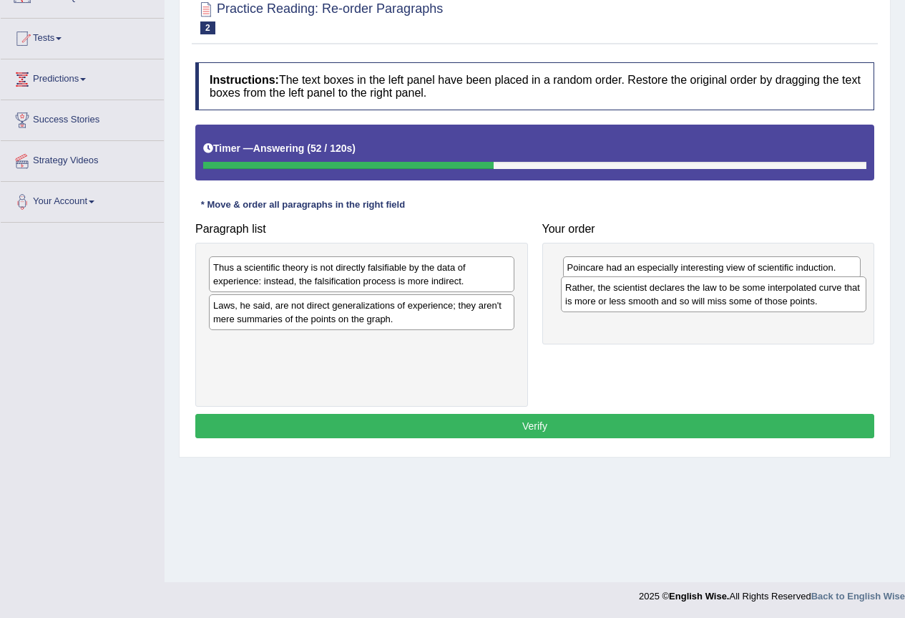
drag, startPoint x: 369, startPoint y: 278, endPoint x: 721, endPoint y: 298, distance: 352.7
click at [721, 298] on div "Rather, the scientist declares the law to be some interpolated curve that is mo…" at bounding box center [714, 294] width 306 height 36
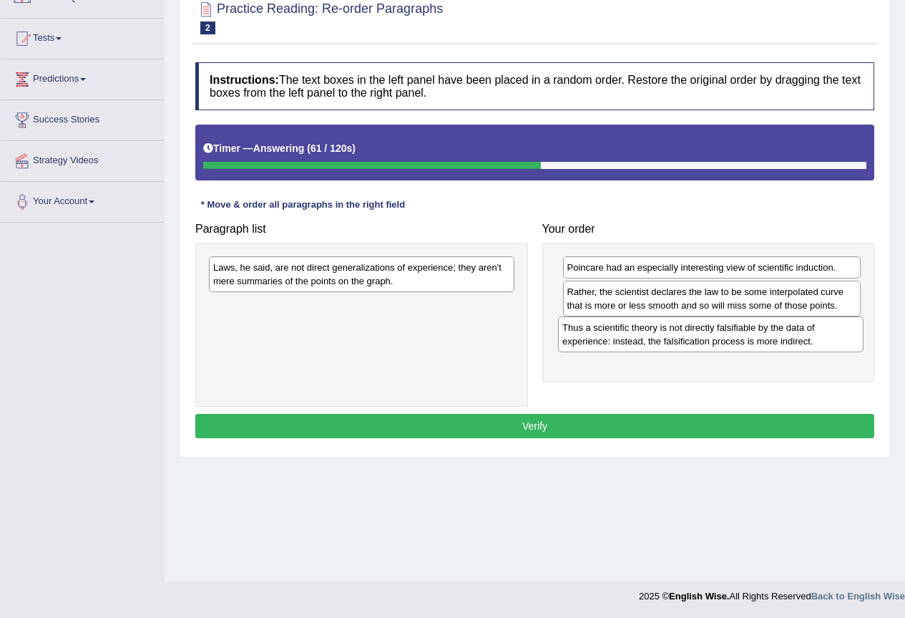
drag, startPoint x: 346, startPoint y: 276, endPoint x: 696, endPoint y: 336, distance: 354.4
click at [696, 336] on div "Thus a scientific theory is not directly falsifiable by the data of experience:…" at bounding box center [711, 334] width 306 height 36
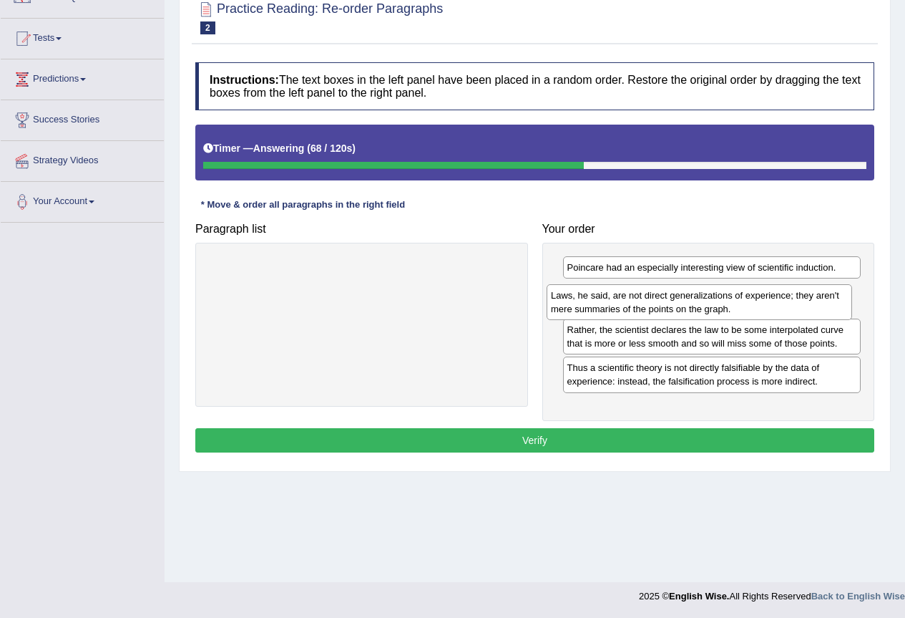
drag, startPoint x: 389, startPoint y: 272, endPoint x: 726, endPoint y: 300, distance: 339.0
click at [726, 300] on div "Laws, he said, are not direct generalizations of experience; they aren't mere s…" at bounding box center [700, 302] width 306 height 36
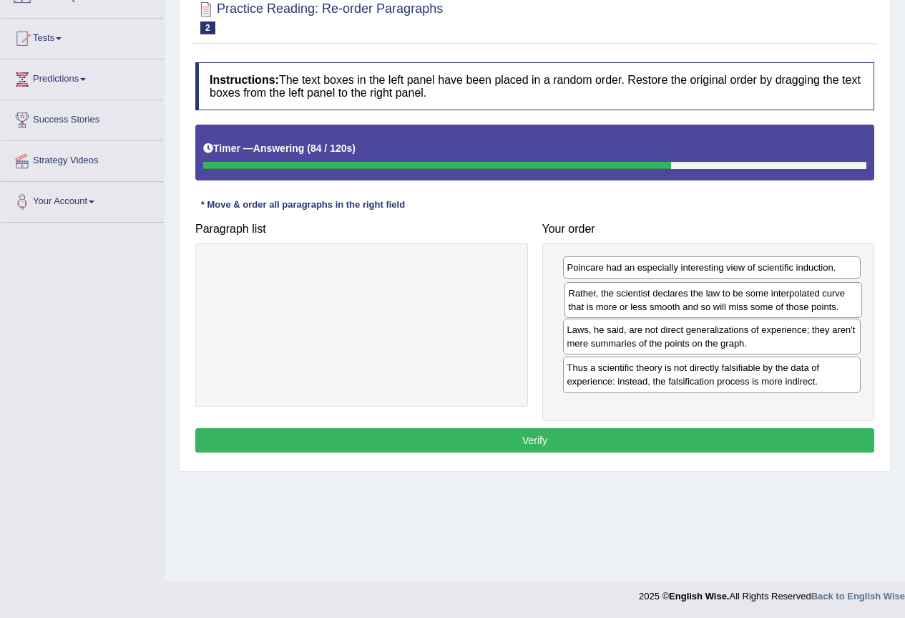
drag, startPoint x: 716, startPoint y: 339, endPoint x: 717, endPoint y: 303, distance: 36.5
click at [717, 303] on div "Rather, the scientist declares the law to be some interpolated curve that is mo…" at bounding box center [714, 300] width 298 height 36
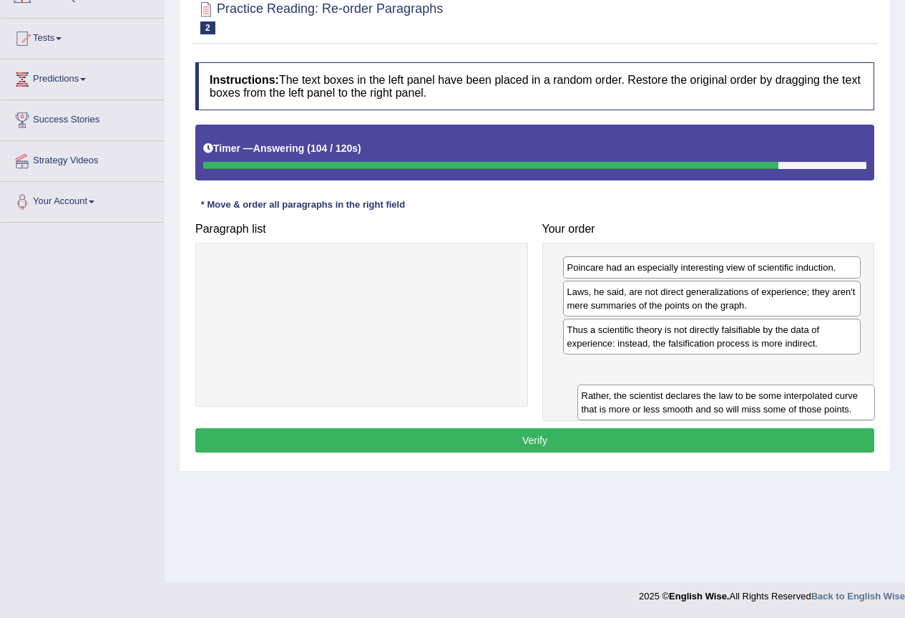
drag, startPoint x: 694, startPoint y: 302, endPoint x: 707, endPoint y: 399, distance: 97.5
click at [709, 404] on div "Rather, the scientist declares the law to be some interpolated curve that is mo…" at bounding box center [727, 402] width 298 height 36
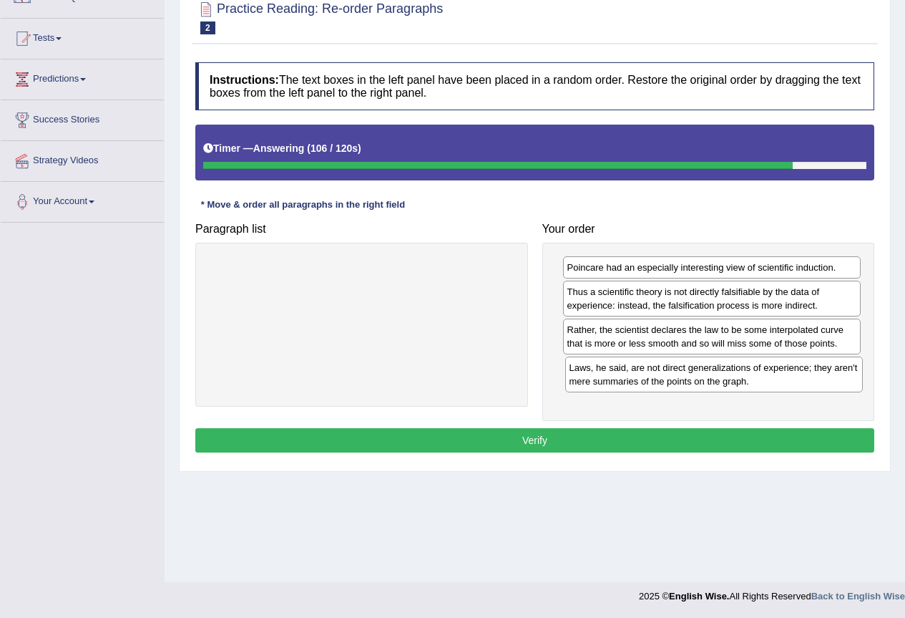
drag, startPoint x: 681, startPoint y: 299, endPoint x: 684, endPoint y: 375, distance: 75.9
click at [684, 375] on div "Laws, he said, are not direct generalizations of experience; they aren't mere s…" at bounding box center [714, 374] width 298 height 36
click at [680, 438] on button "Verify" at bounding box center [534, 440] width 679 height 24
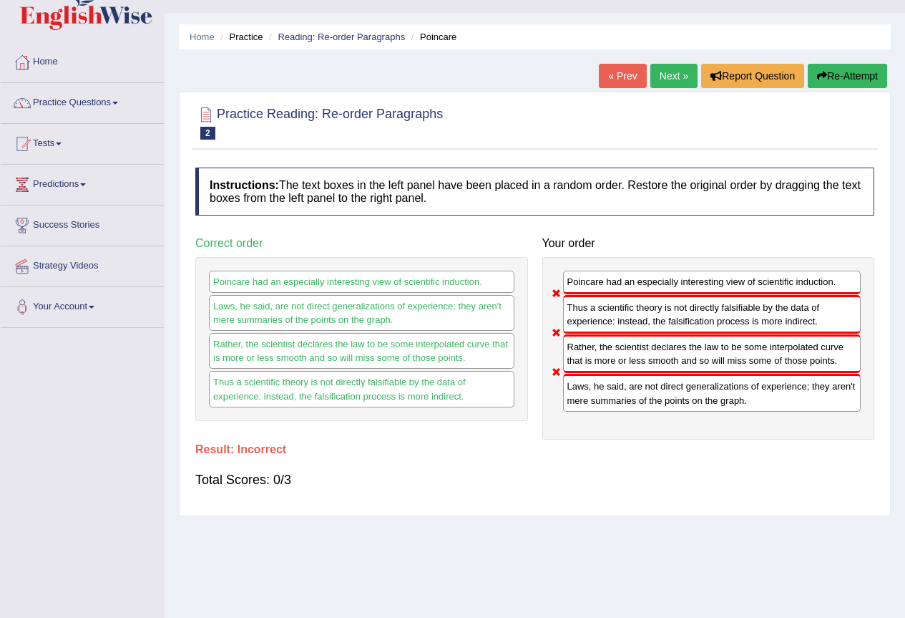
scroll to position [0, 0]
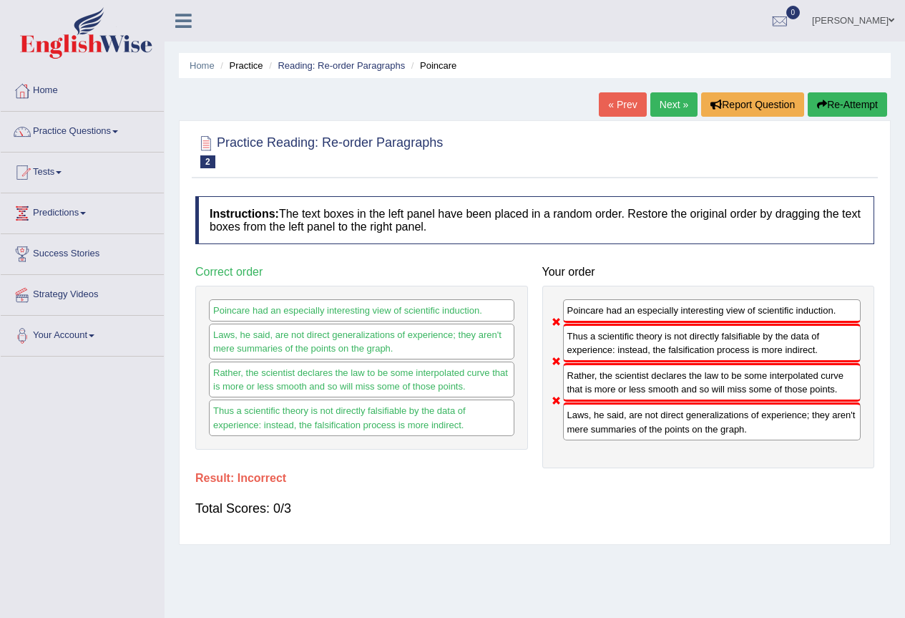
click at [671, 111] on link "Next »" at bounding box center [674, 104] width 47 height 24
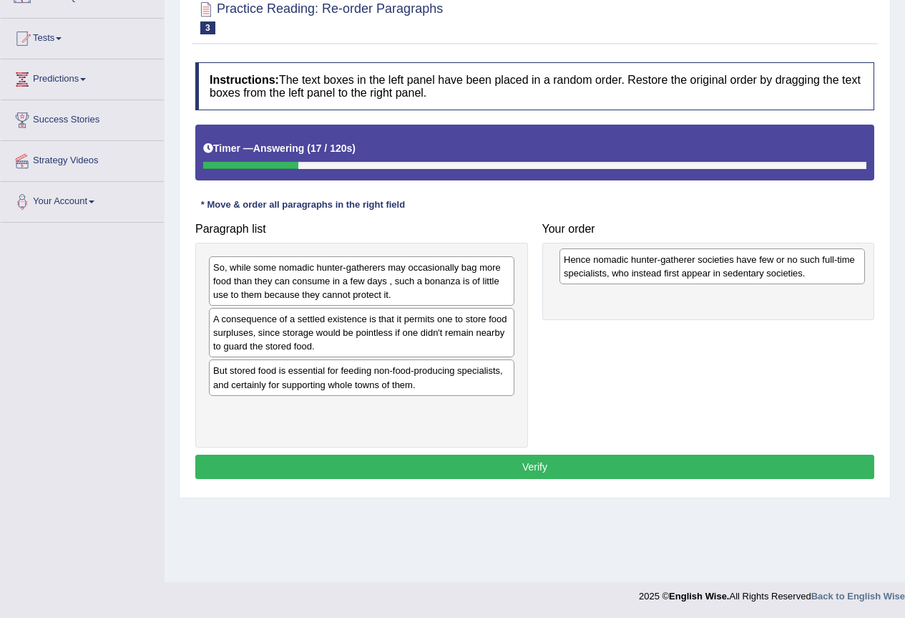
drag, startPoint x: 278, startPoint y: 327, endPoint x: 630, endPoint y: 267, distance: 356.5
click at [630, 267] on div "Hence nomadic hunter-gatherer societies have few or no such full-time specialis…" at bounding box center [713, 266] width 306 height 36
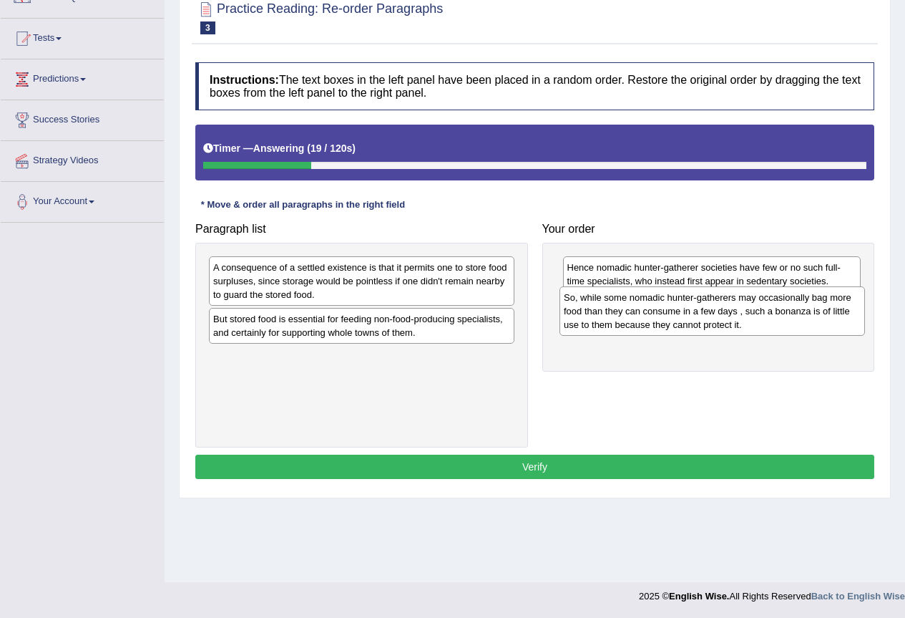
drag, startPoint x: 325, startPoint y: 276, endPoint x: 676, endPoint y: 306, distance: 352.0
click at [676, 306] on div "So, while some nomadic hunter-gatherers may occasionally bag more food than the…" at bounding box center [713, 310] width 306 height 49
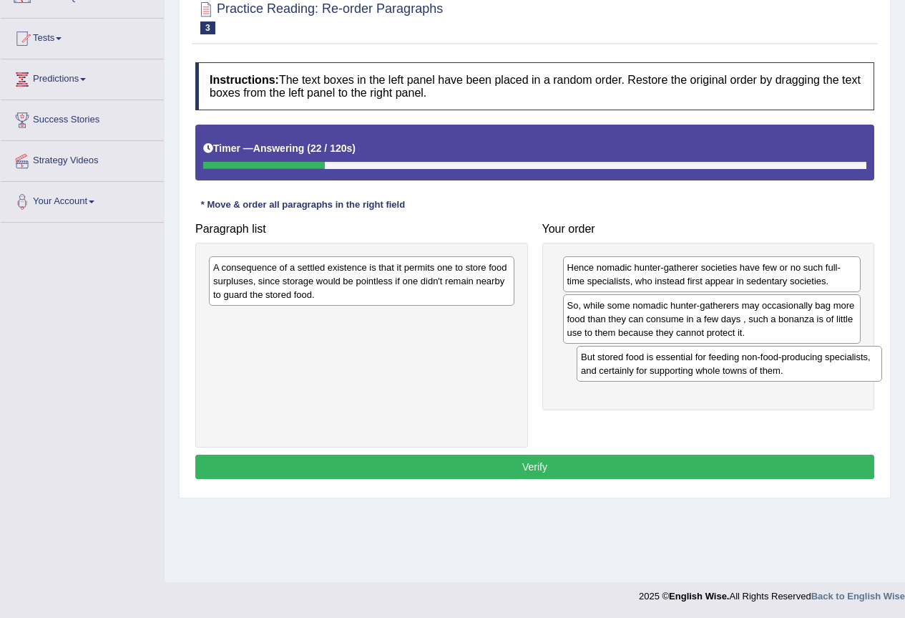
drag, startPoint x: 349, startPoint y: 326, endPoint x: 708, endPoint y: 364, distance: 361.3
click at [708, 364] on div "But stored food is essential for feeding non-food-producing specialists, and ce…" at bounding box center [730, 364] width 306 height 36
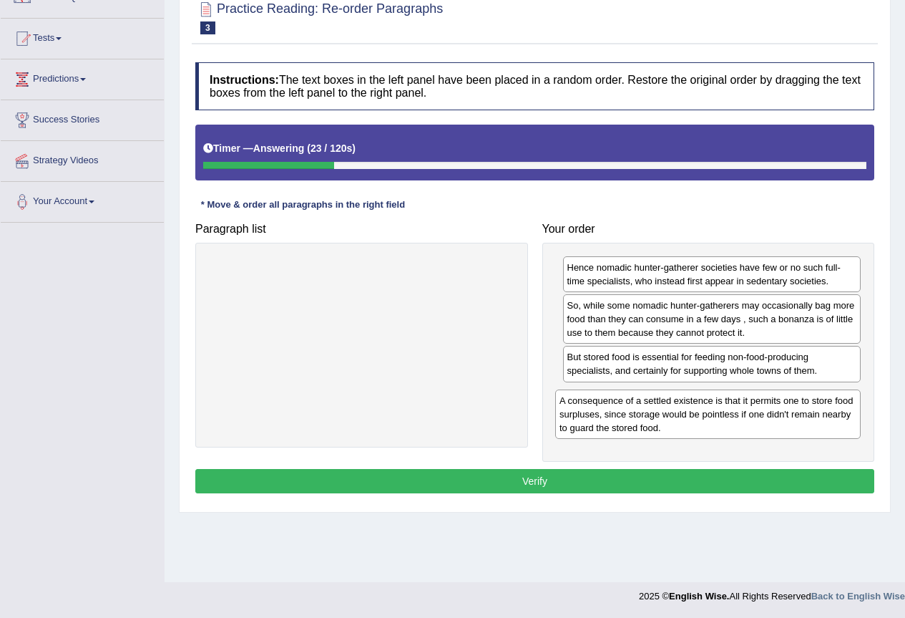
drag, startPoint x: 438, startPoint y: 289, endPoint x: 784, endPoint y: 422, distance: 371.1
click at [784, 422] on div "A consequence of a settled existence is that it permits one to store food surpl…" at bounding box center [708, 413] width 306 height 49
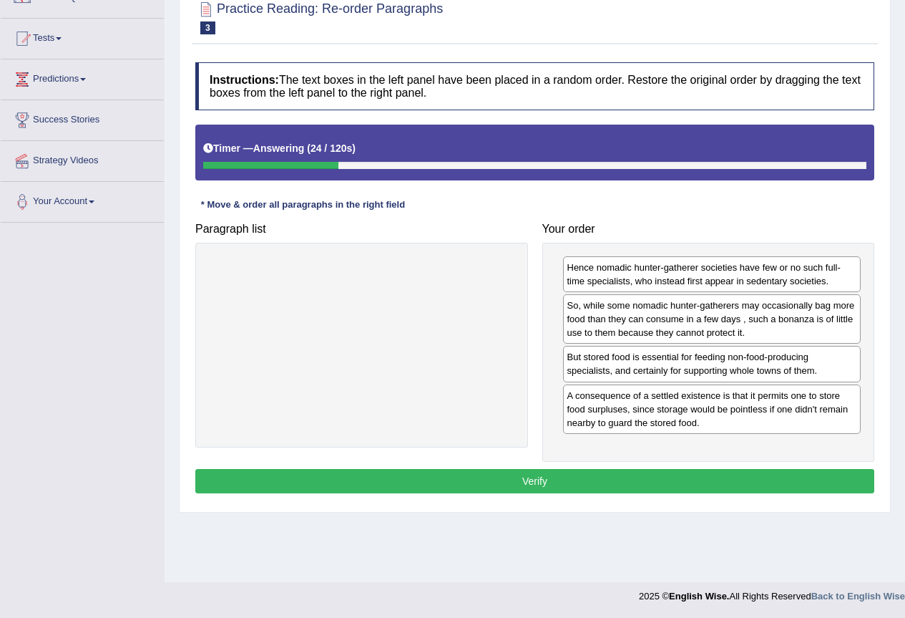
click at [665, 478] on button "Verify" at bounding box center [534, 481] width 679 height 24
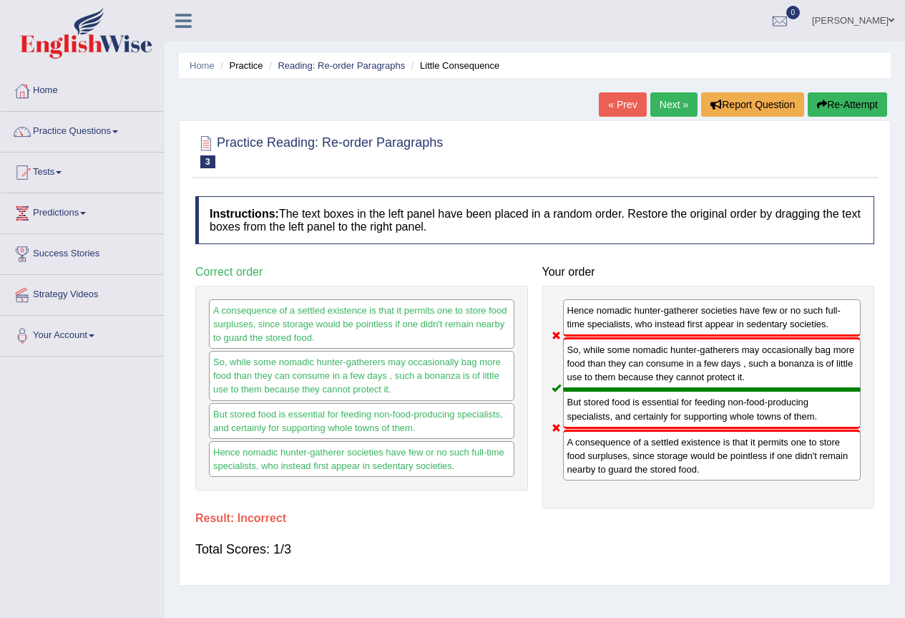
click at [665, 107] on link "Next »" at bounding box center [674, 104] width 47 height 24
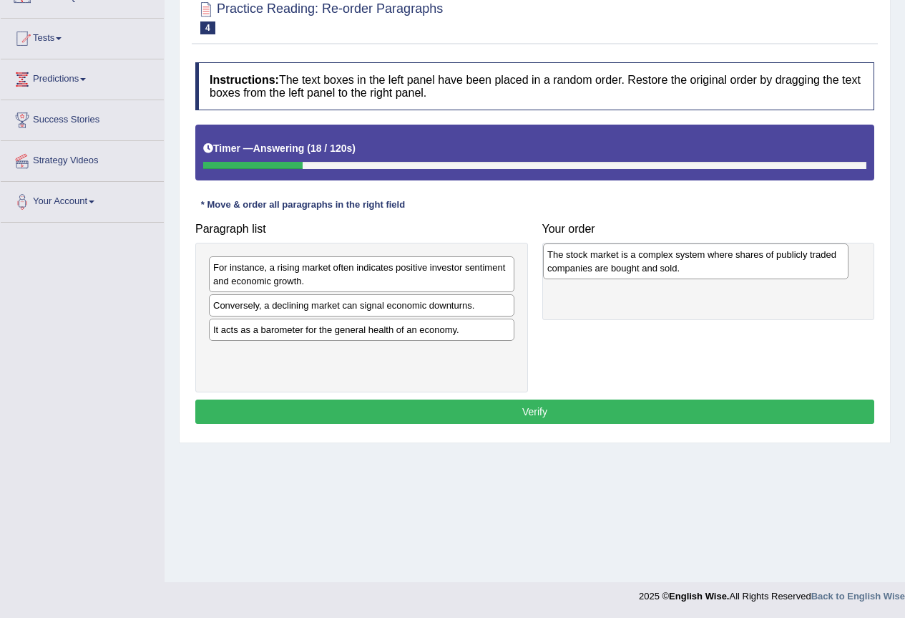
drag, startPoint x: 399, startPoint y: 309, endPoint x: 734, endPoint y: 258, distance: 338.1
click at [734, 258] on div "The stock market is a complex system where shares of publicly traded companies …" at bounding box center [696, 261] width 306 height 36
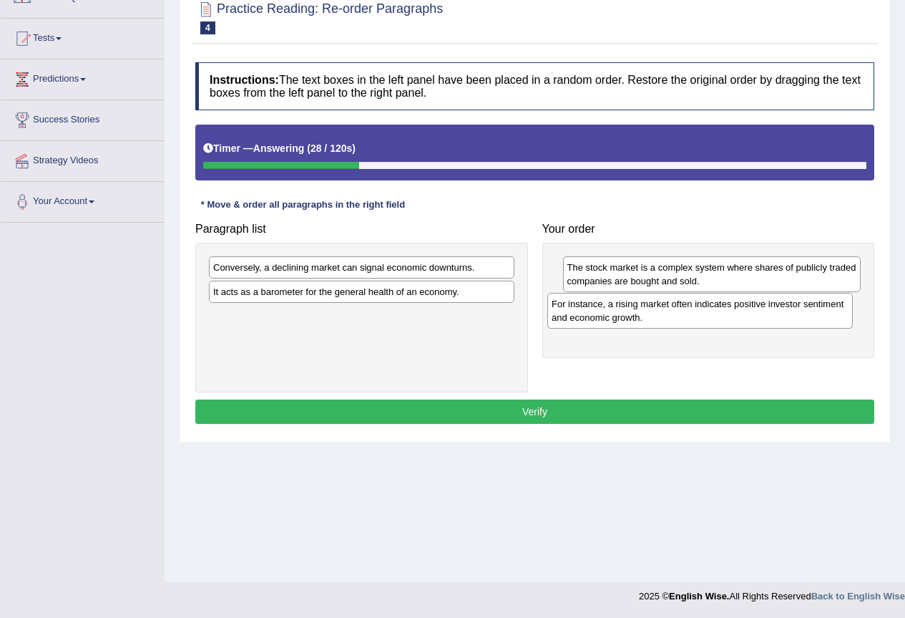
drag, startPoint x: 337, startPoint y: 275, endPoint x: 676, endPoint y: 311, distance: 340.5
click at [676, 311] on div "For instance, a rising market often indicates positive investor sentiment and e…" at bounding box center [701, 311] width 306 height 36
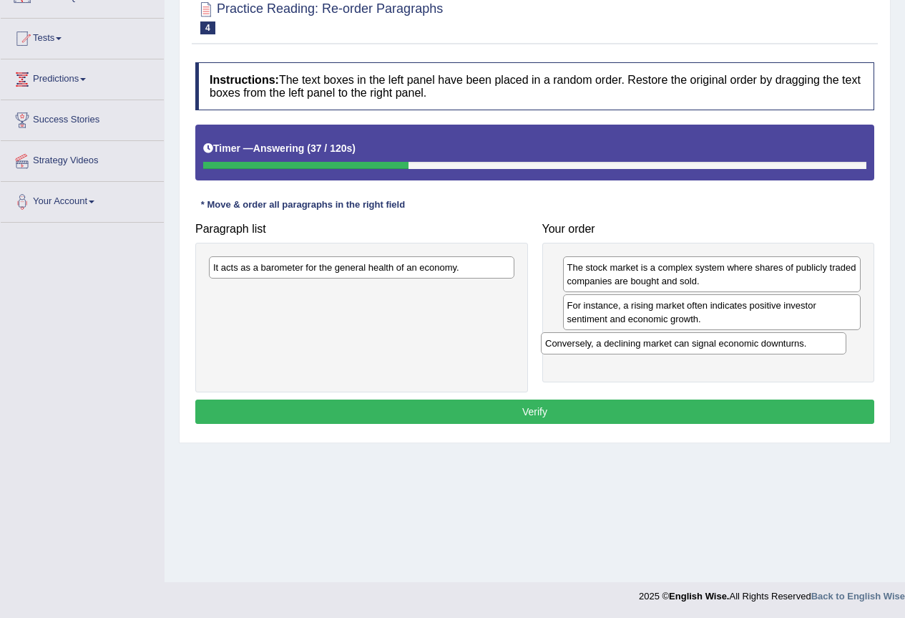
drag, startPoint x: 345, startPoint y: 268, endPoint x: 677, endPoint y: 344, distance: 340.7
click at [677, 344] on div "Conversely, a declining market can signal economic downturns." at bounding box center [694, 343] width 306 height 22
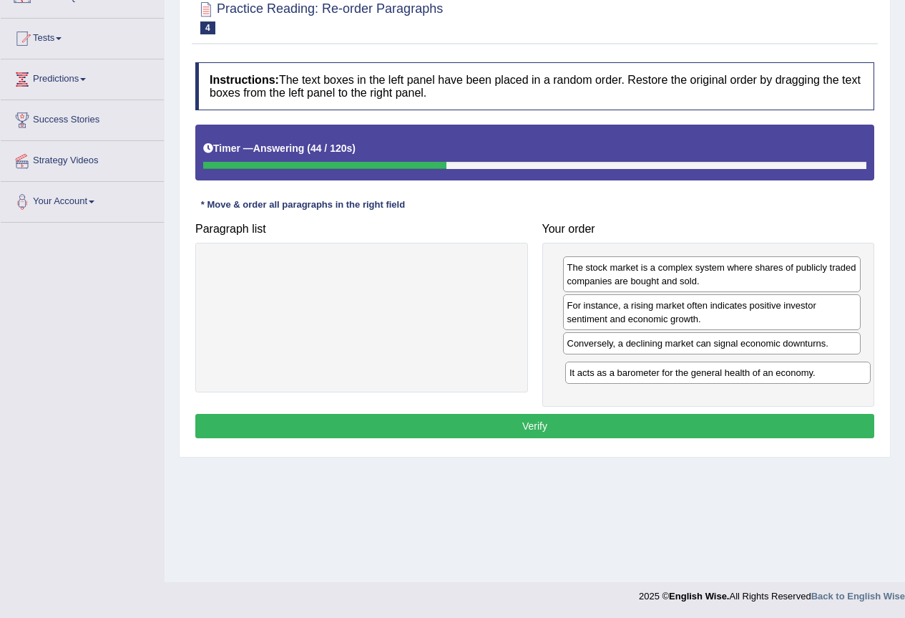
drag, startPoint x: 402, startPoint y: 267, endPoint x: 759, endPoint y: 372, distance: 371.6
click at [759, 372] on div "It acts as a barometer for the general health of an economy." at bounding box center [718, 372] width 306 height 22
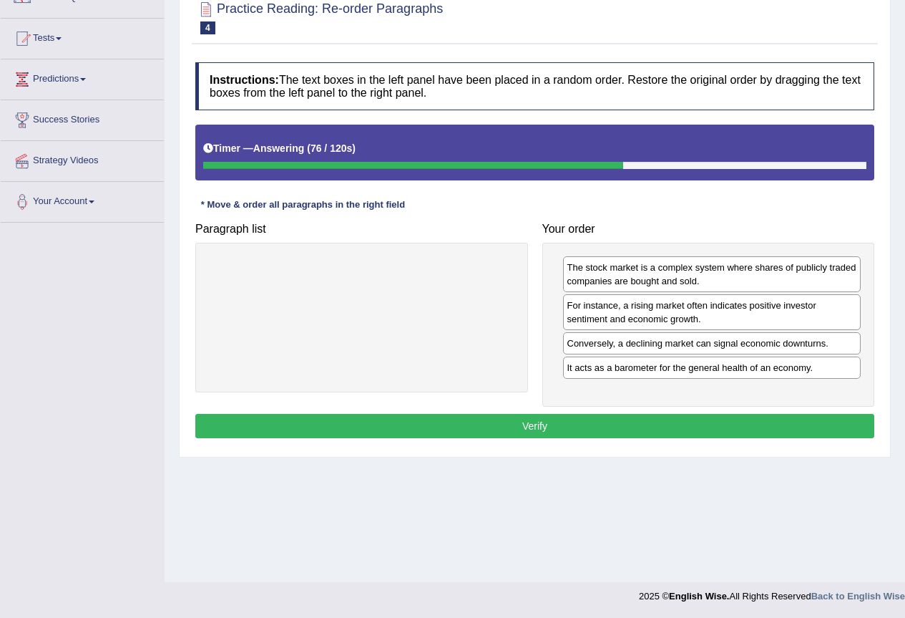
click at [719, 424] on button "Verify" at bounding box center [534, 426] width 679 height 24
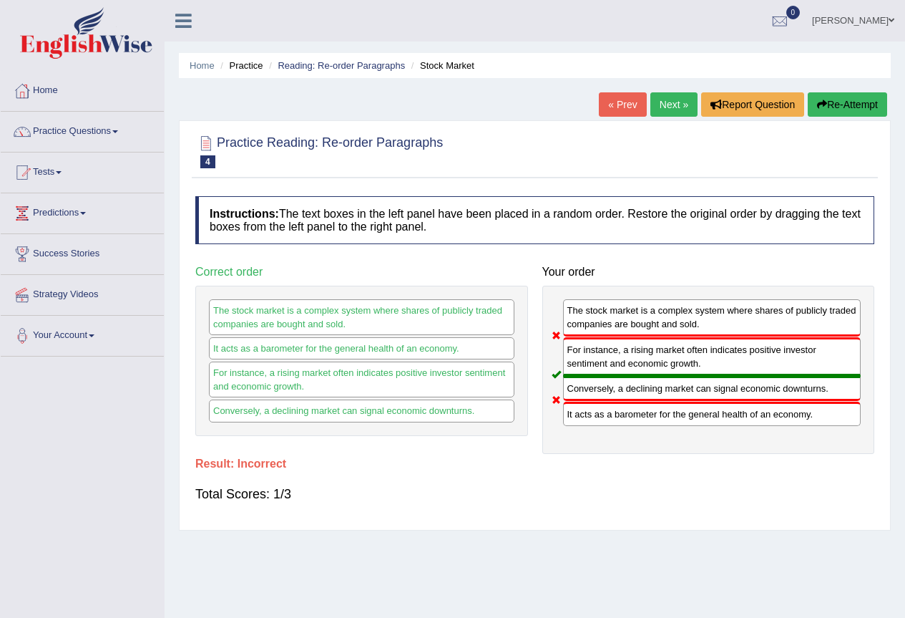
click at [671, 106] on link "Next »" at bounding box center [674, 104] width 47 height 24
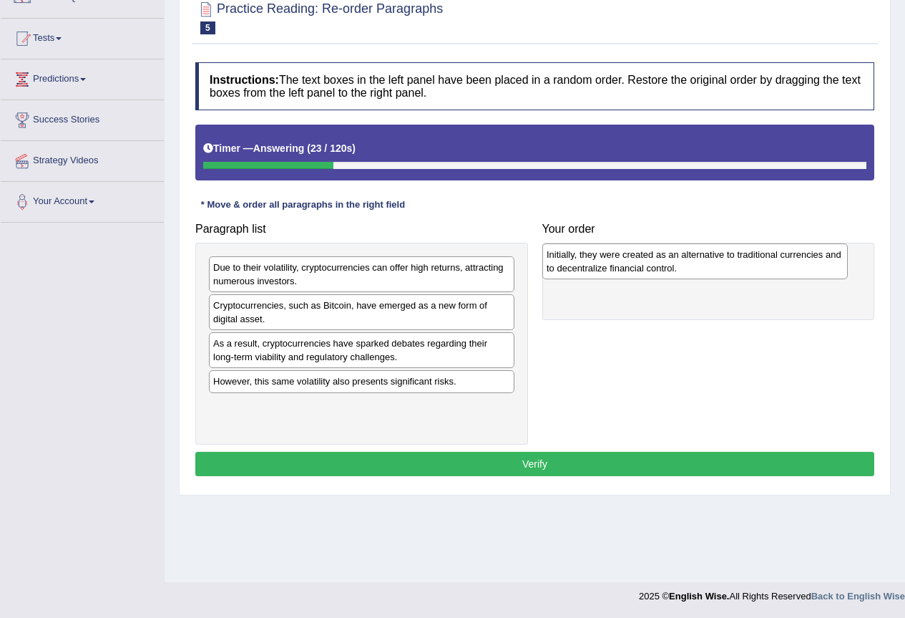
drag, startPoint x: 354, startPoint y: 406, endPoint x: 687, endPoint y: 253, distance: 366.7
click at [687, 253] on div "Initially, they were created as an alternative to traditional currencies and to…" at bounding box center [696, 261] width 306 height 36
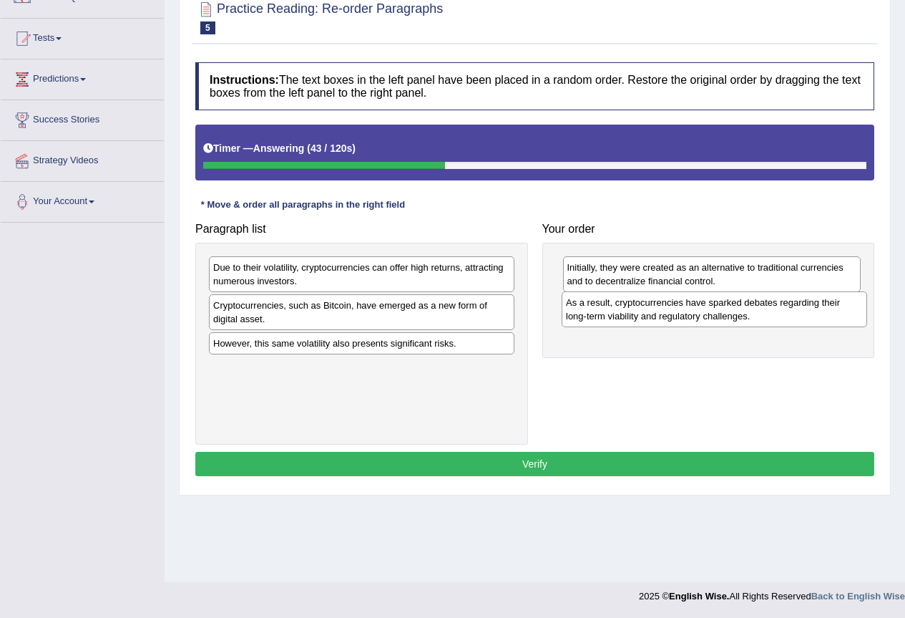
drag, startPoint x: 301, startPoint y: 350, endPoint x: 654, endPoint y: 309, distance: 355.2
click at [654, 309] on div "As a result, cryptocurrencies have sparked debates regarding their long-term vi…" at bounding box center [715, 309] width 306 height 36
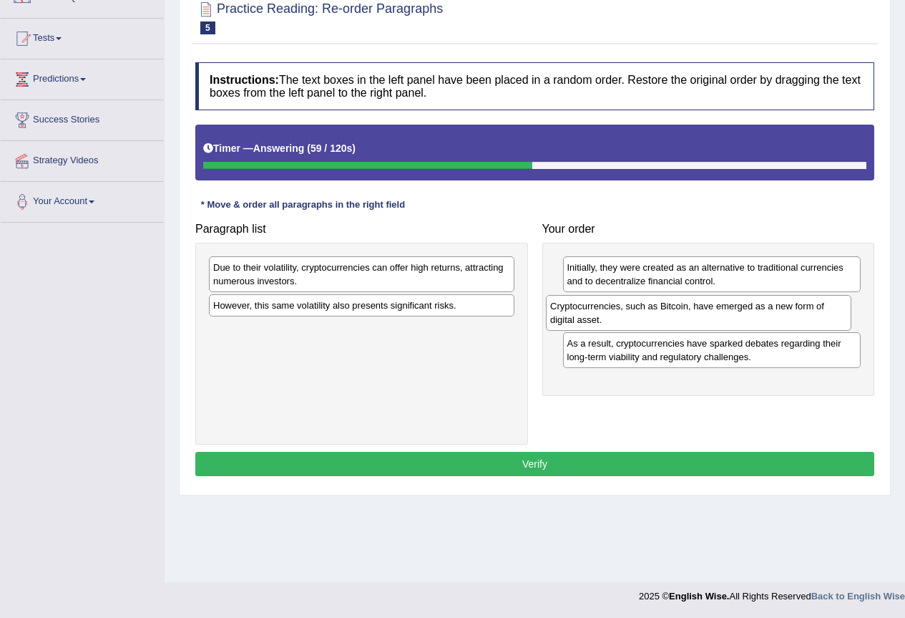
drag, startPoint x: 317, startPoint y: 320, endPoint x: 654, endPoint y: 321, distance: 337.1
click at [654, 321] on div "Cryptocurrencies, such as Bitcoin, have emerged as a new form of digital asset." at bounding box center [699, 313] width 306 height 36
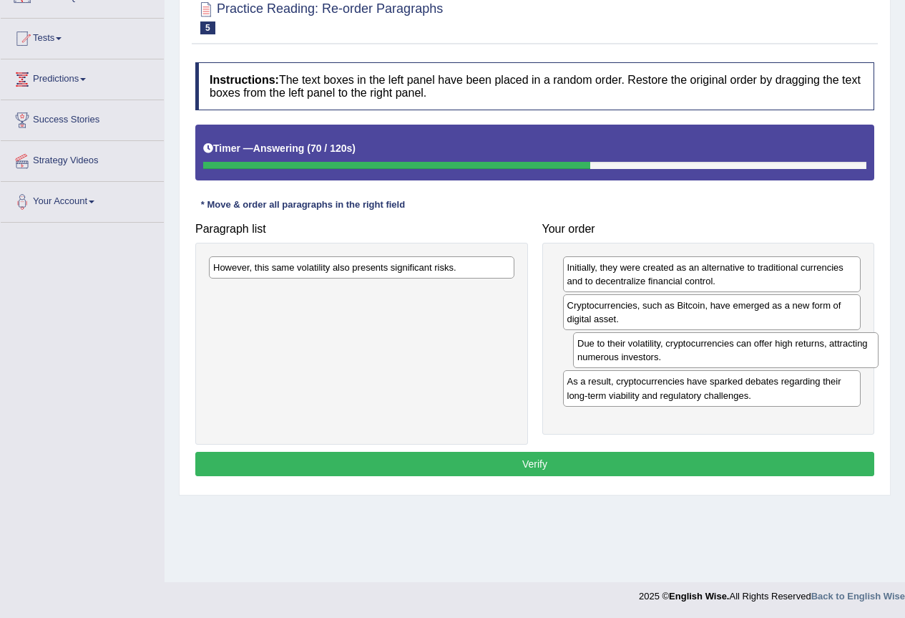
drag, startPoint x: 310, startPoint y: 280, endPoint x: 674, endPoint y: 356, distance: 372.1
click at [674, 356] on div "Due to their volatility, cryptocurrencies can offer high returns, attracting nu…" at bounding box center [726, 350] width 306 height 36
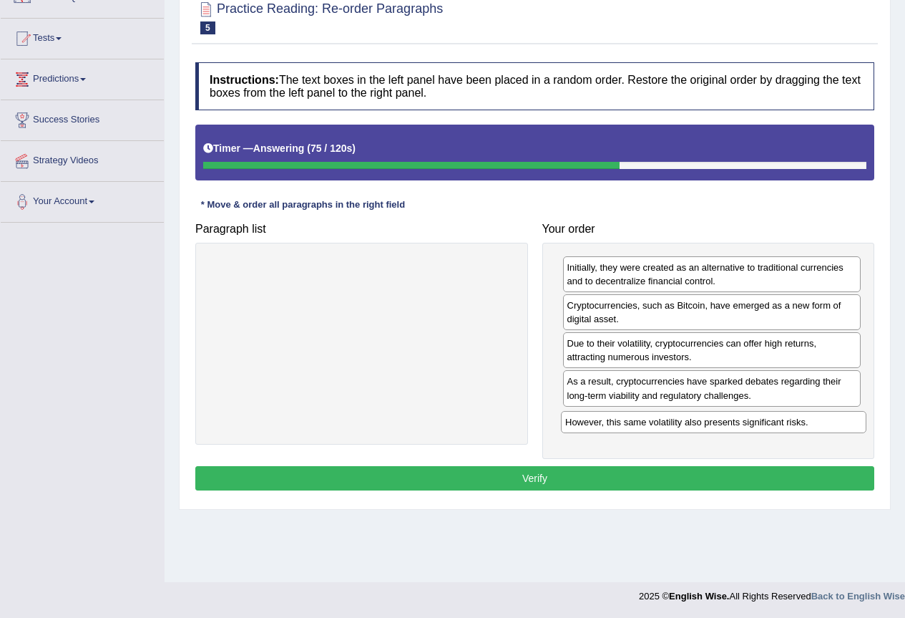
drag, startPoint x: 340, startPoint y: 269, endPoint x: 692, endPoint y: 424, distance: 384.6
click at [692, 424] on div "However, this same volatility also presents significant risks." at bounding box center [714, 422] width 306 height 22
click at [633, 470] on button "Verify" at bounding box center [534, 478] width 679 height 24
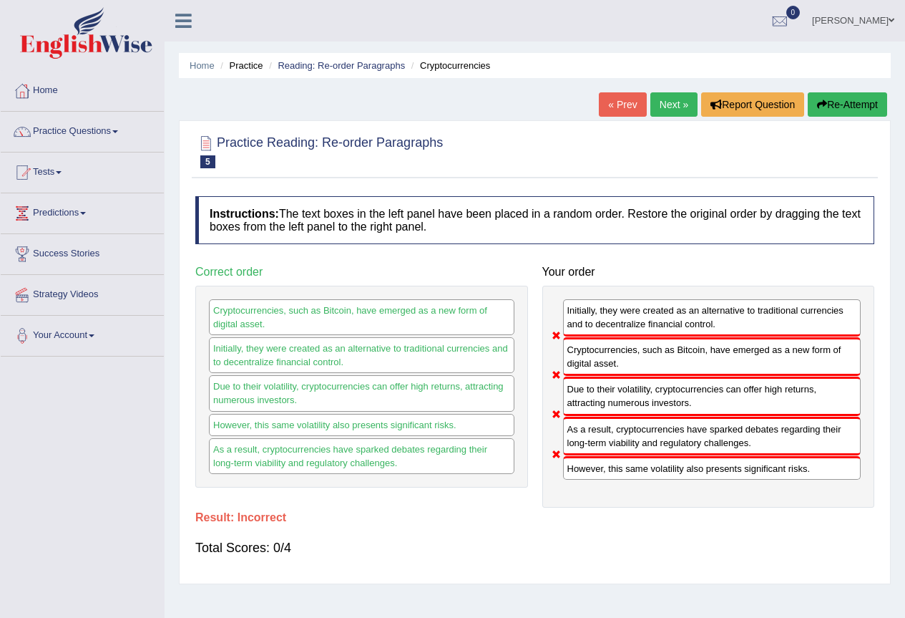
click at [668, 107] on link "Next »" at bounding box center [674, 104] width 47 height 24
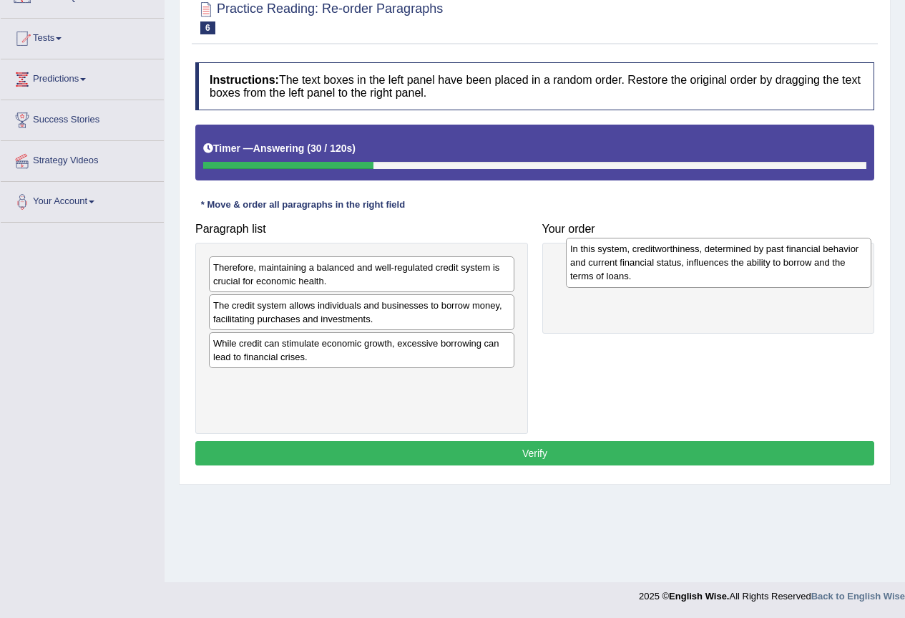
drag, startPoint x: 334, startPoint y: 368, endPoint x: 691, endPoint y: 273, distance: 369.4
click at [691, 273] on div "In this system, creditworthiness, determined by past financial behavior and cur…" at bounding box center [719, 262] width 306 height 49
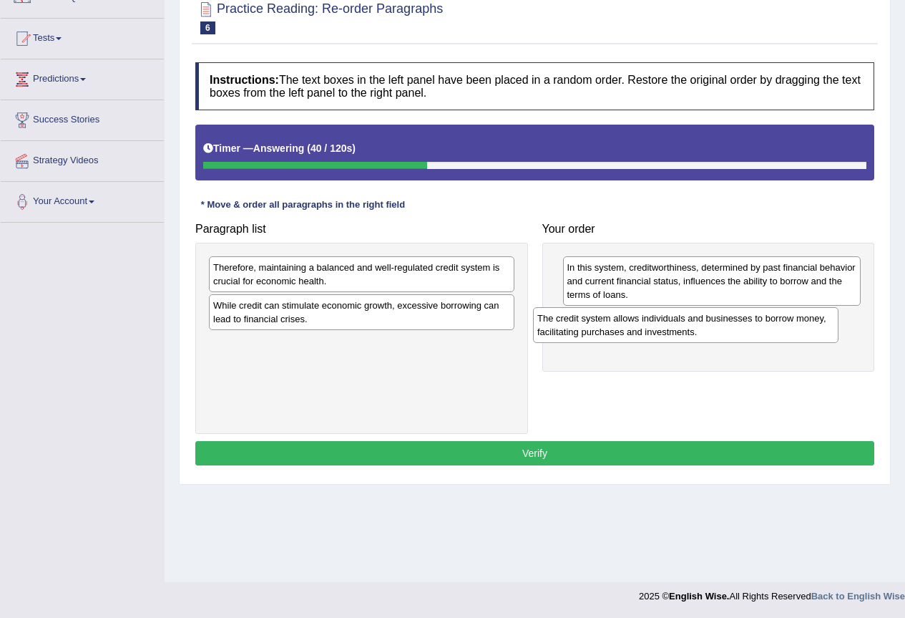
drag, startPoint x: 341, startPoint y: 317, endPoint x: 666, endPoint y: 330, distance: 324.5
click at [666, 330] on div "The credit system allows individuals and businesses to borrow money, facilitati…" at bounding box center [686, 325] width 306 height 36
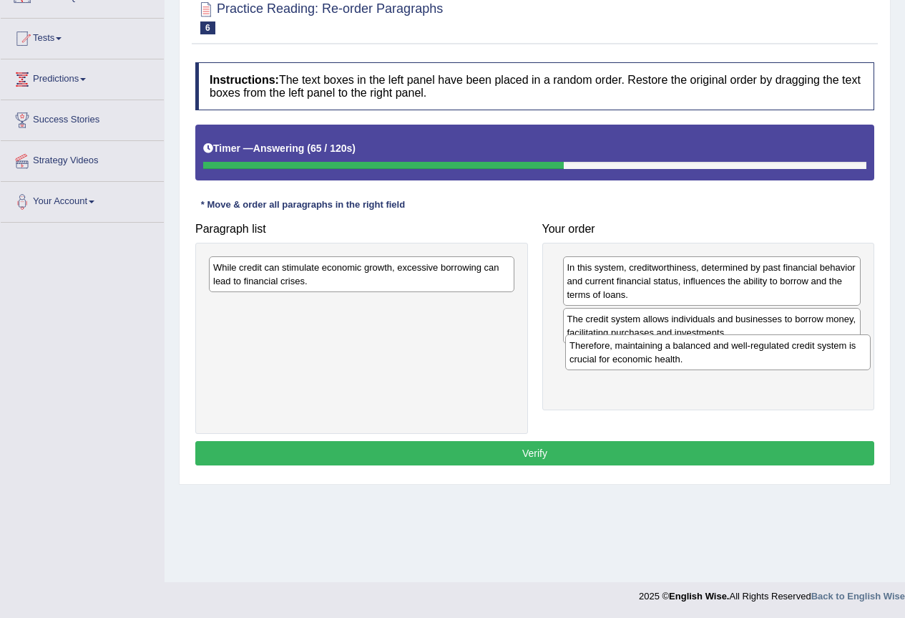
drag, startPoint x: 359, startPoint y: 276, endPoint x: 716, endPoint y: 354, distance: 364.9
click at [716, 354] on div "Therefore, maintaining a balanced and well-regulated credit system is crucial f…" at bounding box center [718, 352] width 306 height 36
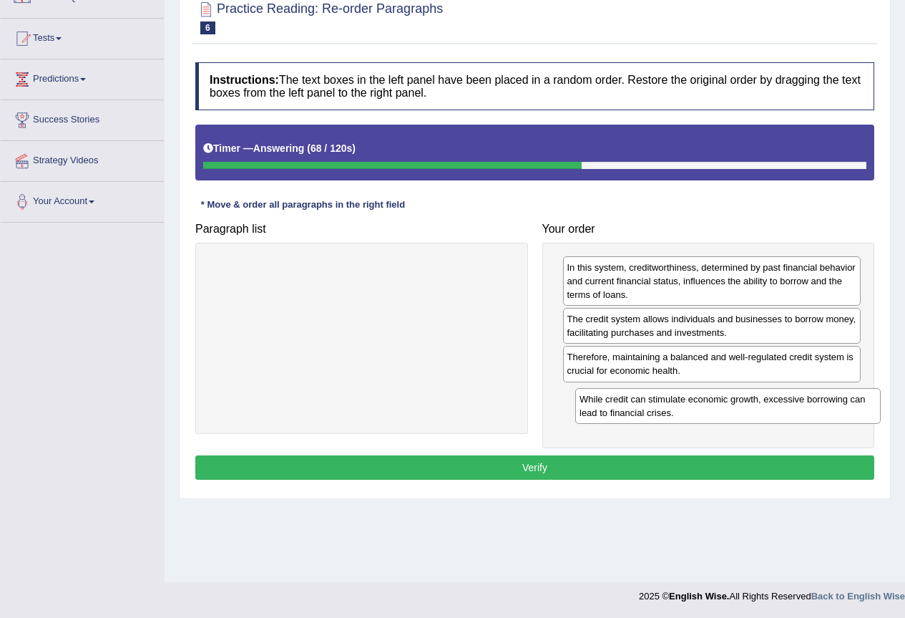
drag, startPoint x: 296, startPoint y: 276, endPoint x: 662, endPoint y: 407, distance: 389.4
click at [662, 407] on div "While credit can stimulate economic growth, excessive borrowing can lead to fin…" at bounding box center [728, 406] width 306 height 36
click at [635, 477] on button "Verify" at bounding box center [534, 467] width 679 height 24
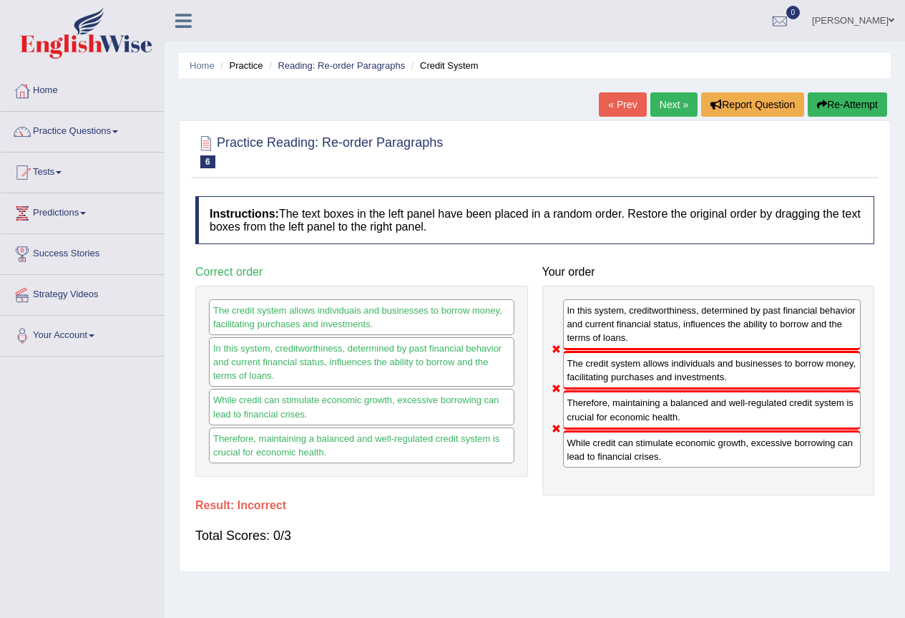
click at [671, 110] on link "Next »" at bounding box center [674, 104] width 47 height 24
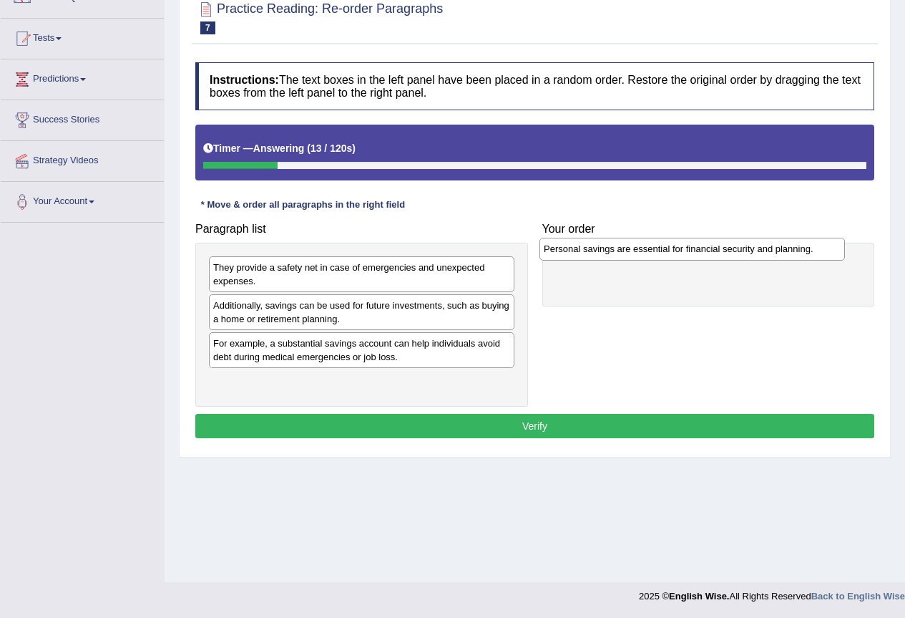
drag, startPoint x: 389, startPoint y: 388, endPoint x: 719, endPoint y: 256, distance: 356.2
click div "Personal savings are essential for financial security and planning."
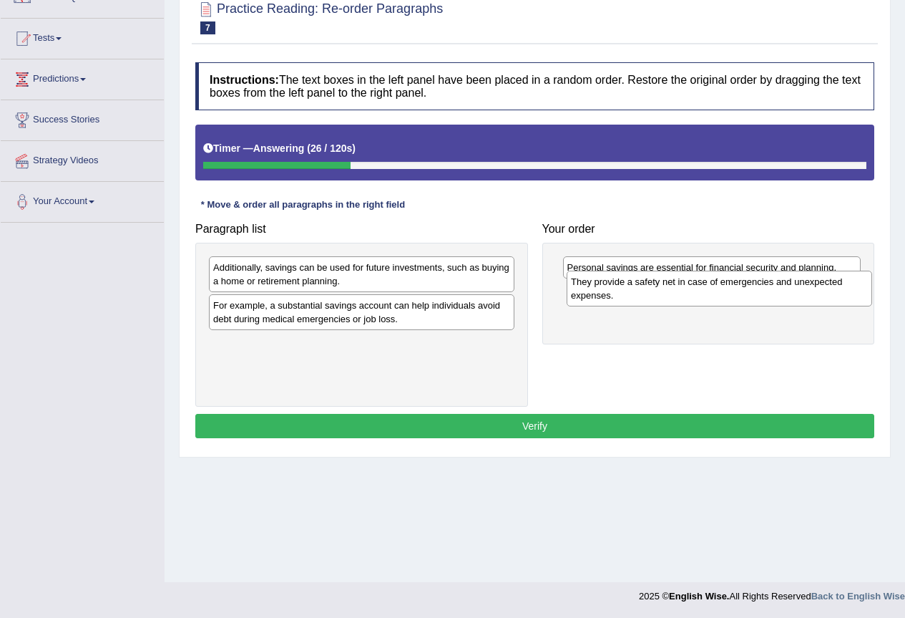
drag, startPoint x: 390, startPoint y: 279, endPoint x: 748, endPoint y: 293, distance: 358.2
click div "They provide a safety net in case of emergencies and unexpected expenses."
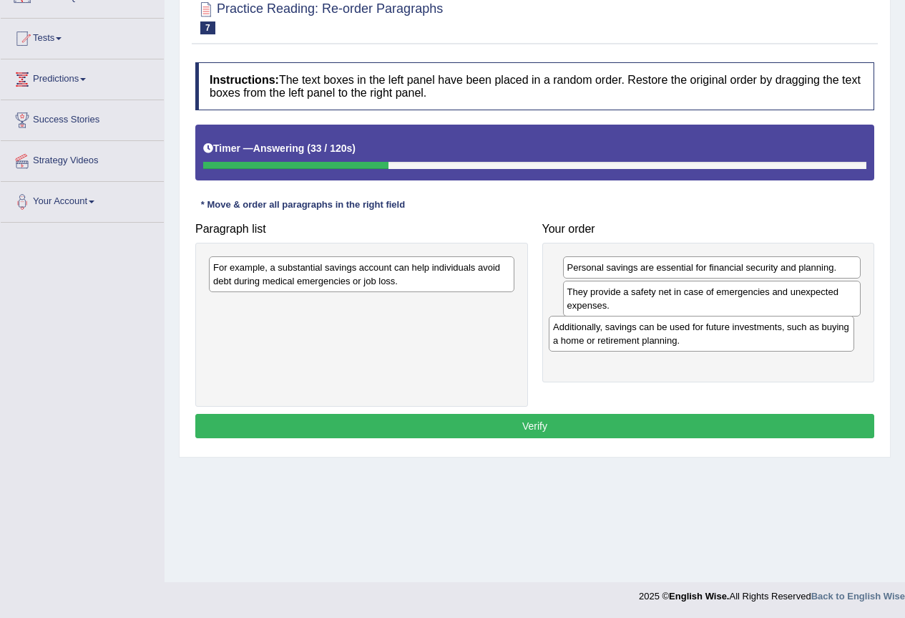
drag, startPoint x: 414, startPoint y: 285, endPoint x: 754, endPoint y: 344, distance: 345.1
click div "Additionally, savings can be used for future investments, such as buying a home…"
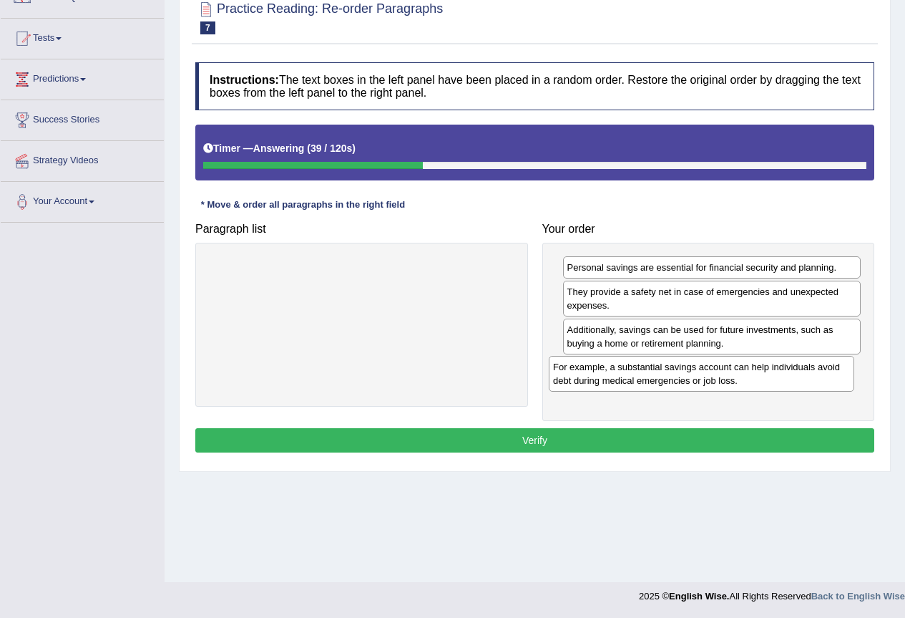
drag, startPoint x: 356, startPoint y: 276, endPoint x: 696, endPoint y: 376, distance: 354.2
click div "For example, a substantial savings account can help individuals avoid debt duri…"
click button "Verify"
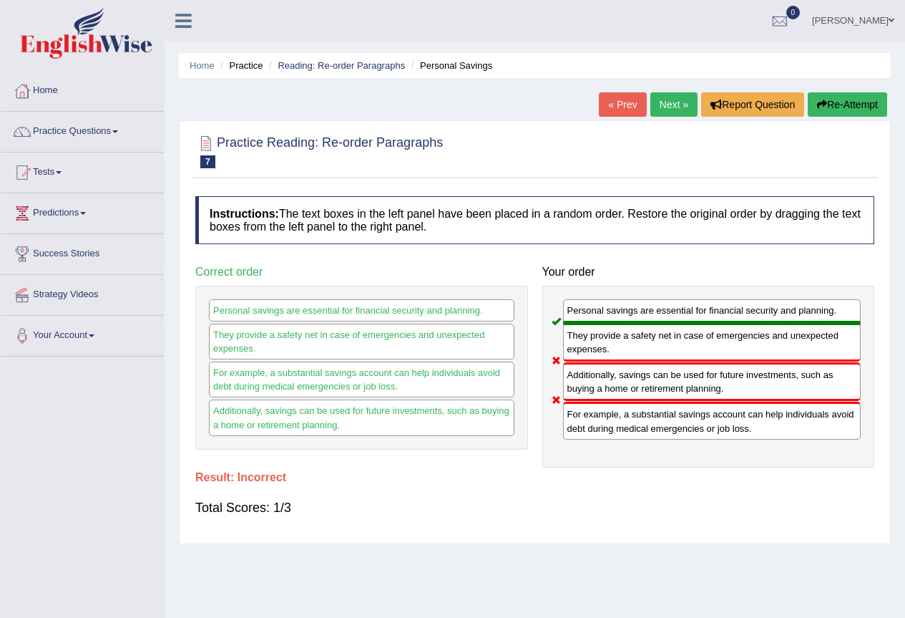
click link "Next »"
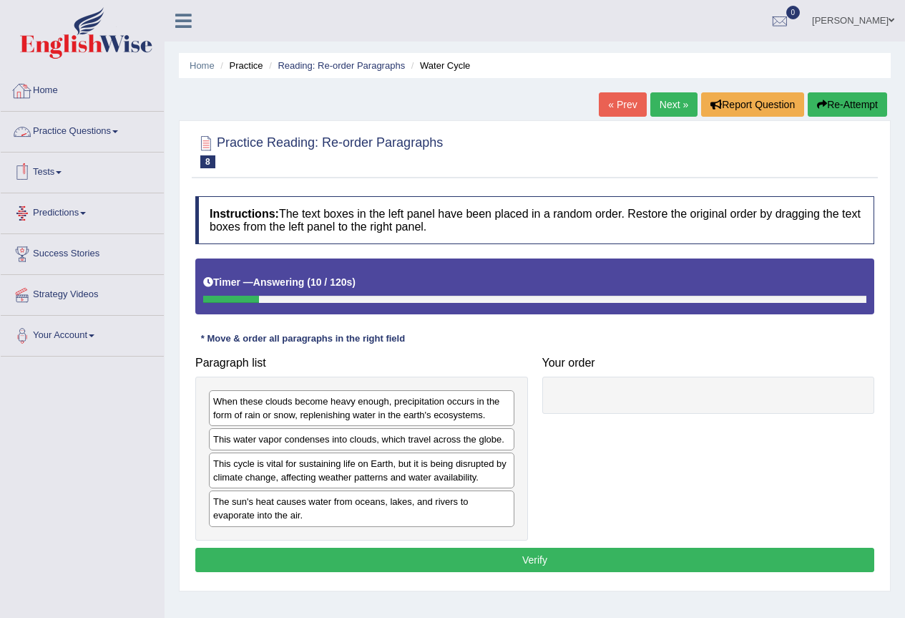
click at [112, 130] on link "Practice Questions" at bounding box center [82, 130] width 163 height 36
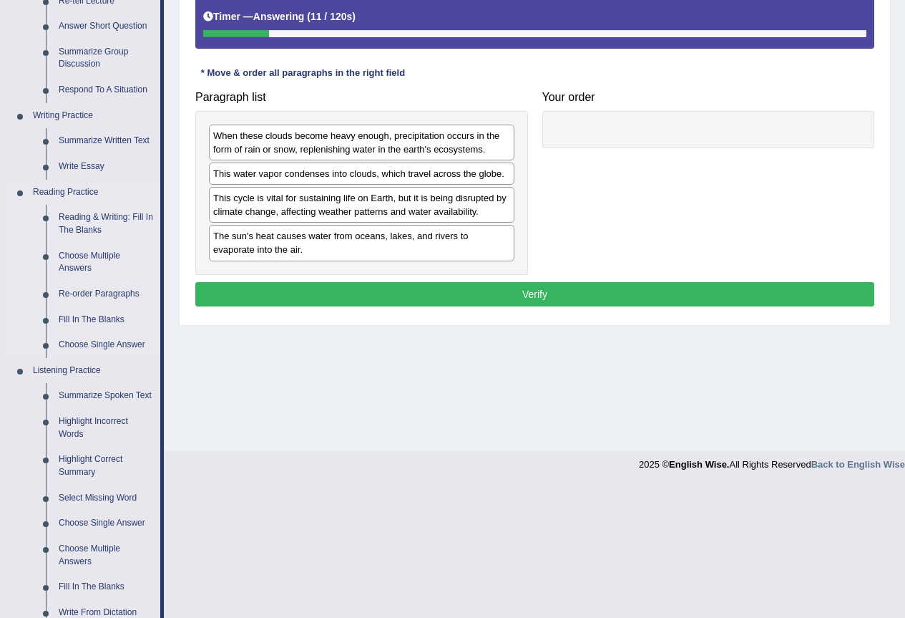
scroll to position [504, 0]
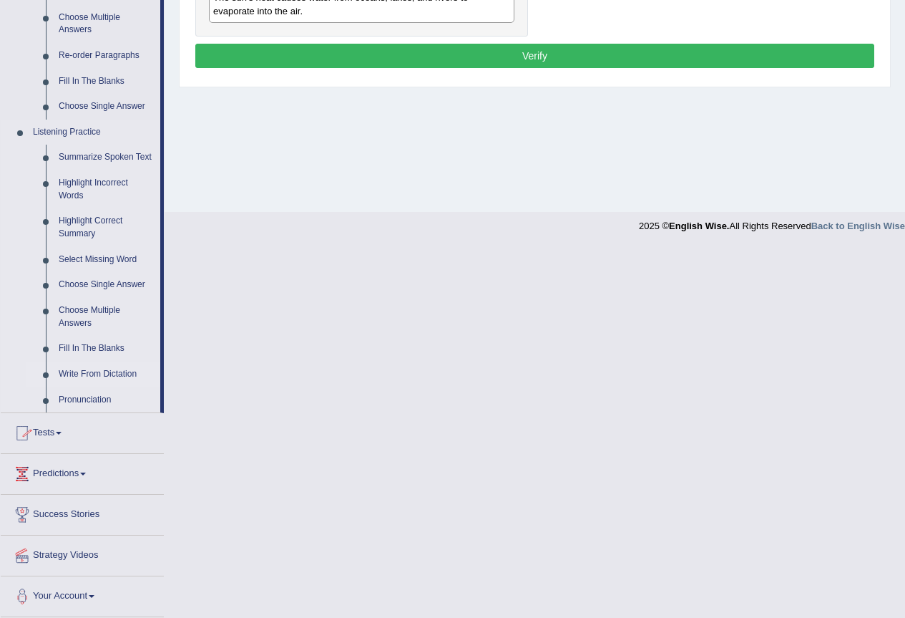
click at [115, 375] on link "Write From Dictation" at bounding box center [106, 374] width 108 height 26
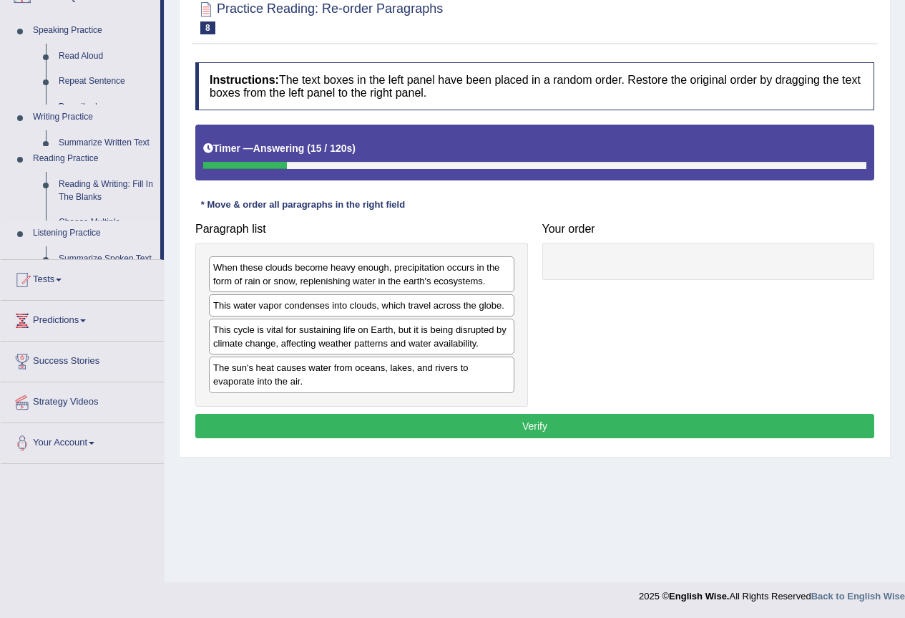
scroll to position [134, 0]
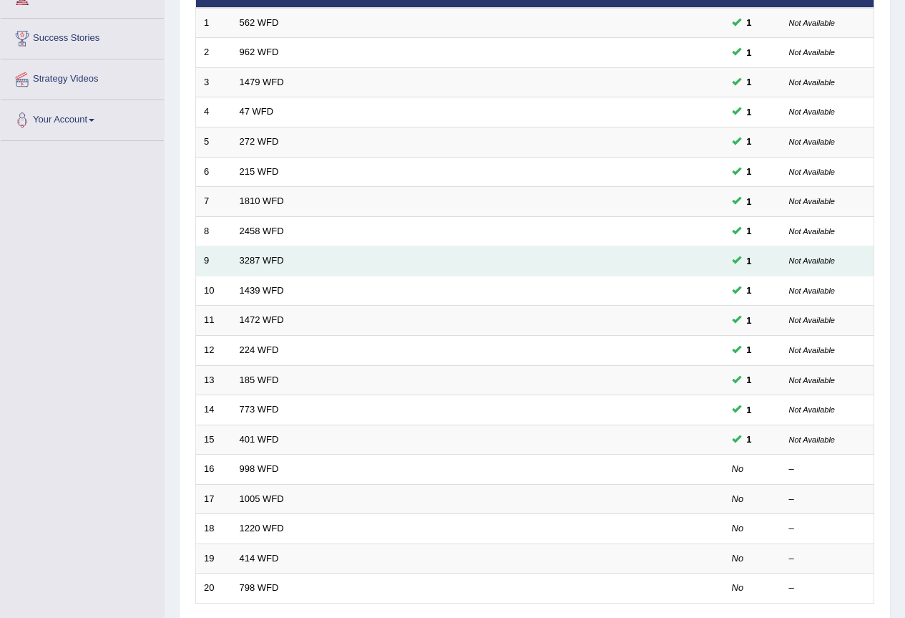
scroll to position [330, 0]
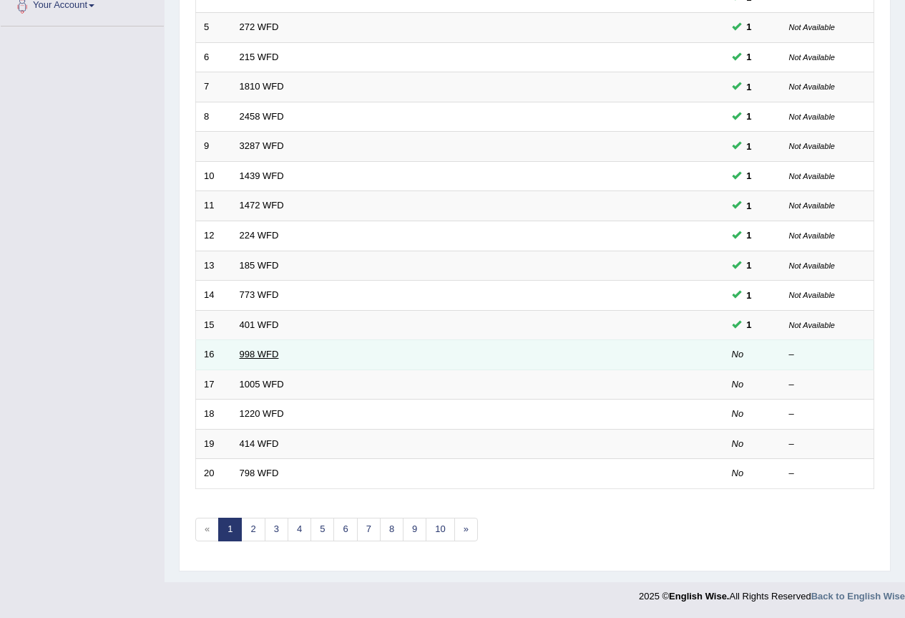
click at [241, 349] on link "998 WFD" at bounding box center [259, 354] width 39 height 11
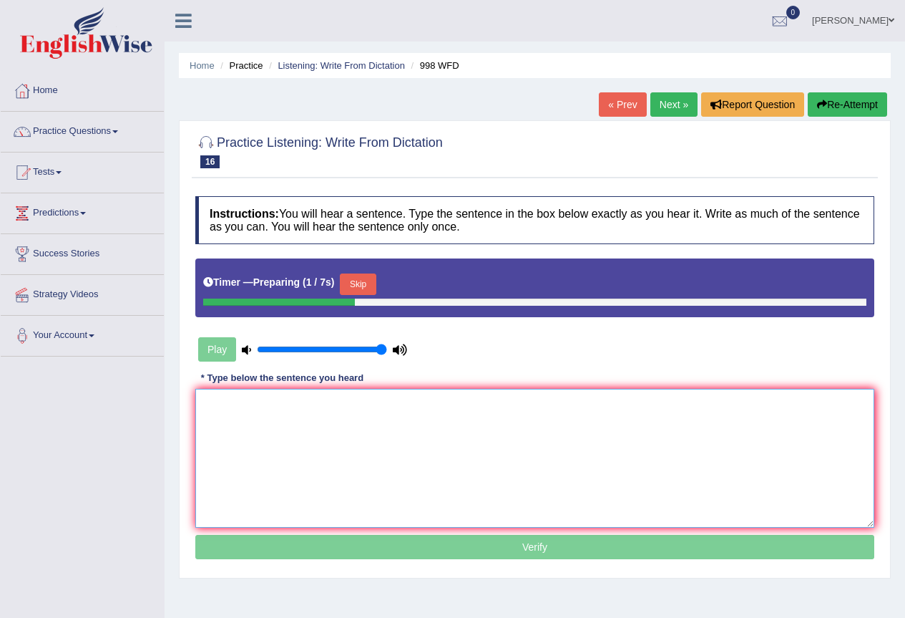
click at [329, 431] on textarea at bounding box center [534, 458] width 679 height 139
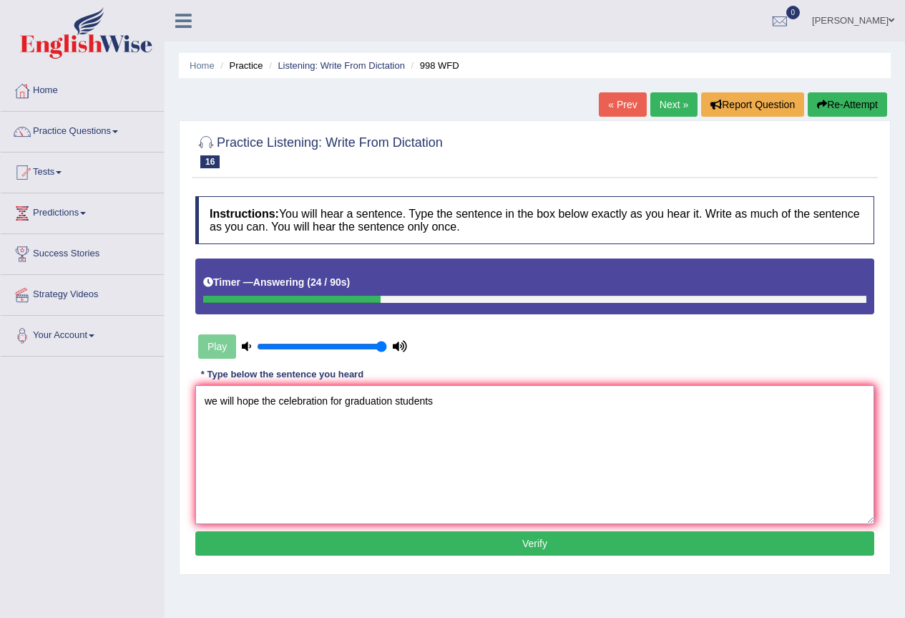
type textarea "we will hope the celebration for graduation students"
click at [423, 548] on button "Verify" at bounding box center [534, 543] width 679 height 24
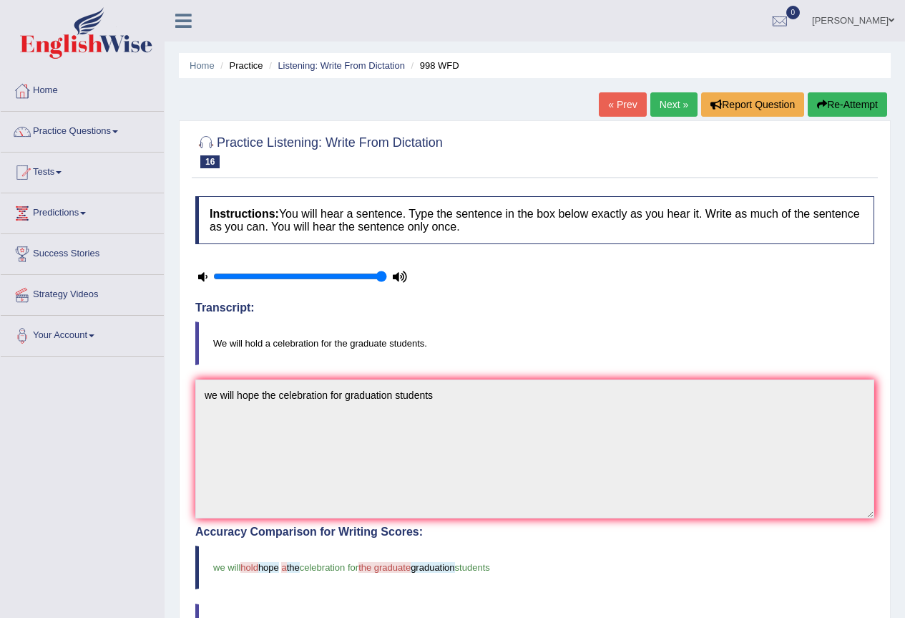
click at [674, 107] on link "Next »" at bounding box center [674, 104] width 47 height 24
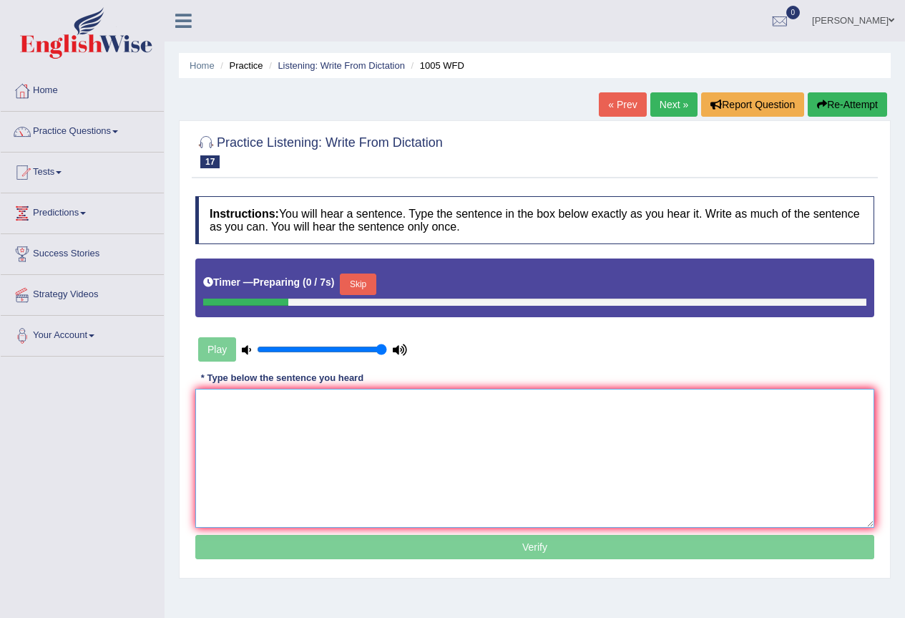
click at [441, 426] on textarea at bounding box center [534, 458] width 679 height 139
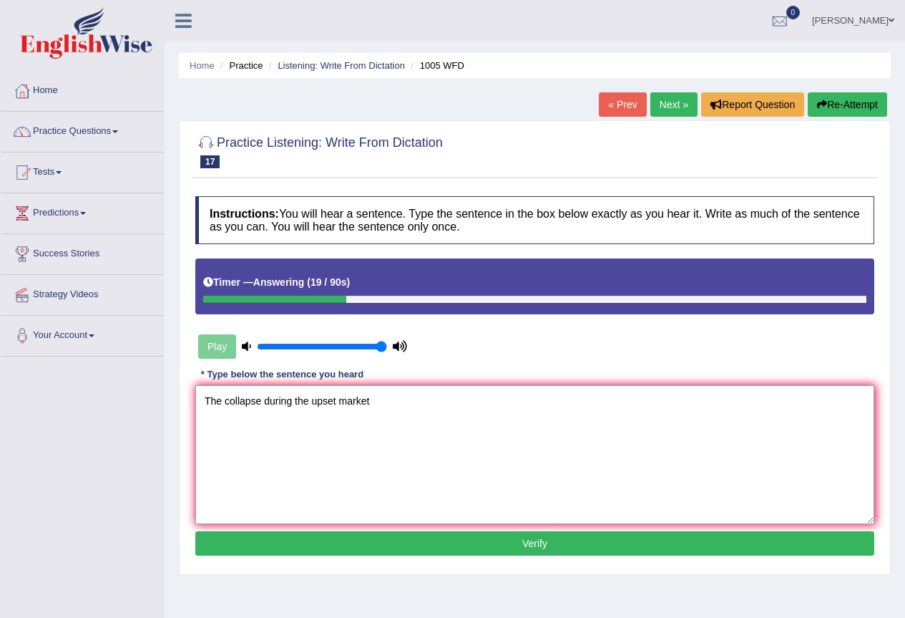
type textarea "The collapse during the upset market"
click at [512, 539] on button "Verify" at bounding box center [534, 543] width 679 height 24
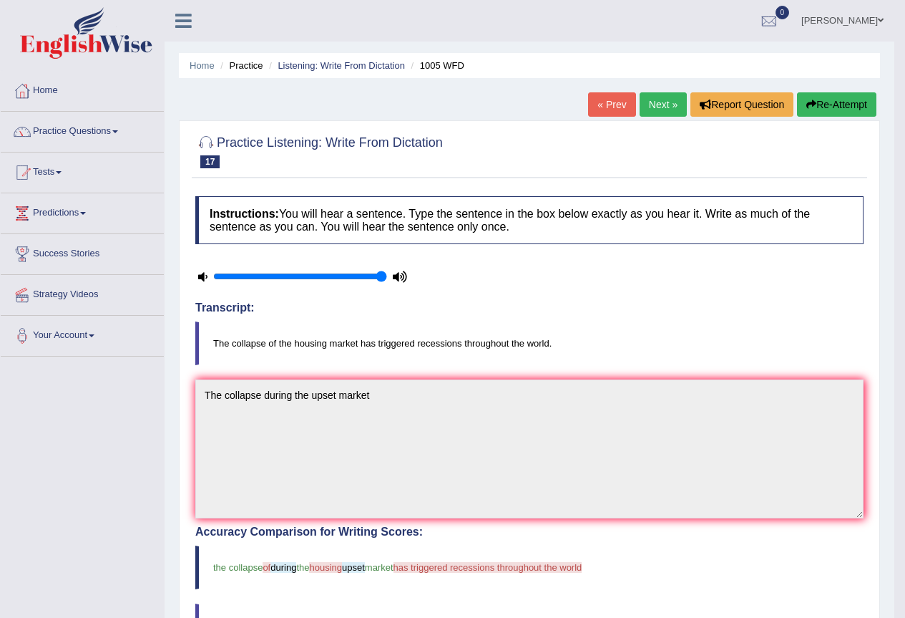
click at [657, 104] on link "Next »" at bounding box center [663, 104] width 47 height 24
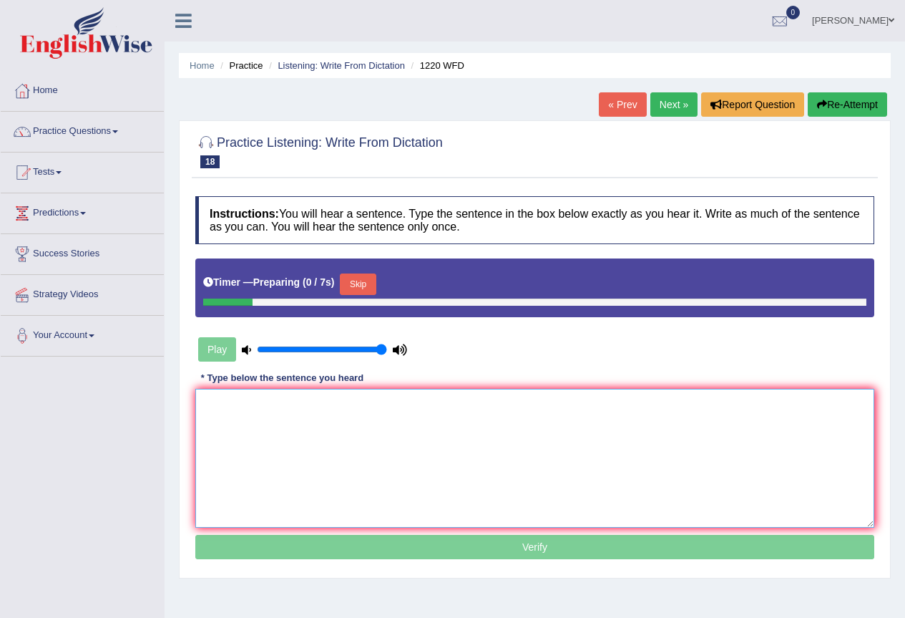
click at [293, 404] on textarea at bounding box center [534, 458] width 679 height 139
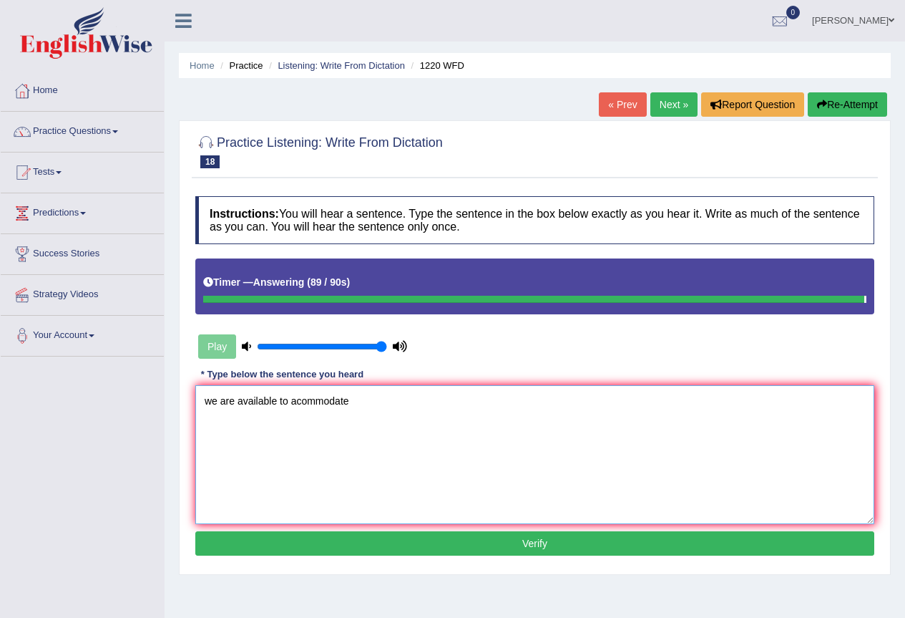
type textarea "we are available to acommodate"
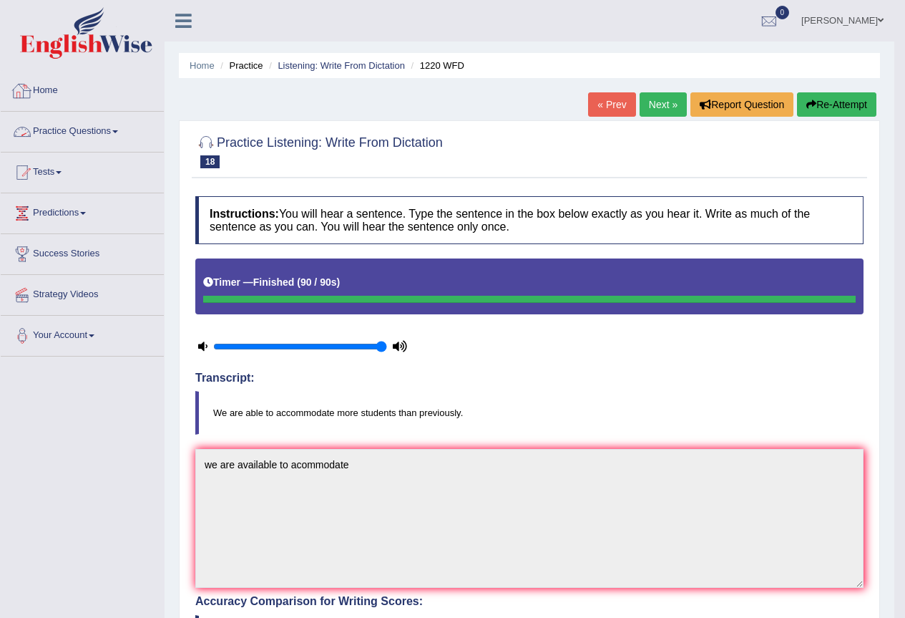
click at [58, 94] on link "Home" at bounding box center [82, 89] width 163 height 36
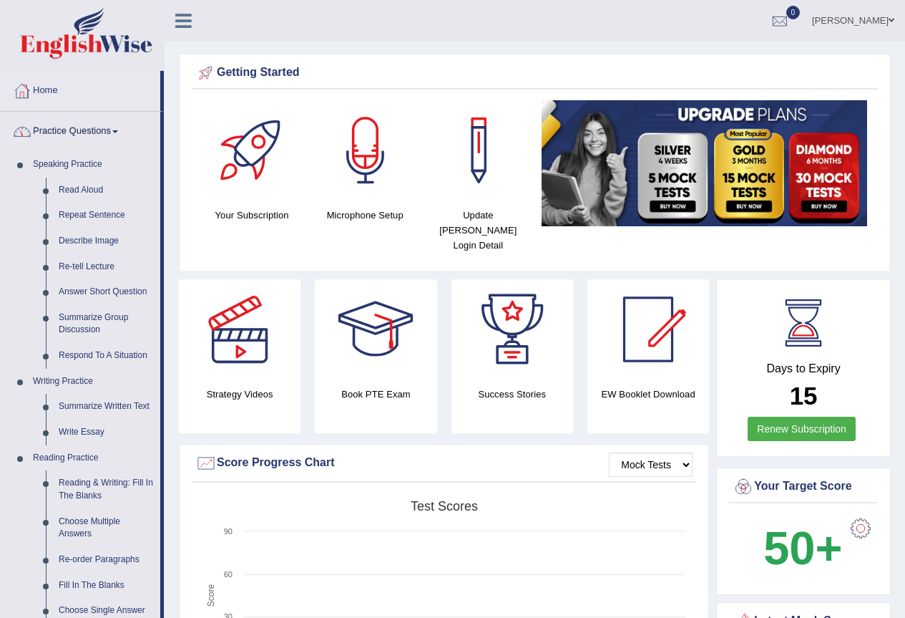
click at [72, 138] on link "Practice Questions" at bounding box center [81, 130] width 160 height 36
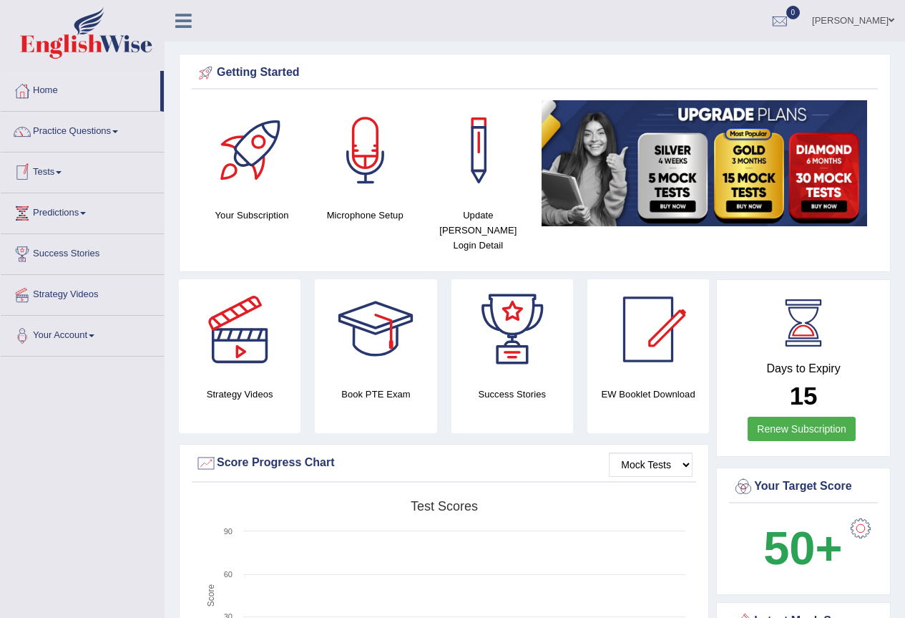
click at [62, 172] on span at bounding box center [59, 172] width 6 height 3
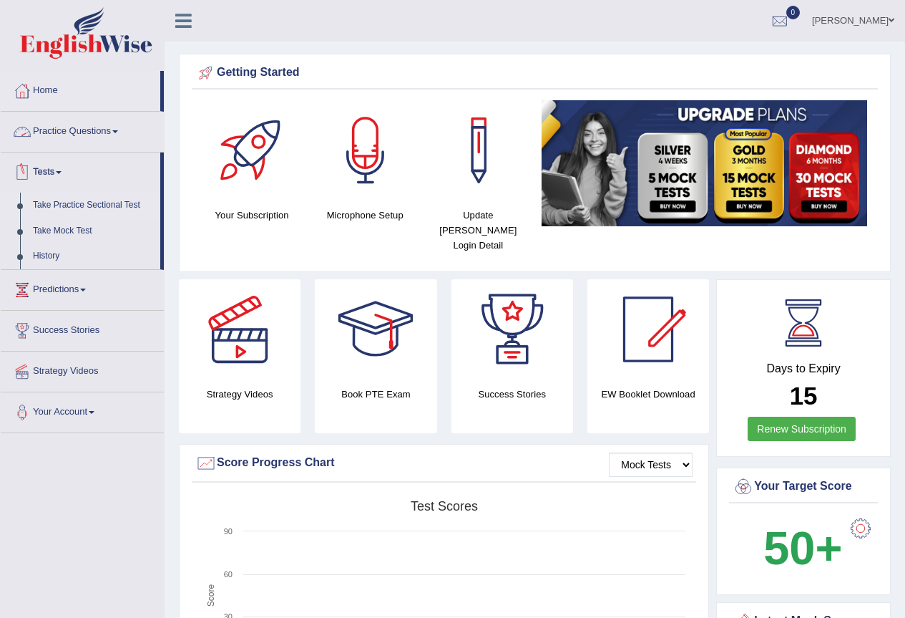
click at [74, 206] on link "Take Practice Sectional Test" at bounding box center [93, 206] width 134 height 26
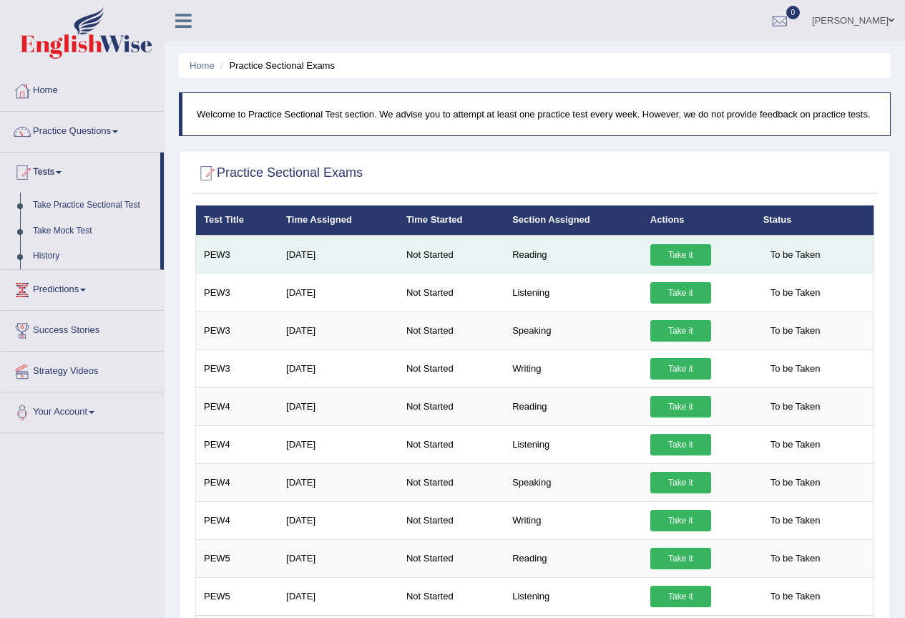
click at [691, 258] on link "Take it" at bounding box center [681, 254] width 61 height 21
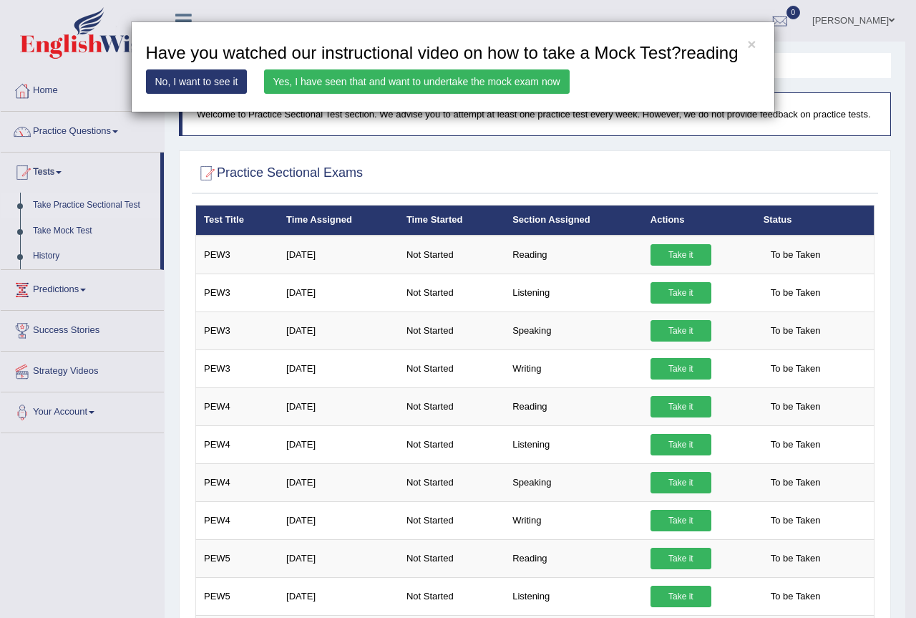
click at [311, 81] on link "Yes, I have seen that and want to undertake the mock exam now" at bounding box center [417, 81] width 306 height 24
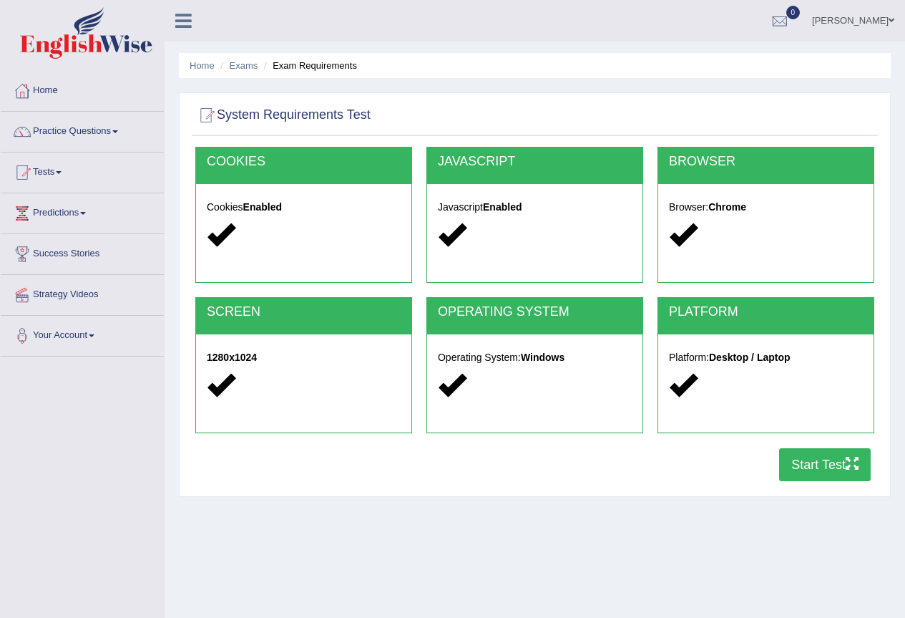
click at [809, 465] on button "Start Test" at bounding box center [825, 464] width 92 height 33
